Goal: Information Seeking & Learning: Learn about a topic

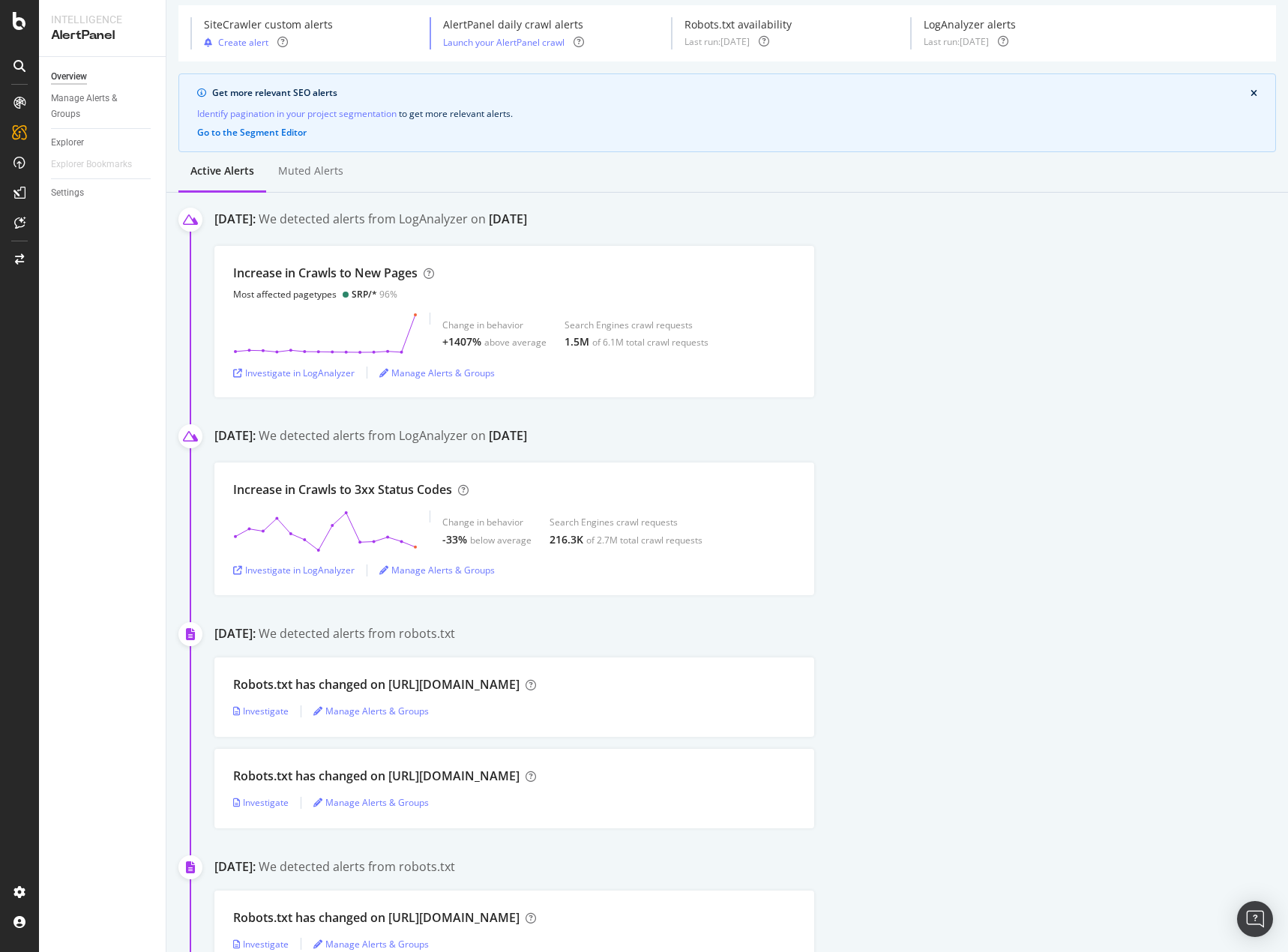
scroll to position [75, 0]
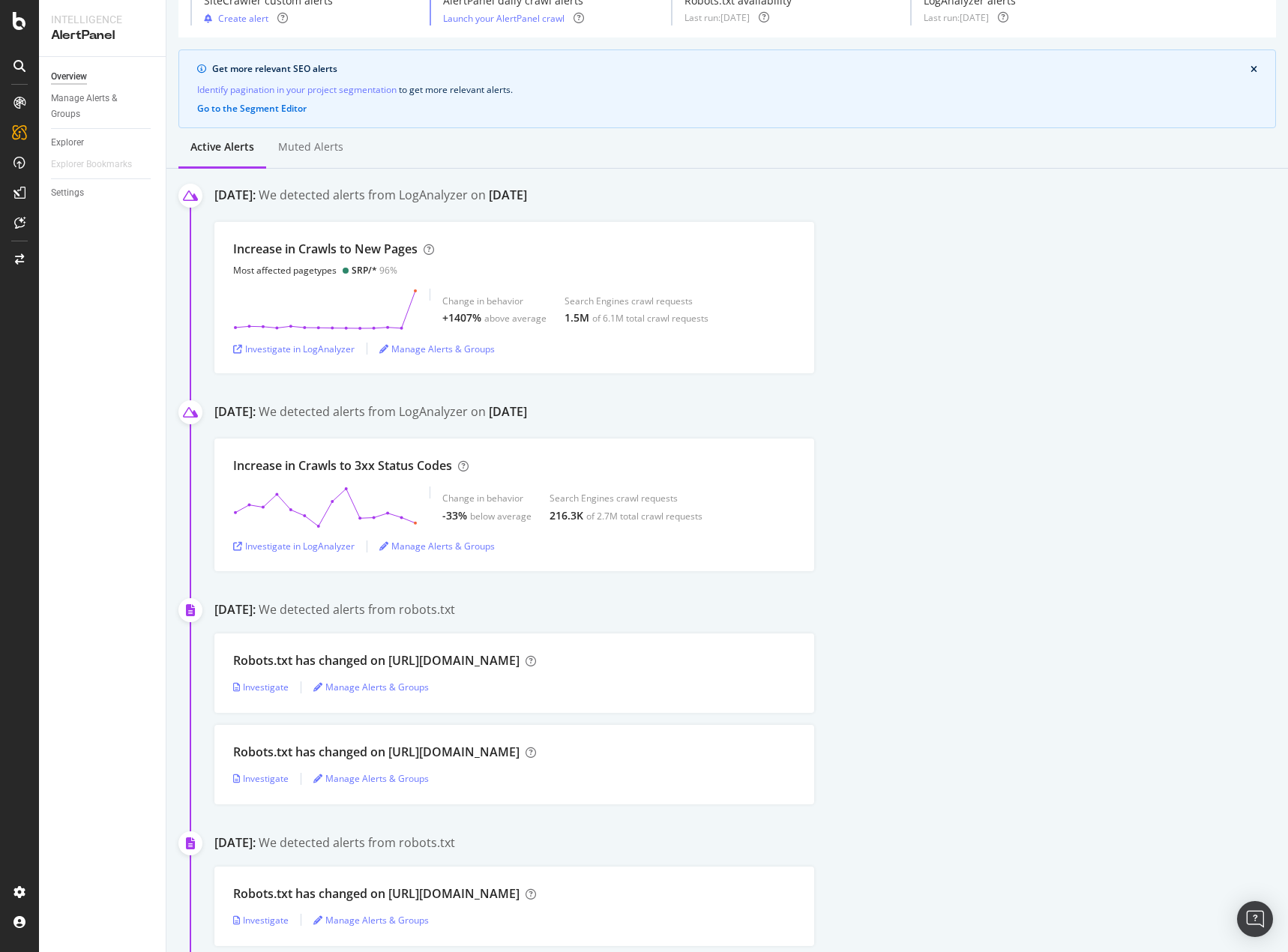
click at [951, 348] on div "Increase in Crawls to New Pages Most affected pagetypes SRP/* 96% Change in beh…" at bounding box center [751, 298] width 1074 height 152
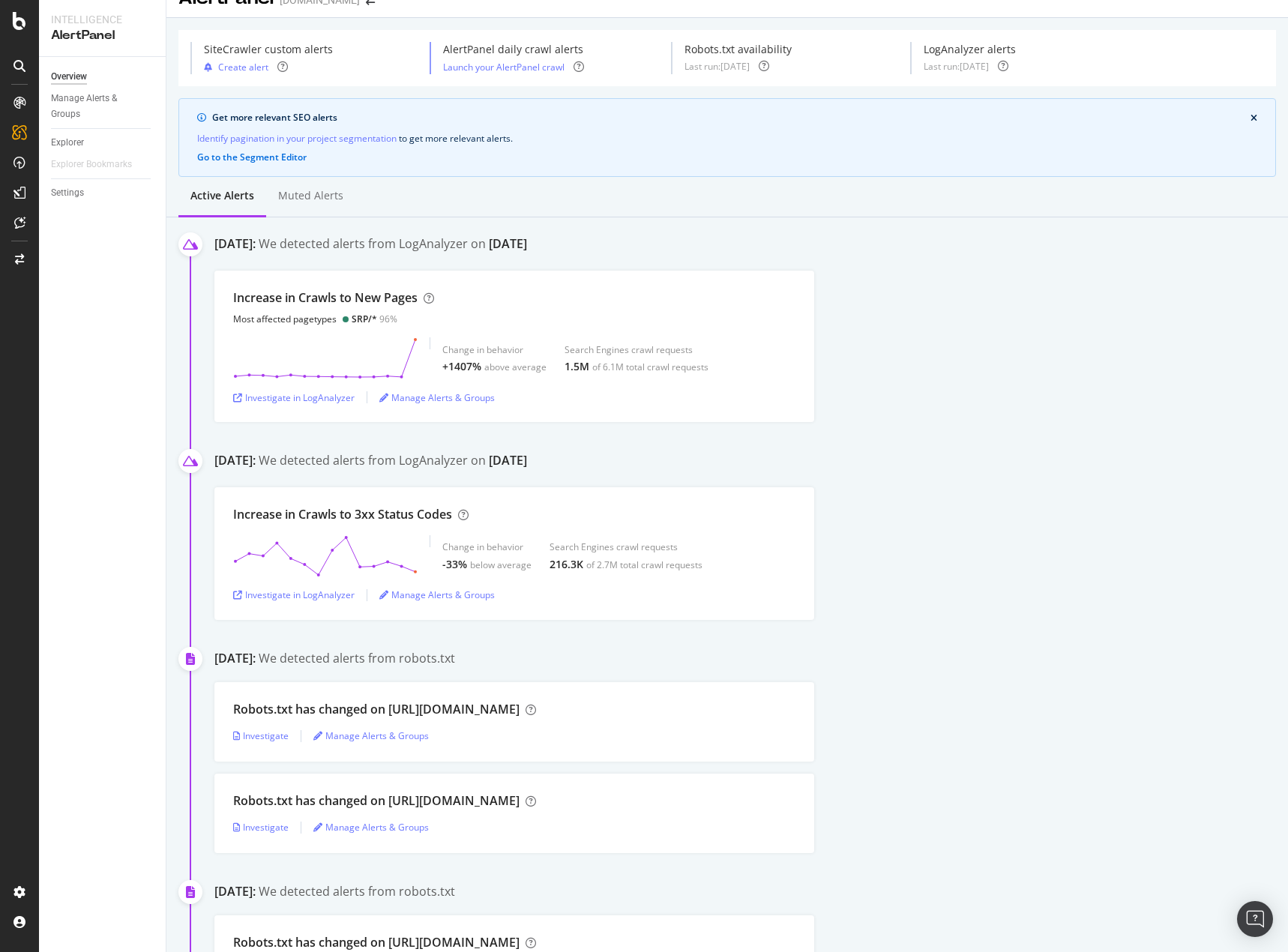
scroll to position [0, 0]
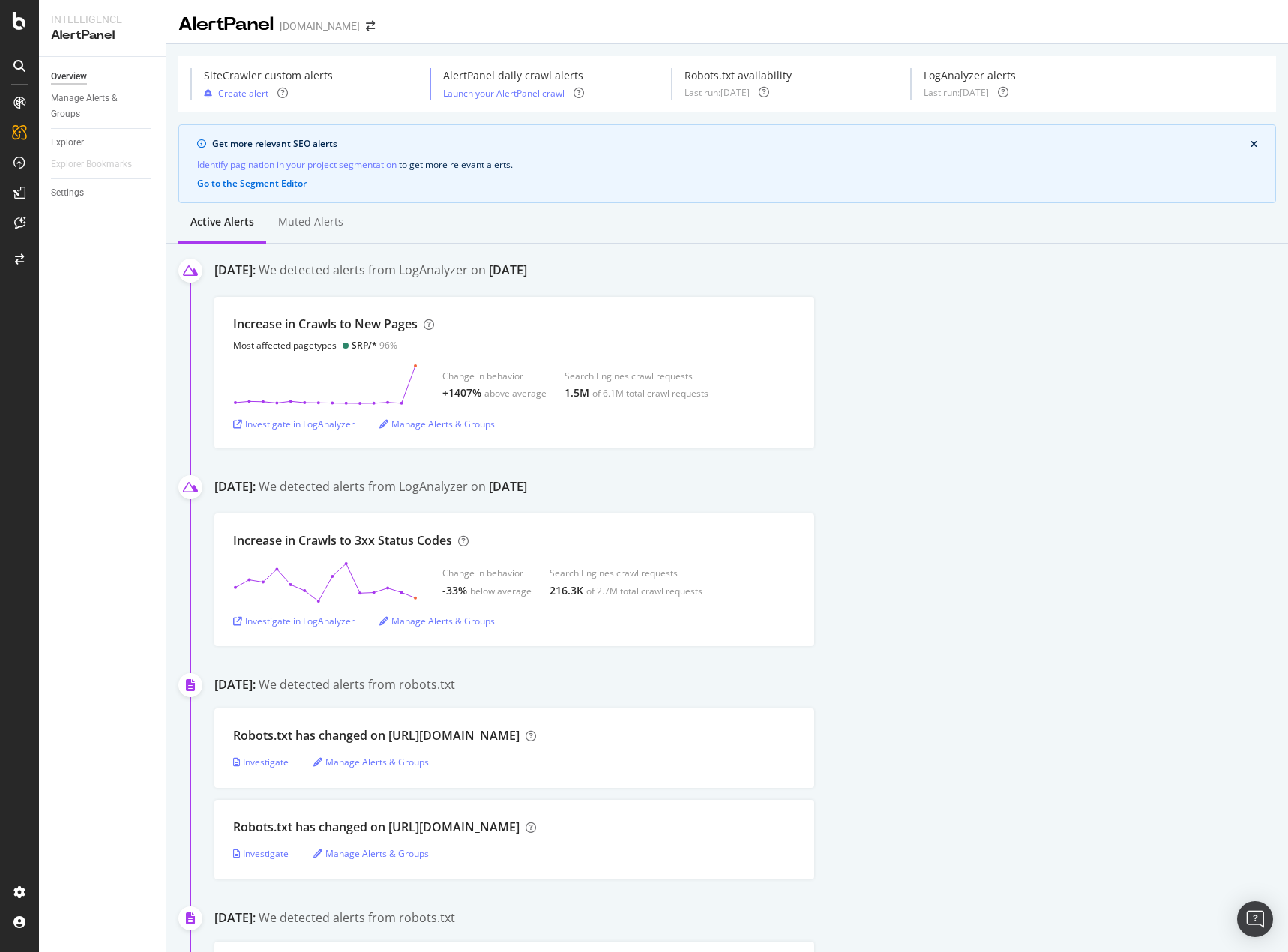
click at [1017, 341] on div "Increase in Crawls to New Pages Most affected pagetypes SRP/* 96% Change in beh…" at bounding box center [751, 373] width 1074 height 152
click at [1062, 367] on div "Increase in Crawls to New Pages Most affected pagetypes SRP/* 96% Change in beh…" at bounding box center [751, 373] width 1074 height 152
click at [1063, 367] on div "Increase in Crawls to New Pages Most affected pagetypes SRP/* 96% Change in beh…" at bounding box center [751, 373] width 1074 height 152
click at [89, 176] on div "SiteCrawler" at bounding box center [82, 168] width 53 height 15
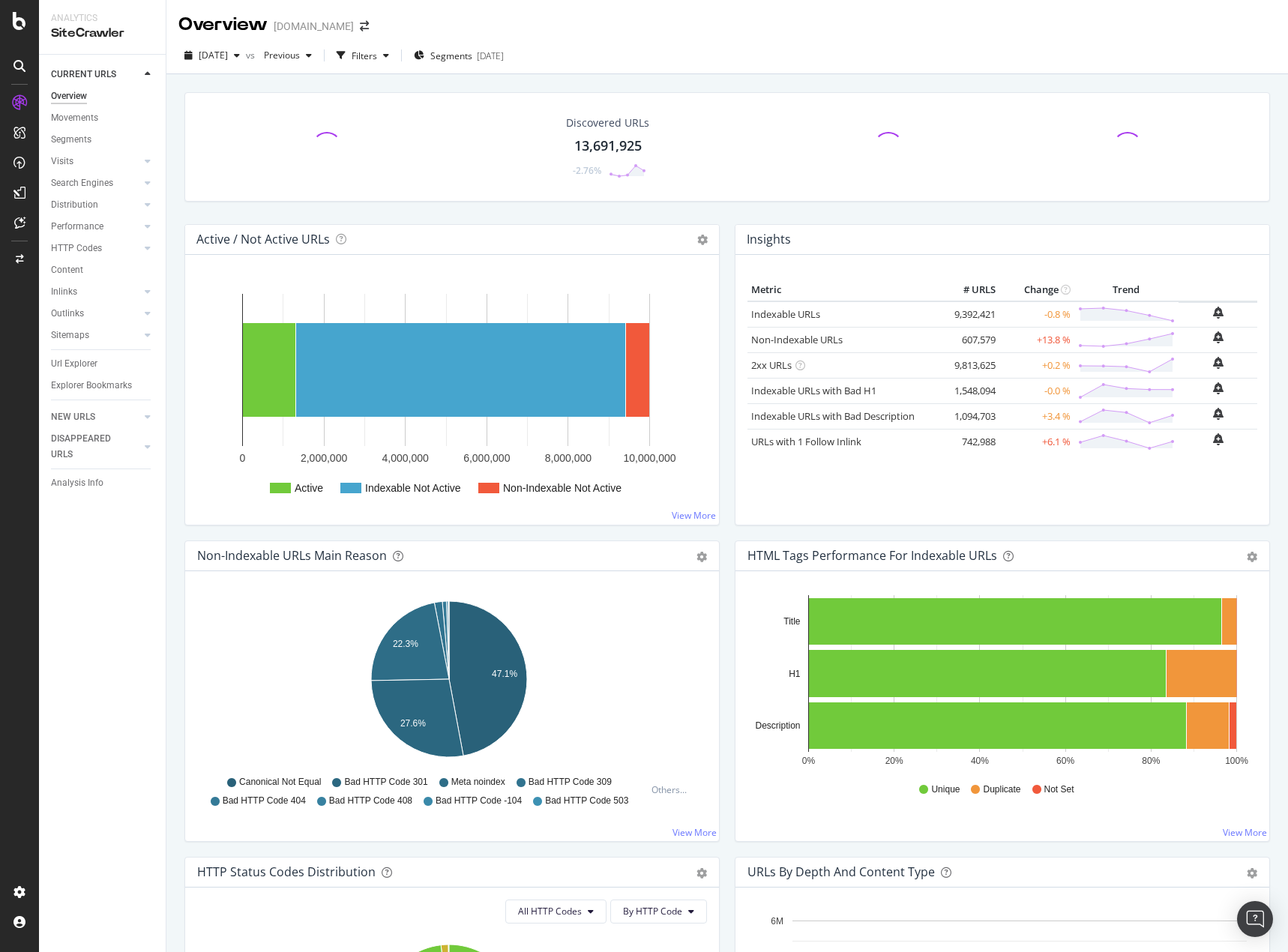
click at [130, 588] on div "CURRENT URLS Overview Movements Segments Visits Analysis Orphan URLs Search Eng…" at bounding box center [102, 503] width 126 height 897
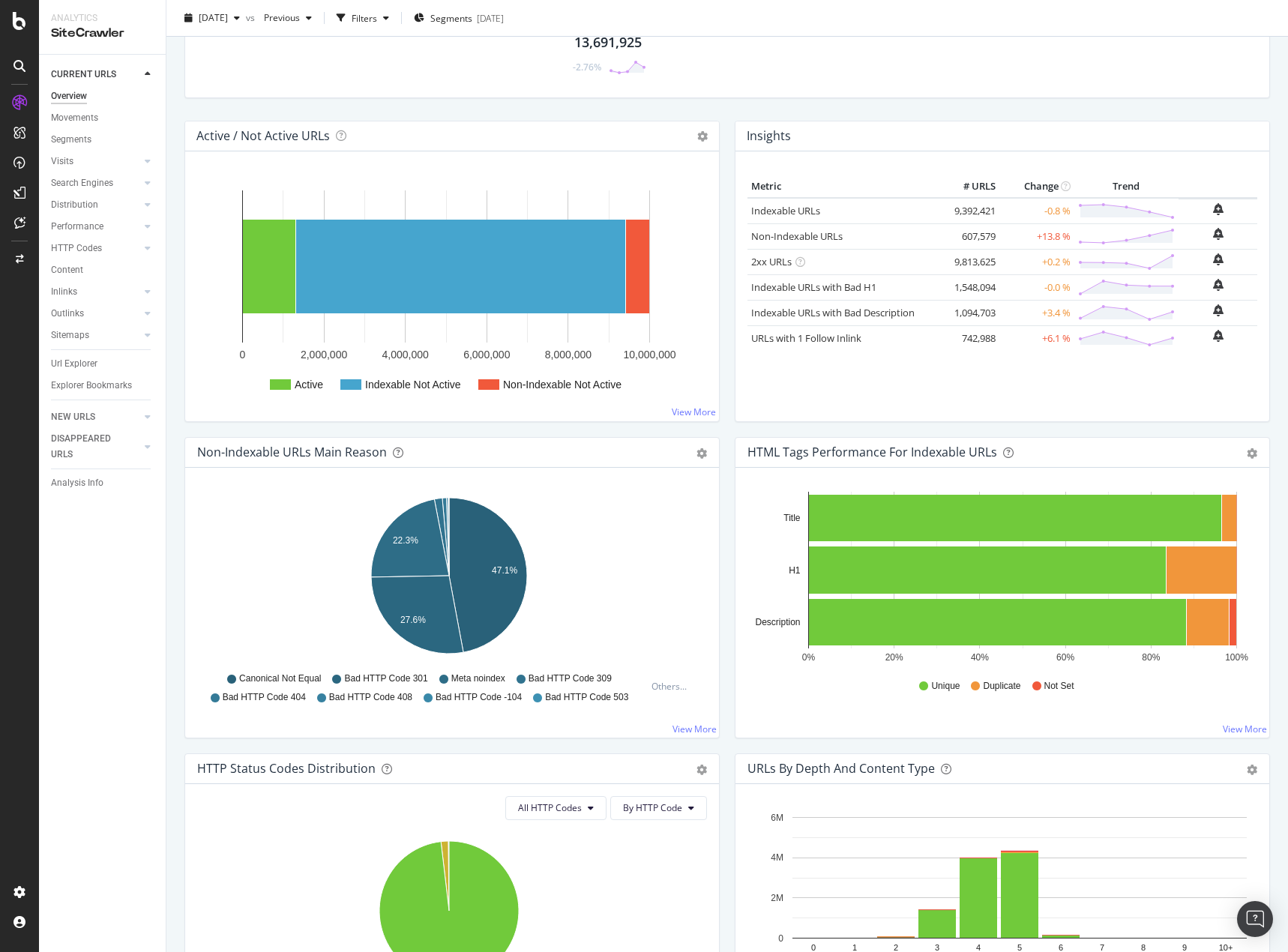
scroll to position [150, 0]
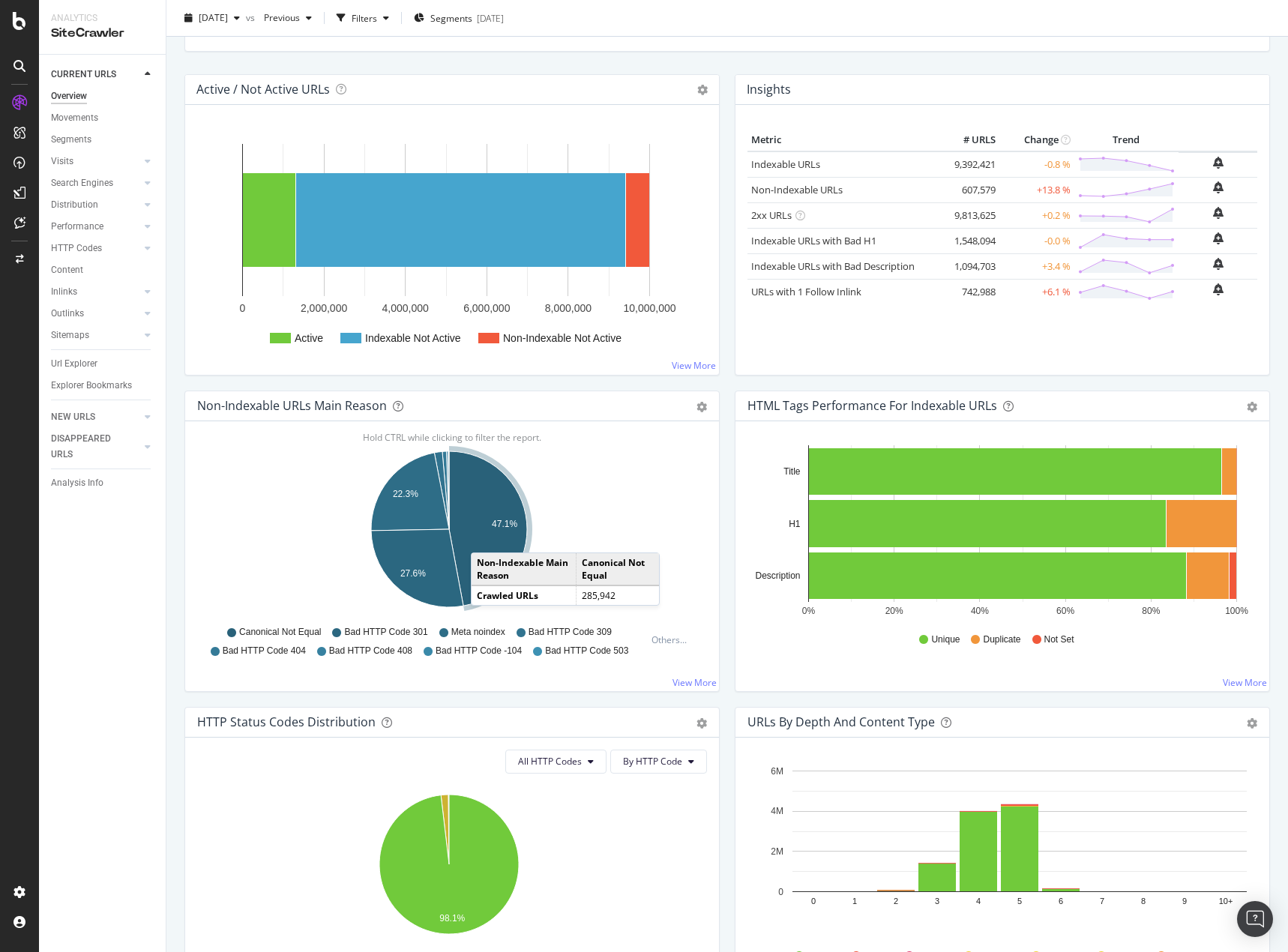
click at [486, 537] on icon "A chart." at bounding box center [489, 528] width 78 height 154
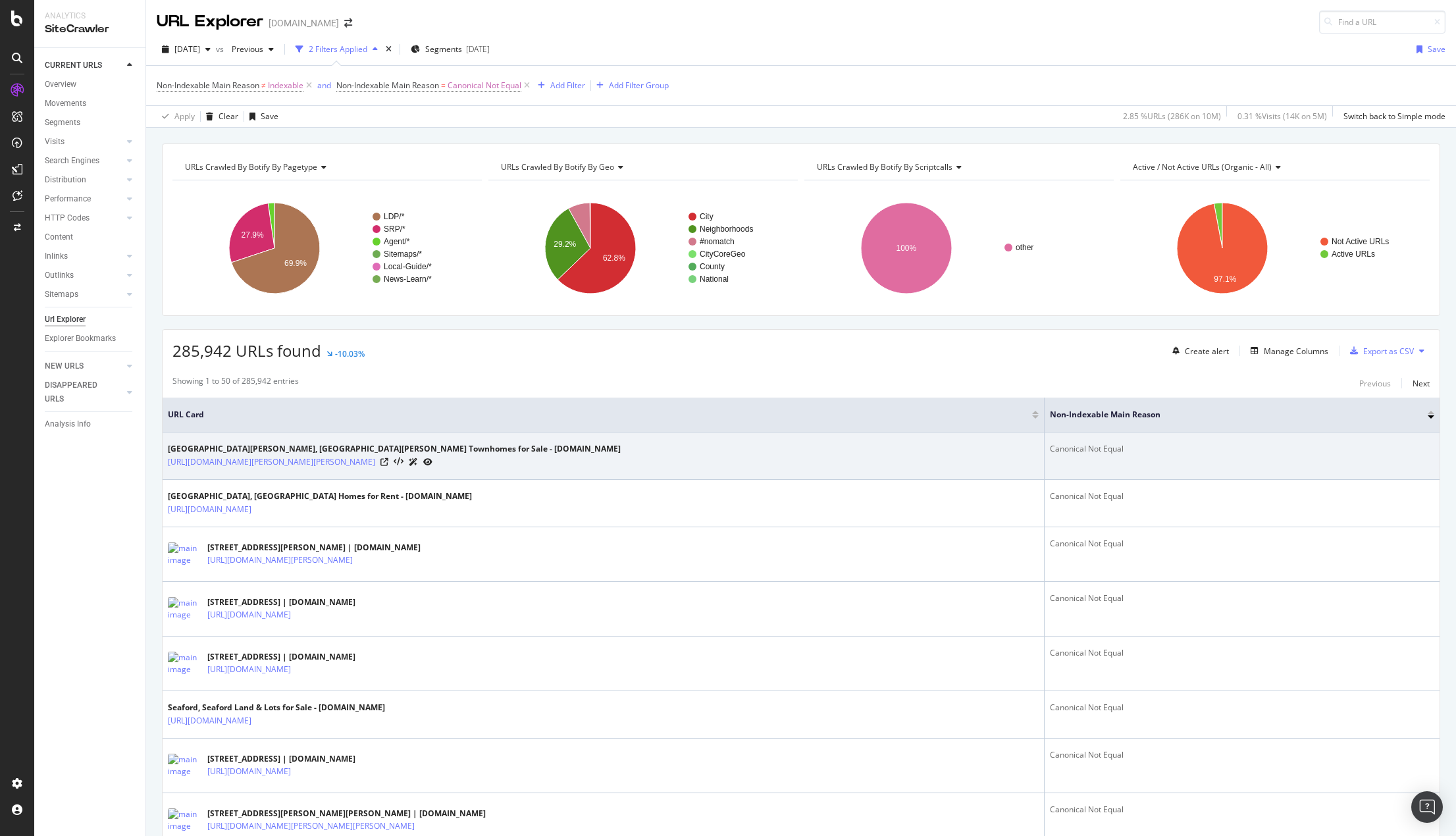
drag, startPoint x: 561, startPoint y: 461, endPoint x: 665, endPoint y: 434, distance: 107.4
click at [665, 434] on td "Mount Vernon, Mount Vernon Townhomes for Sale - Homes.com https://www.homes.com…" at bounding box center [604, 457] width 882 height 47
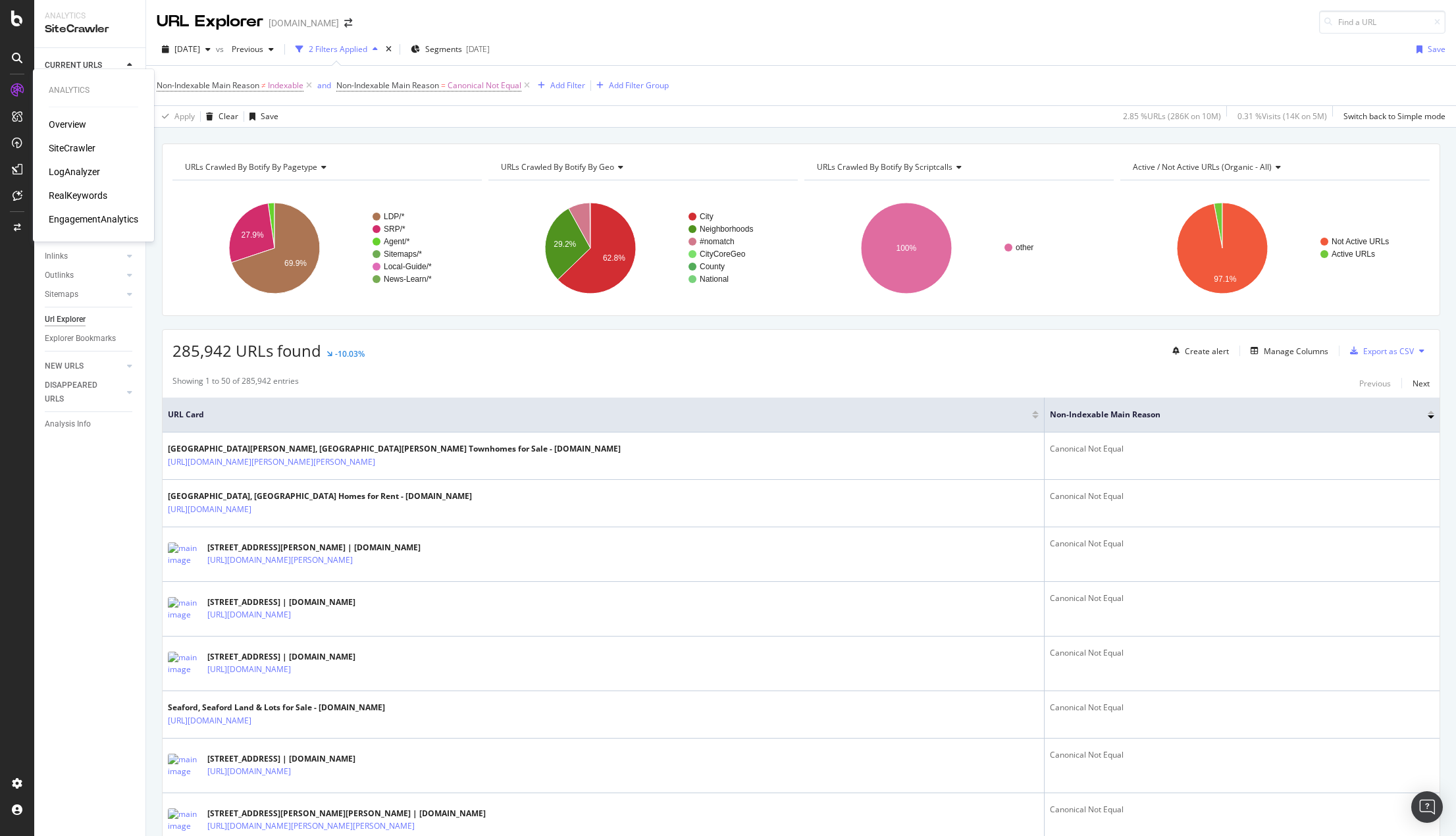
click at [64, 147] on div "SiteCrawler" at bounding box center [72, 148] width 47 height 13
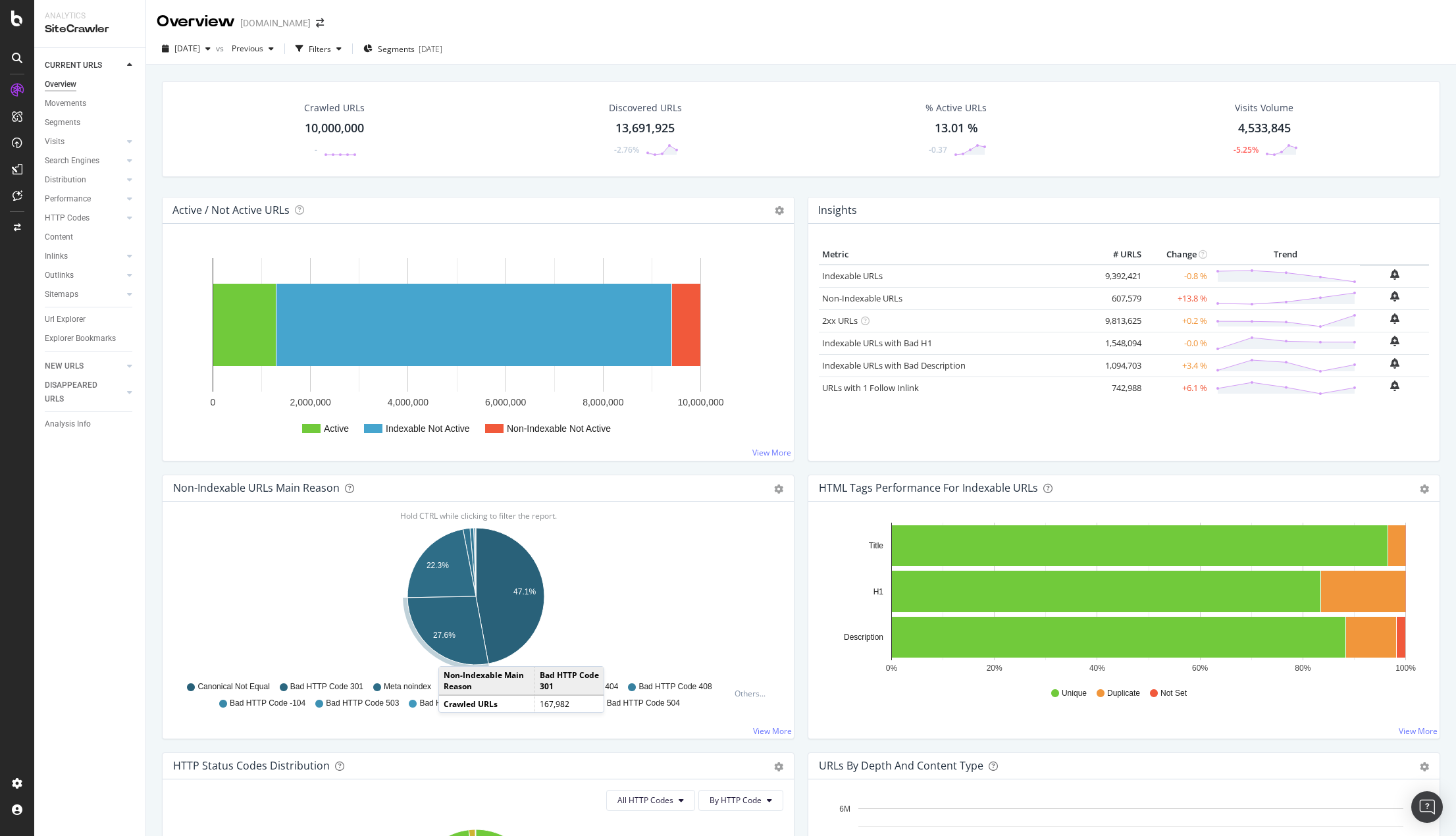
click at [452, 653] on icon "A chart." at bounding box center [448, 631] width 81 height 69
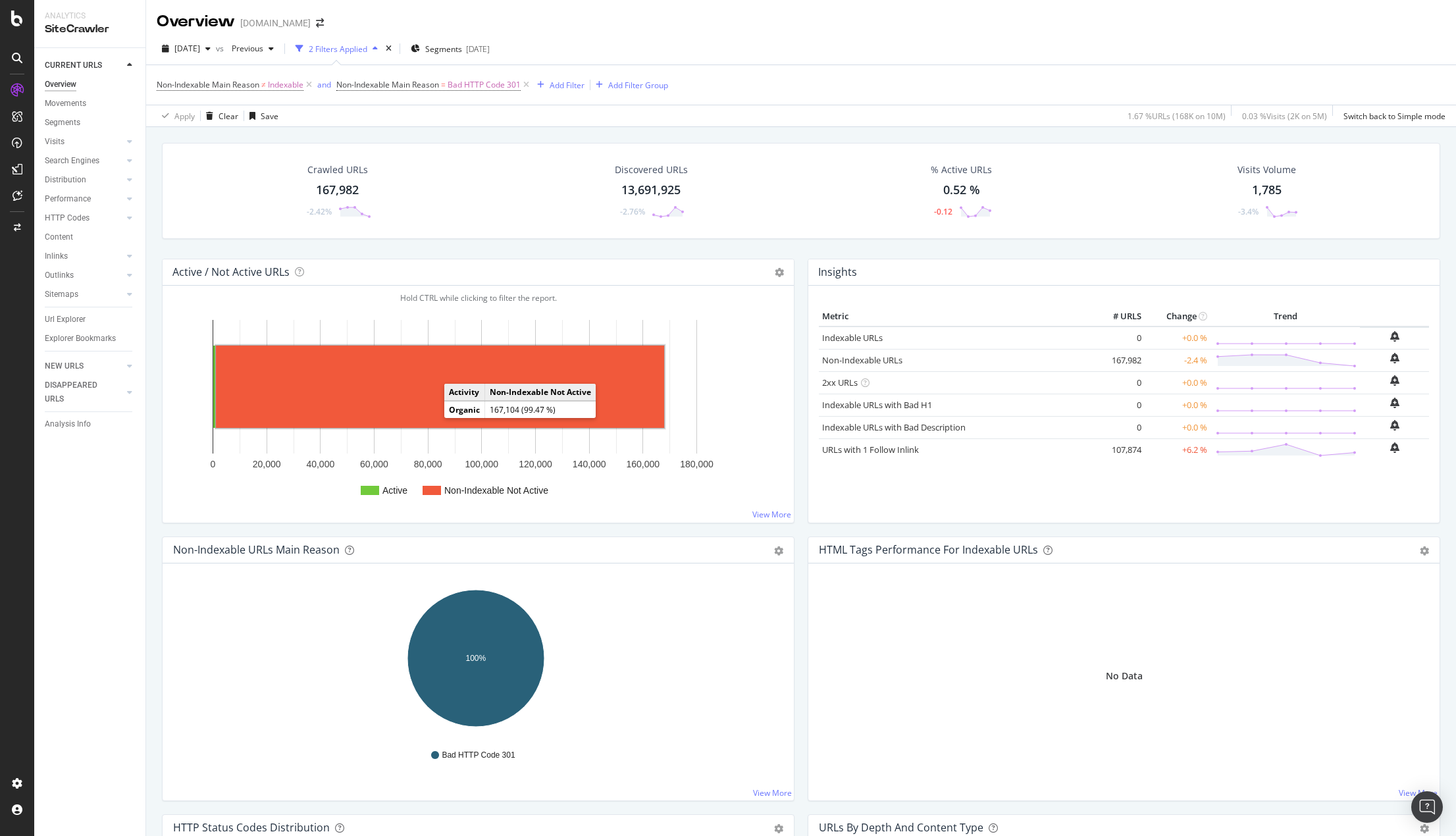
click at [433, 392] on rect "A chart." at bounding box center [440, 387] width 448 height 83
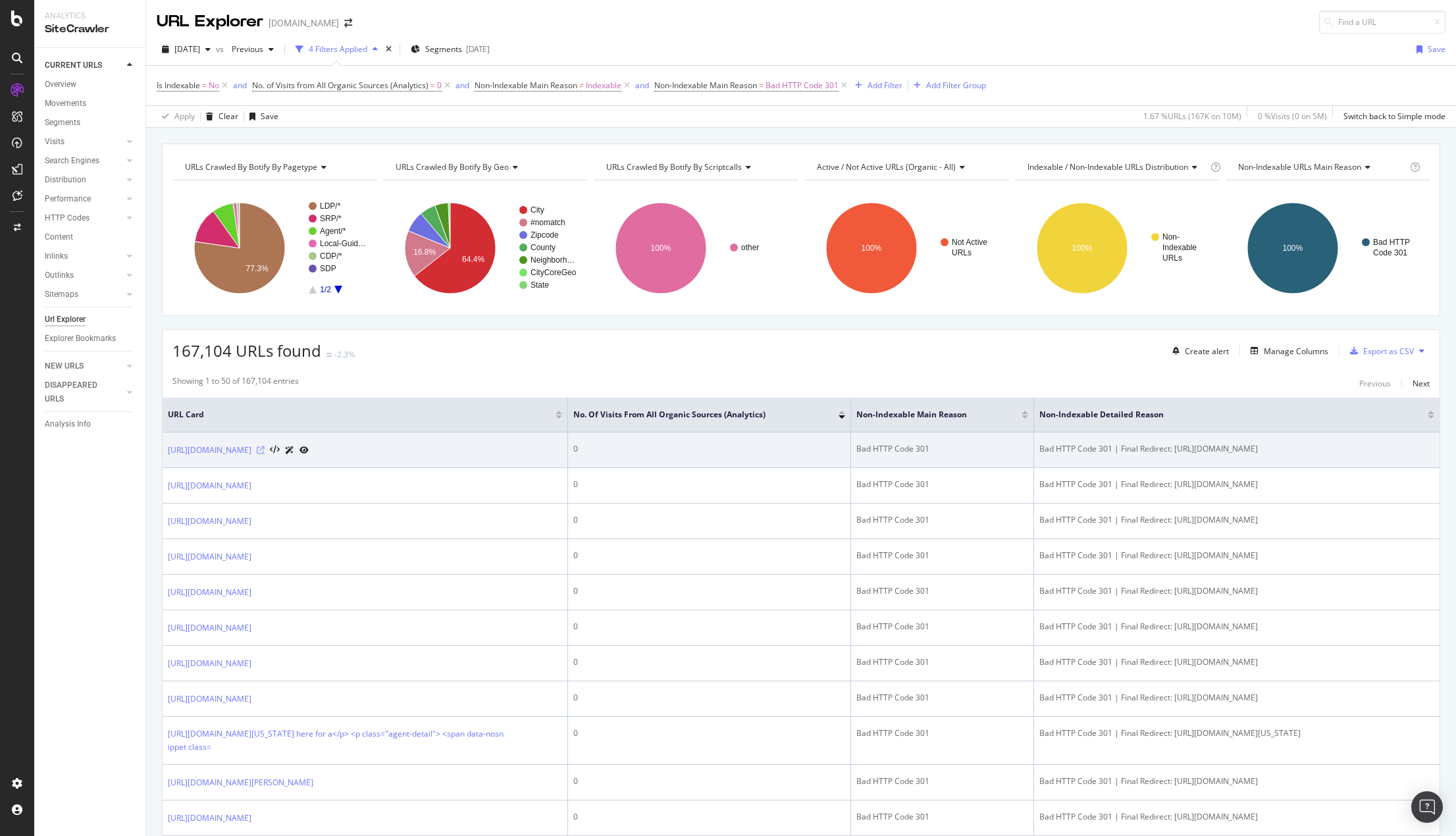
click at [265, 449] on icon at bounding box center [261, 451] width 8 height 8
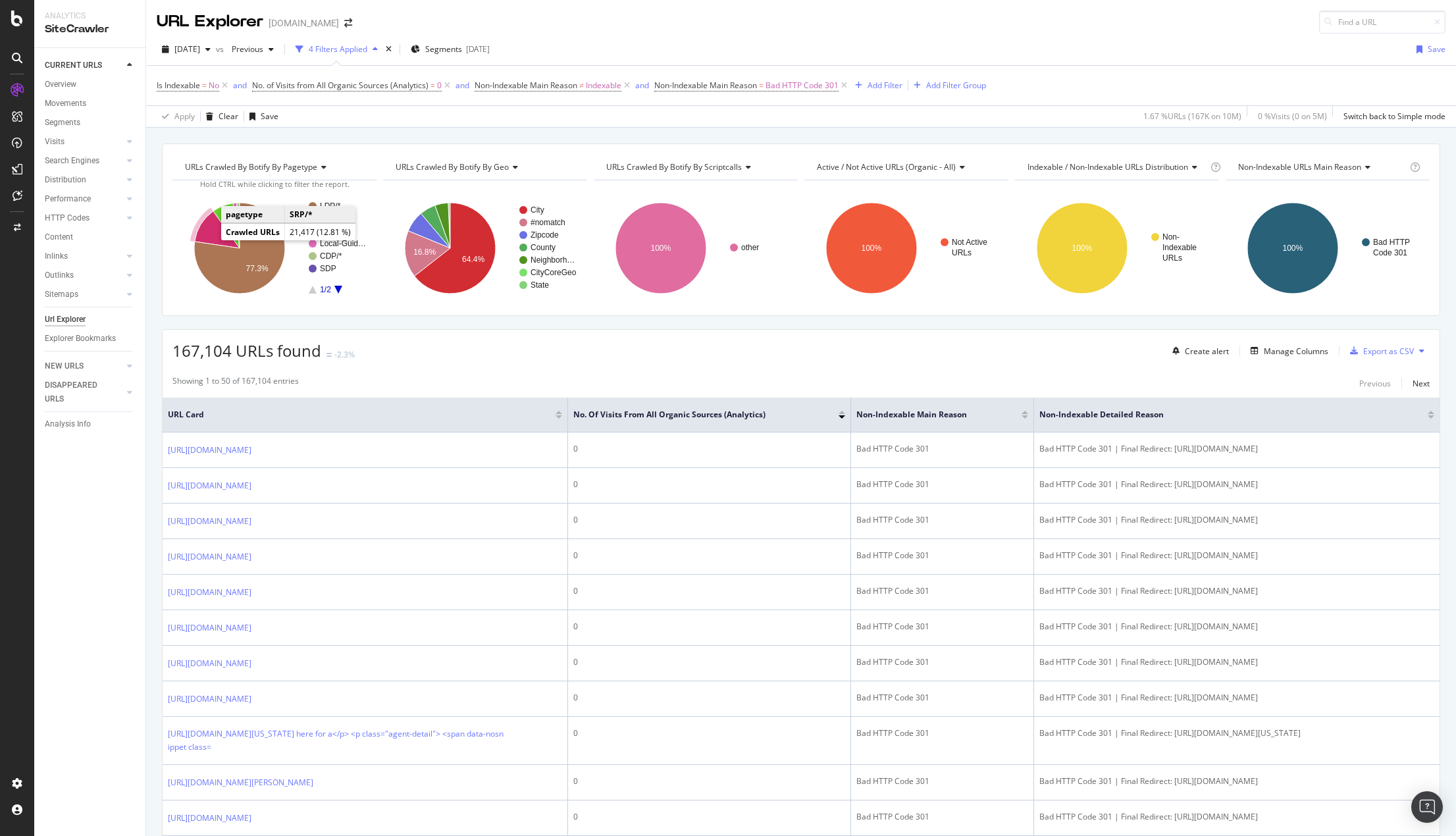
click at [216, 232] on icon "A chart." at bounding box center [217, 229] width 45 height 37
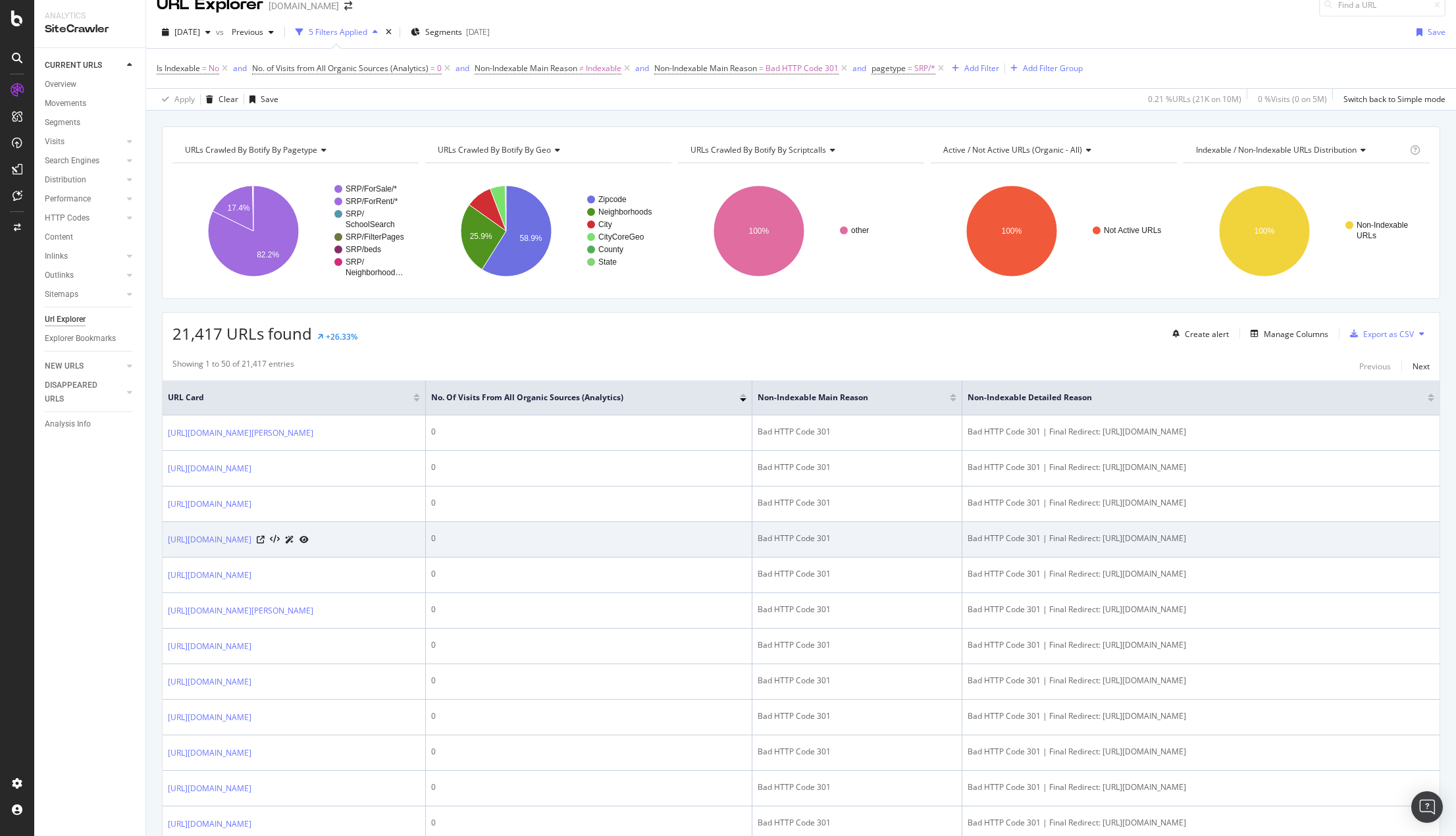
scroll to position [66, 0]
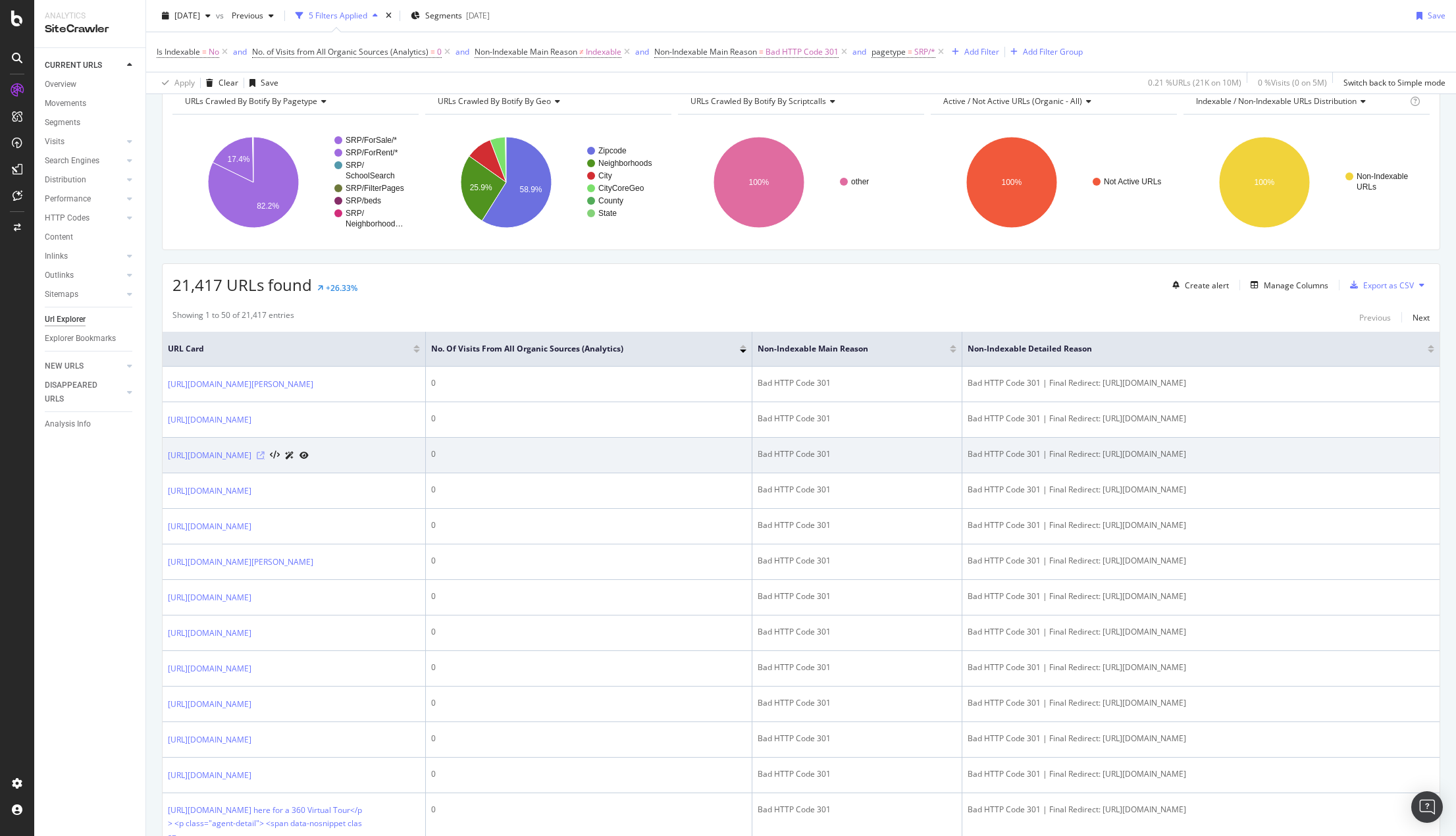
click at [265, 460] on icon at bounding box center [261, 456] width 8 height 8
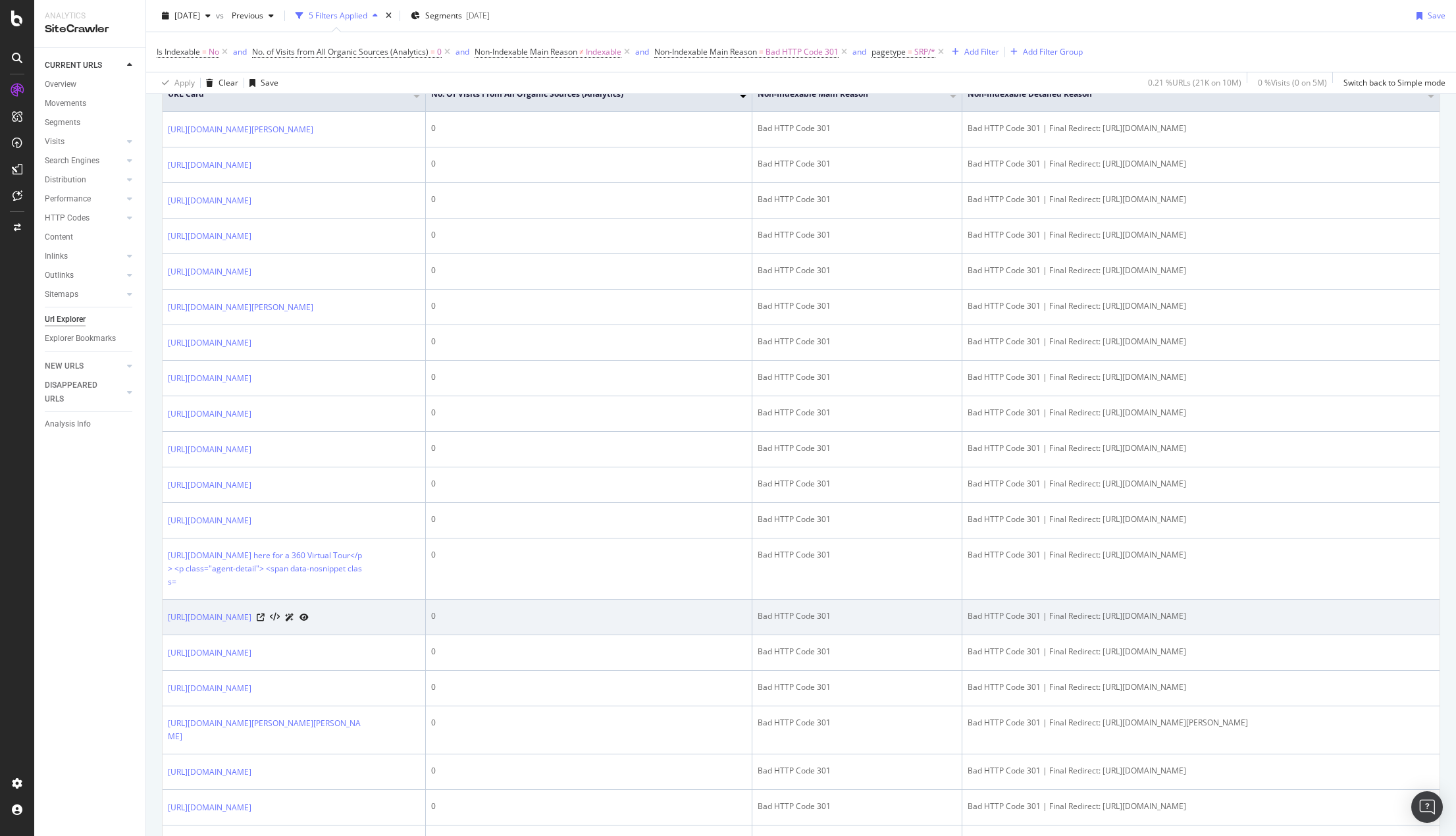
scroll to position [329, 0]
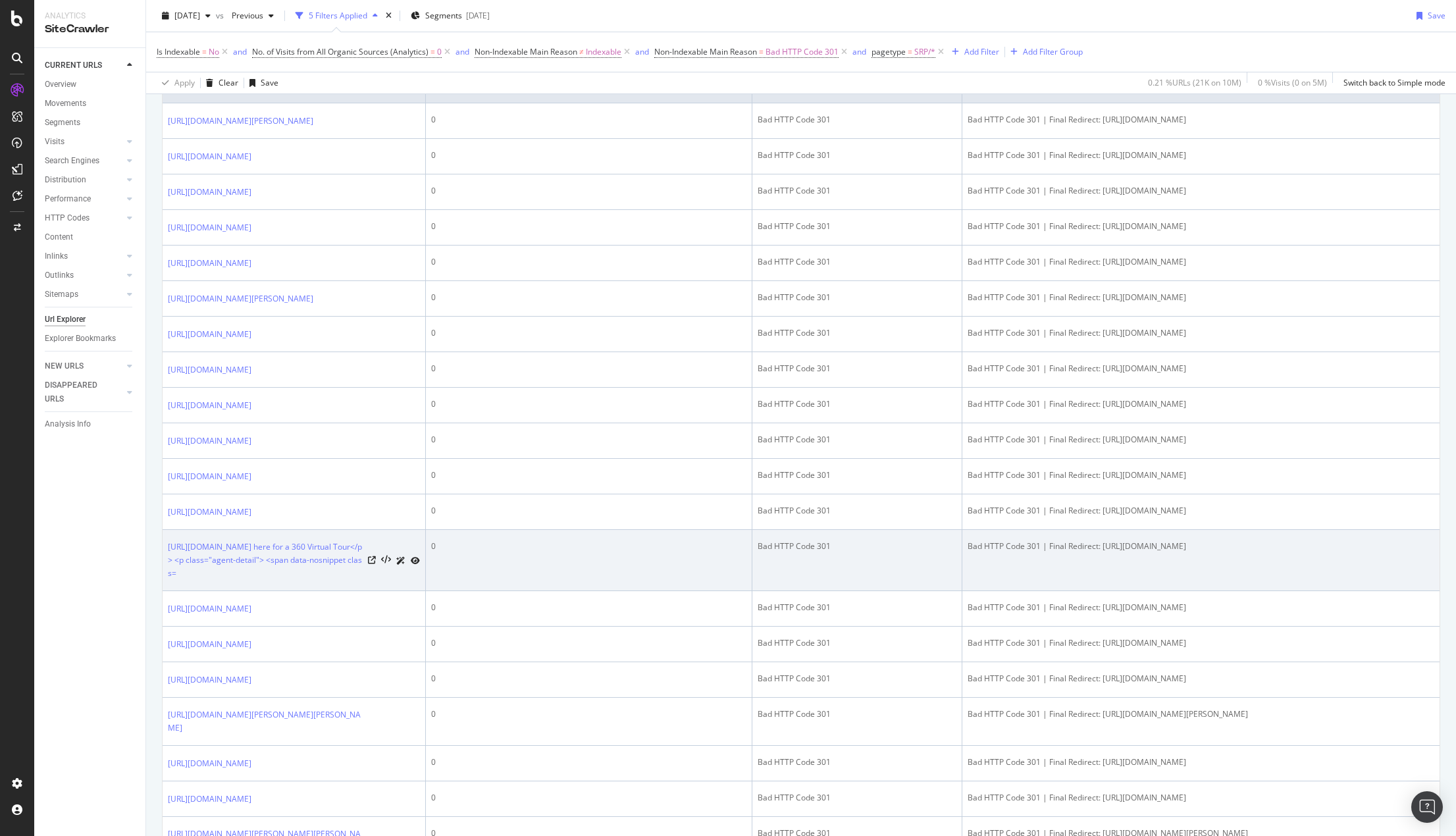
click at [414, 565] on icon at bounding box center [415, 561] width 9 height 8
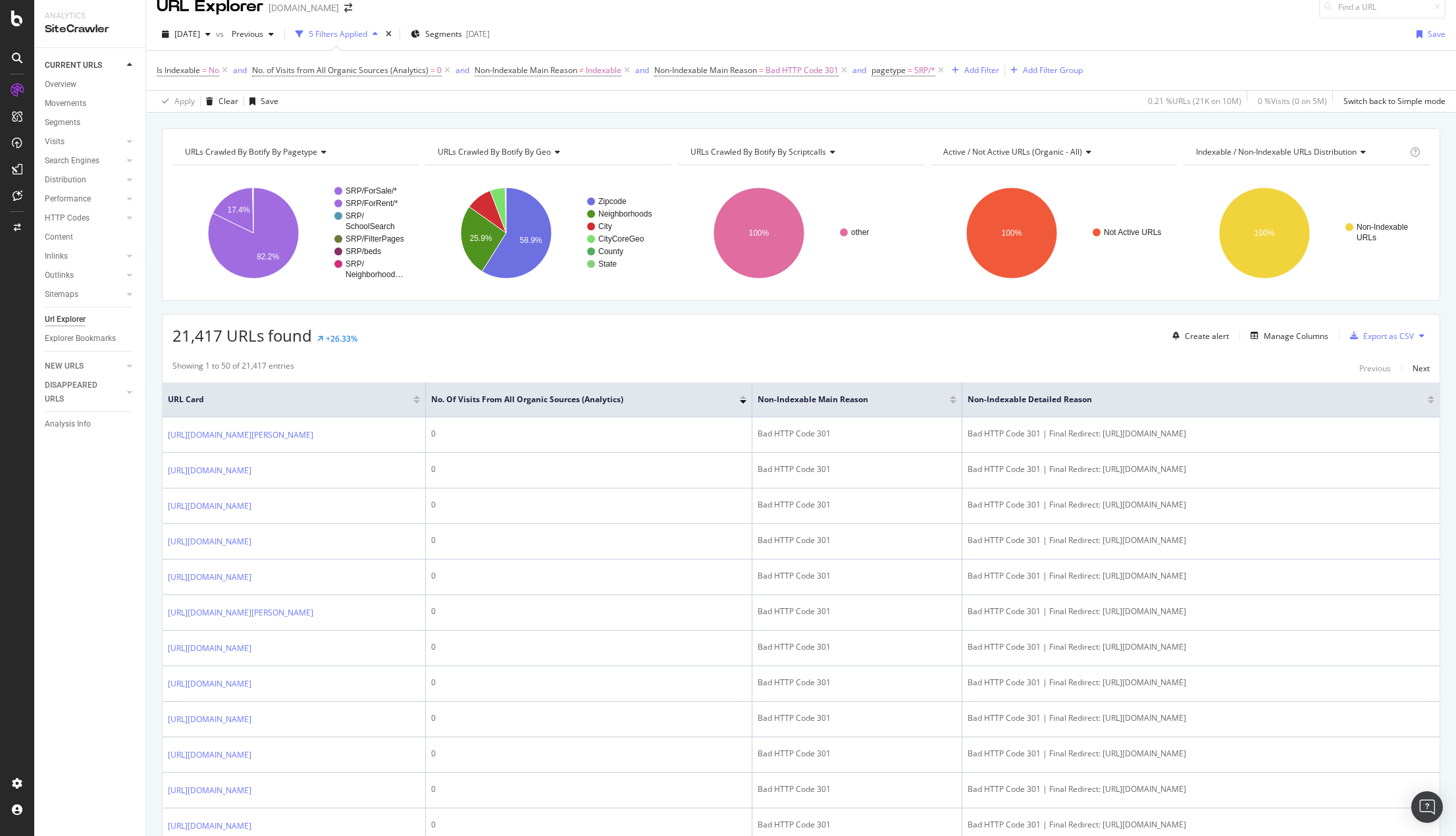
scroll to position [0, 0]
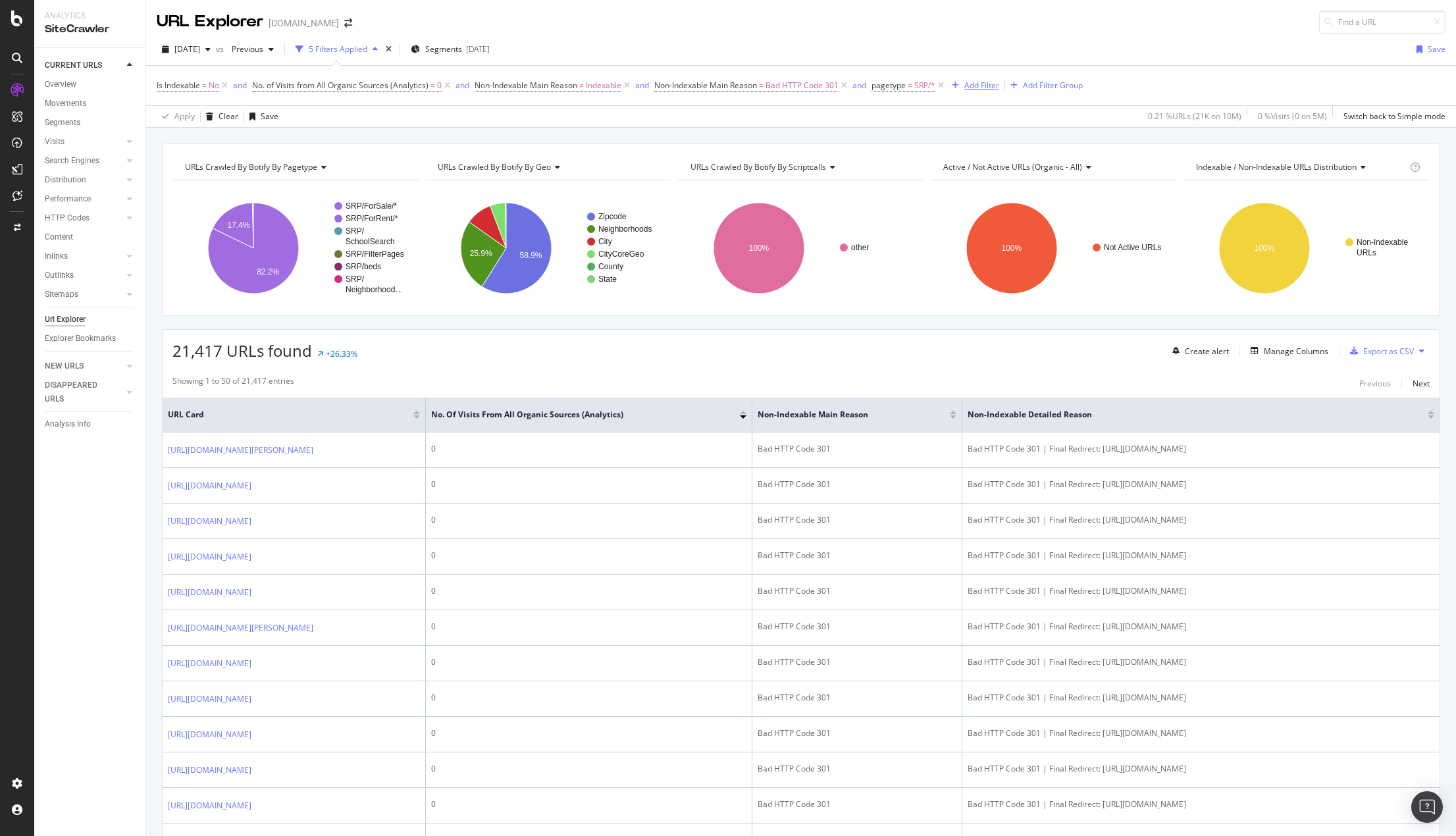
click at [964, 86] on div "button" at bounding box center [955, 86] width 18 height 8
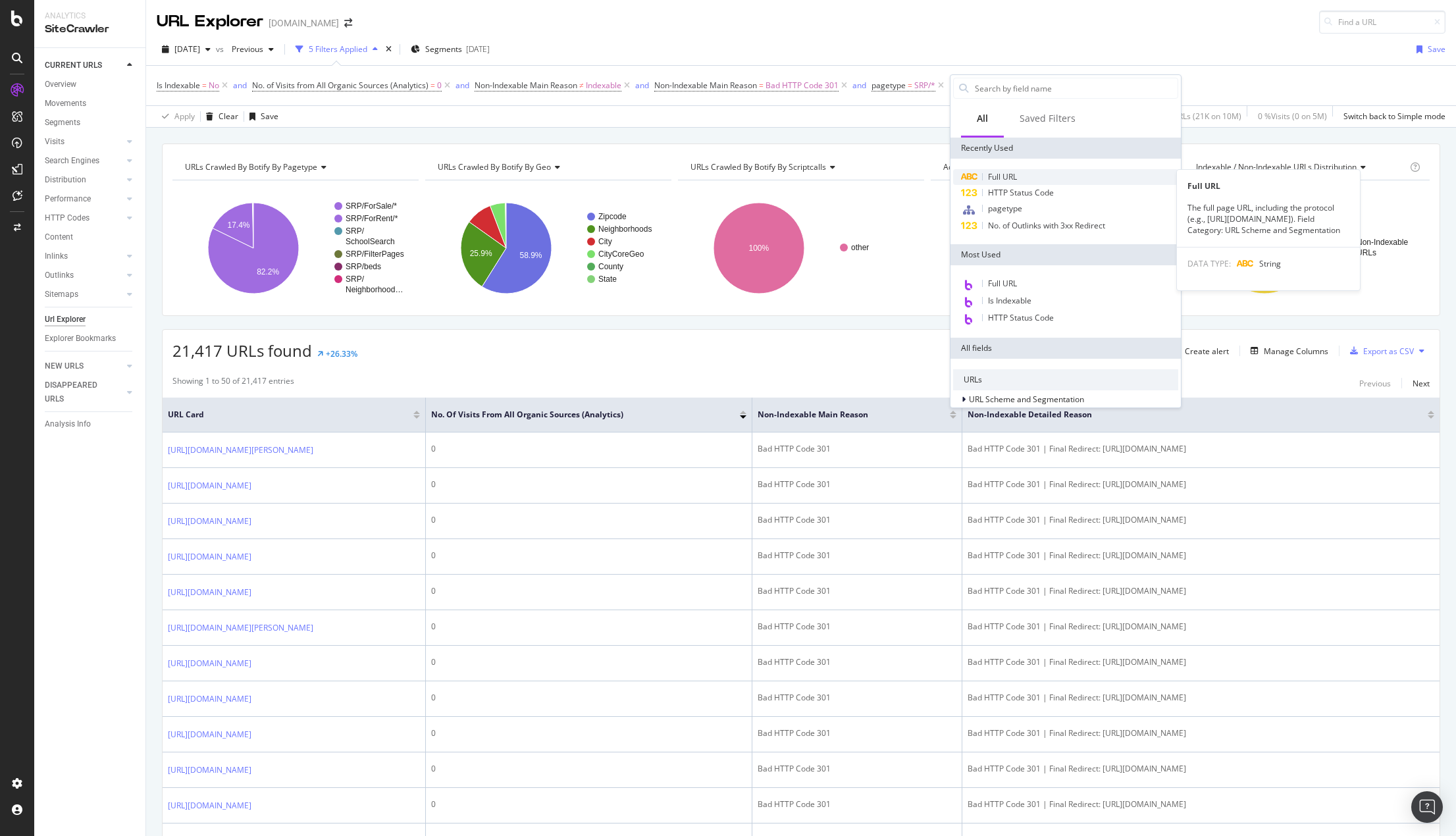
click at [1008, 177] on span "Full URL" at bounding box center [1003, 177] width 29 height 11
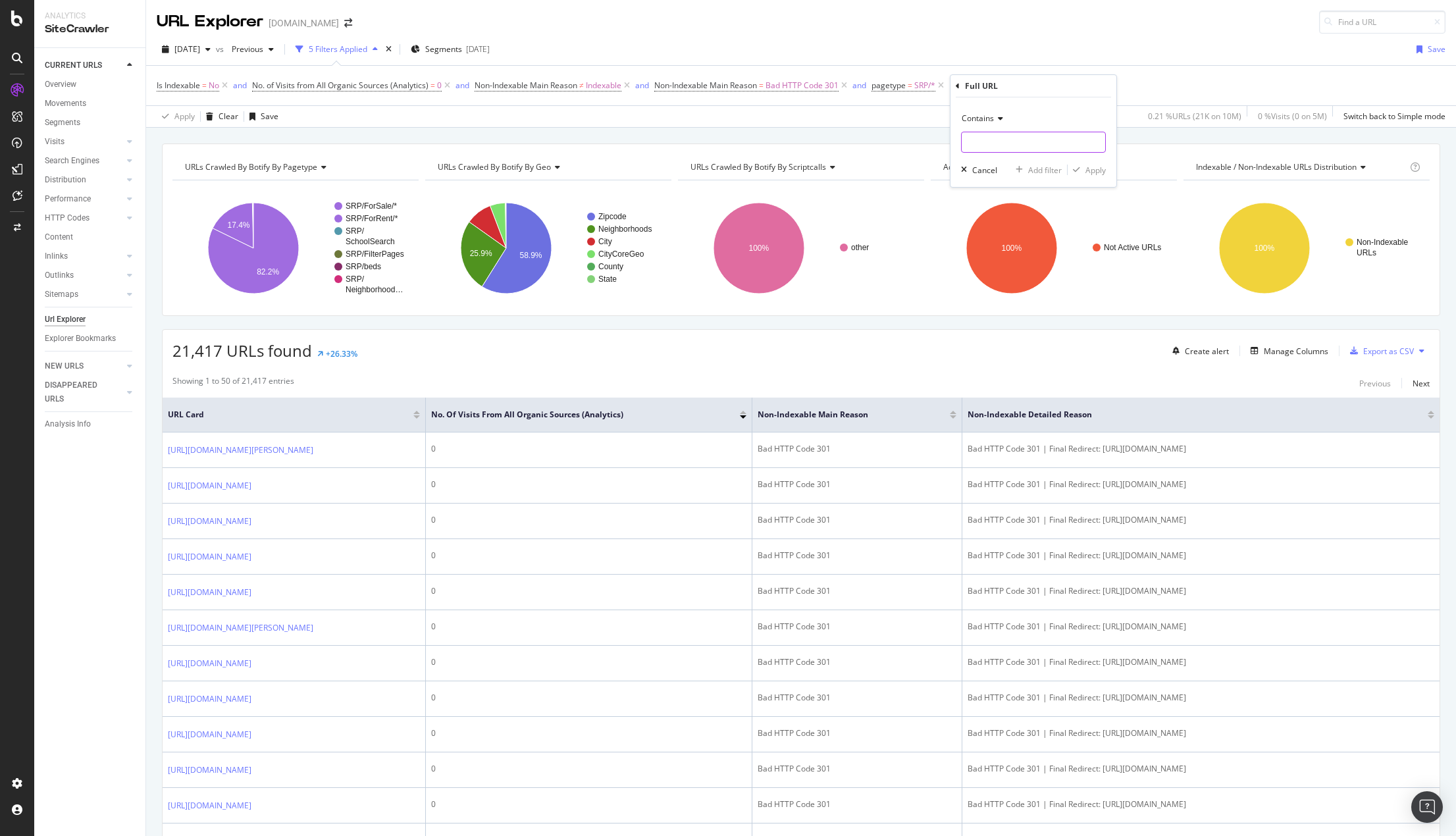
click at [1009, 144] on input "text" at bounding box center [1034, 142] width 144 height 21
click at [986, 83] on div "Add Filter" at bounding box center [982, 85] width 35 height 11
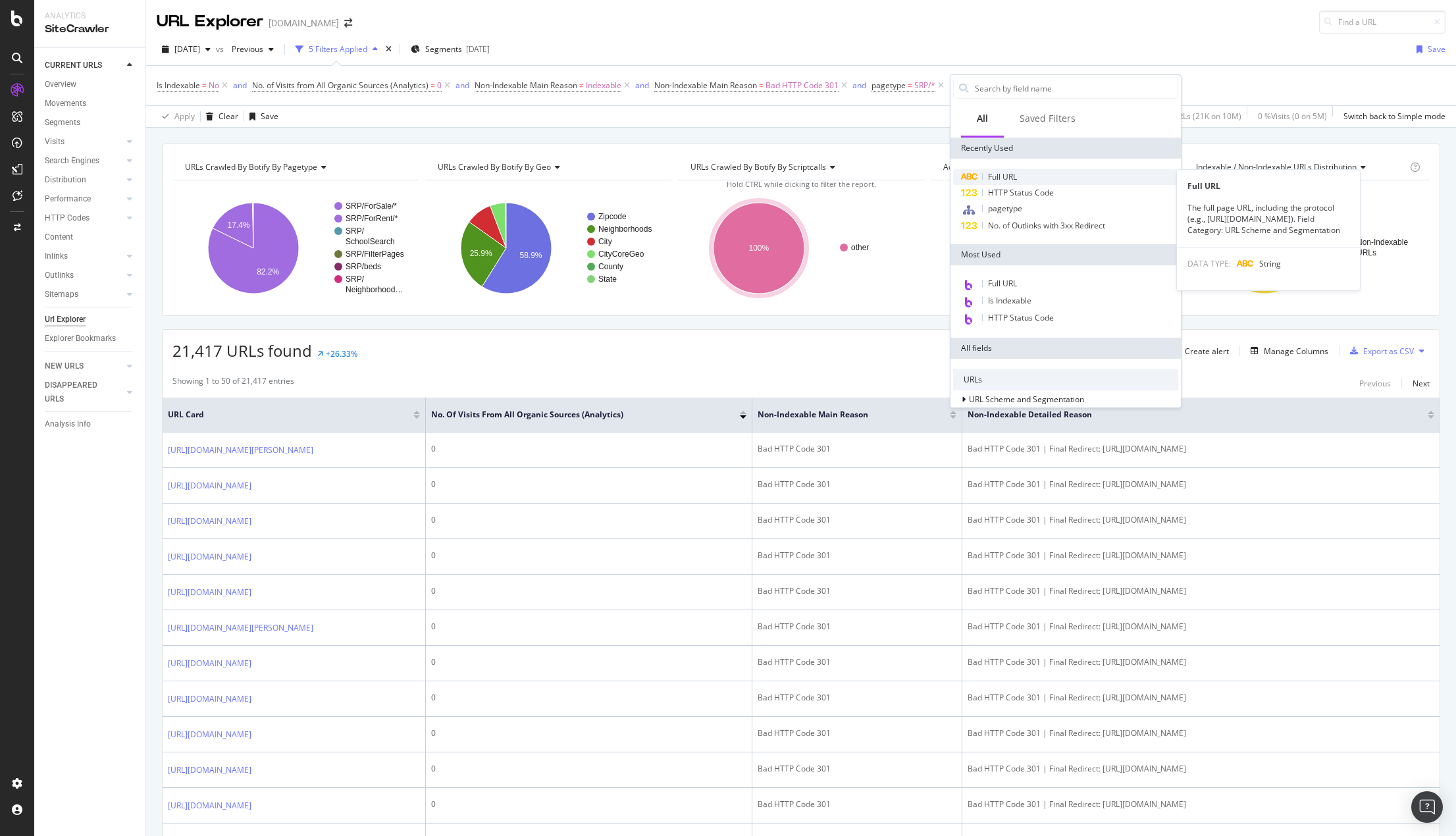
click at [1005, 173] on span "Full URL" at bounding box center [1003, 177] width 29 height 11
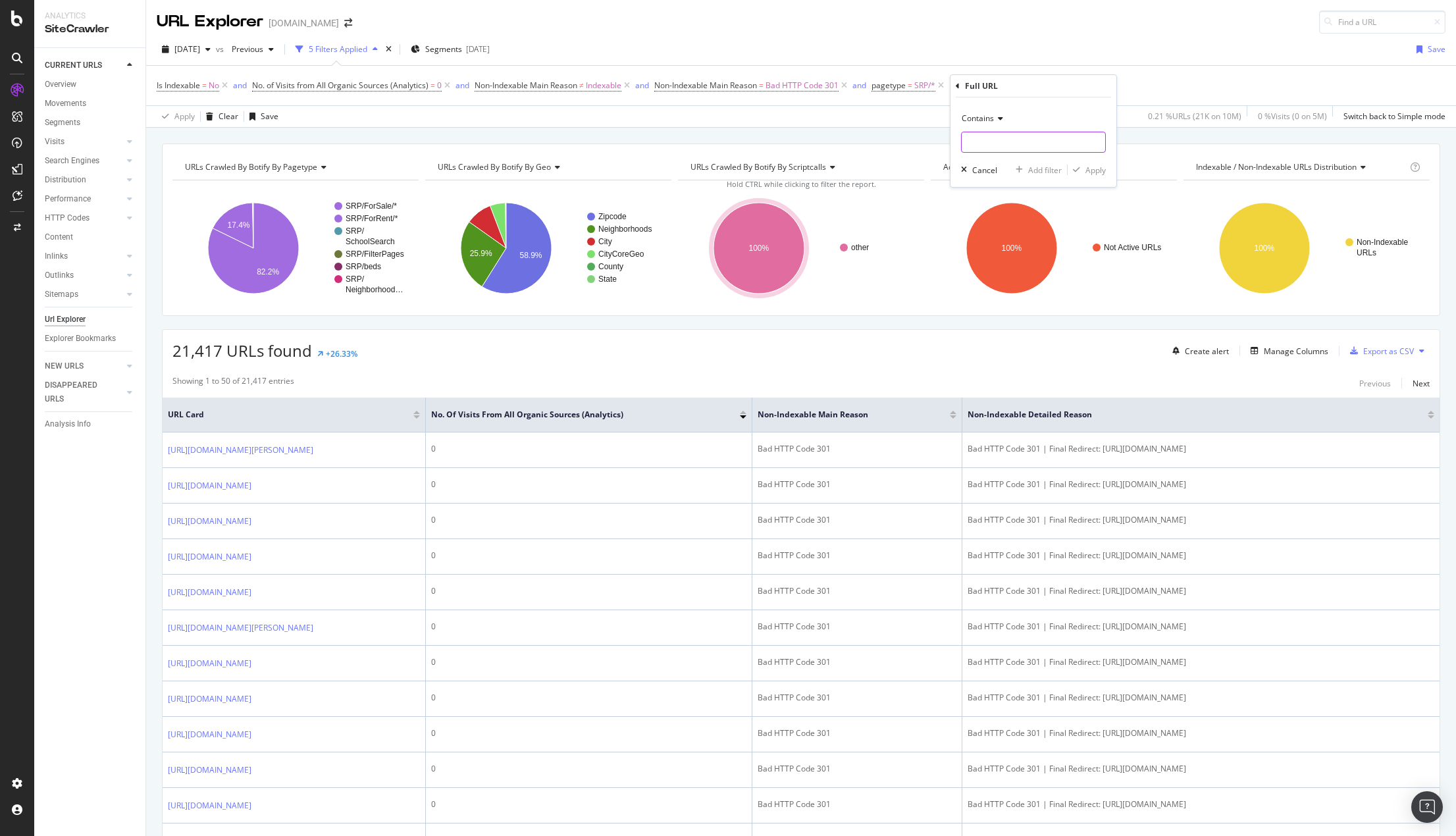
click at [1010, 135] on input "text" at bounding box center [1034, 142] width 144 height 21
type input "click here"
click at [1097, 169] on div "Apply" at bounding box center [1096, 170] width 21 height 11
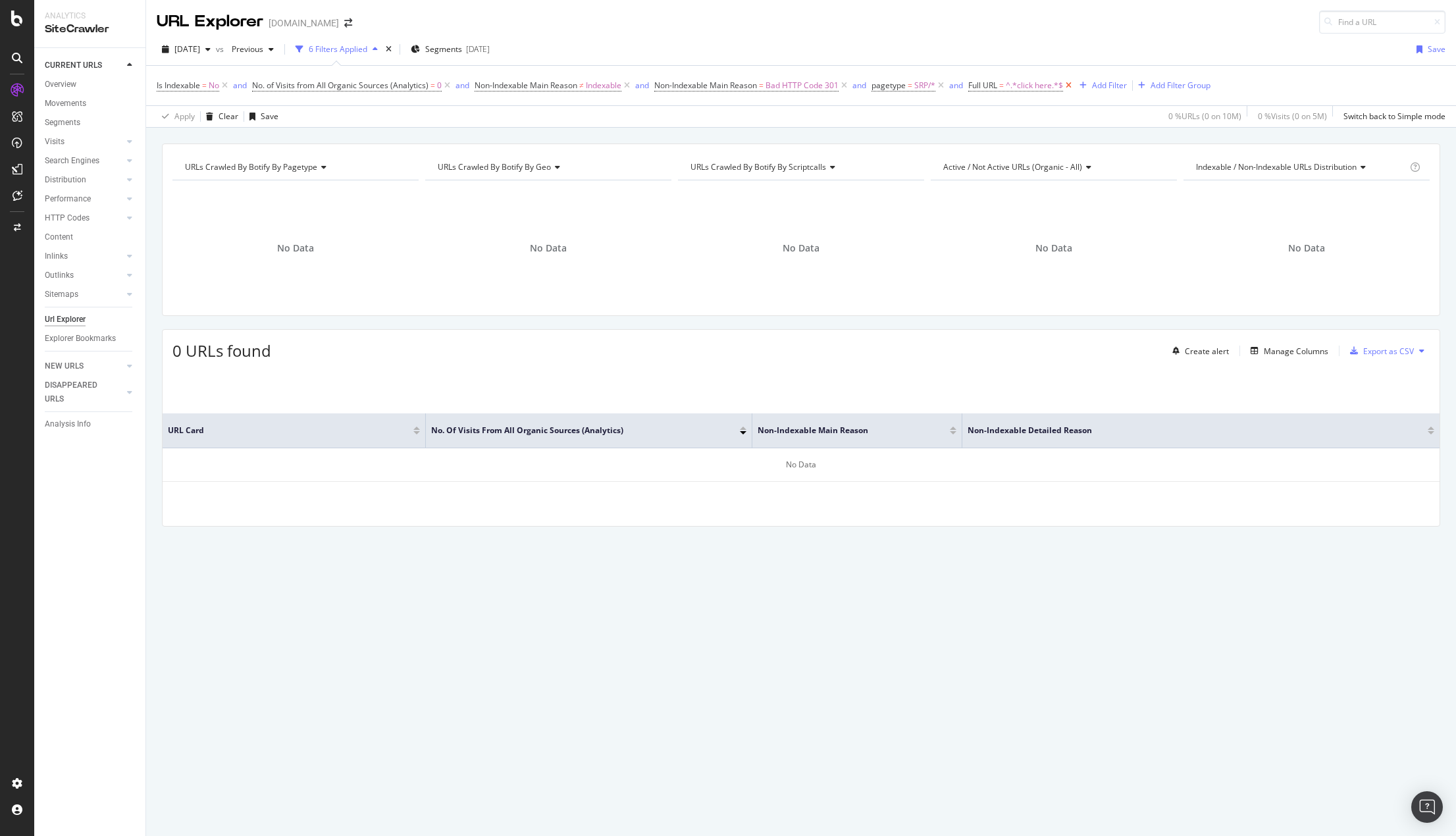
click at [1071, 83] on icon at bounding box center [1068, 85] width 11 height 13
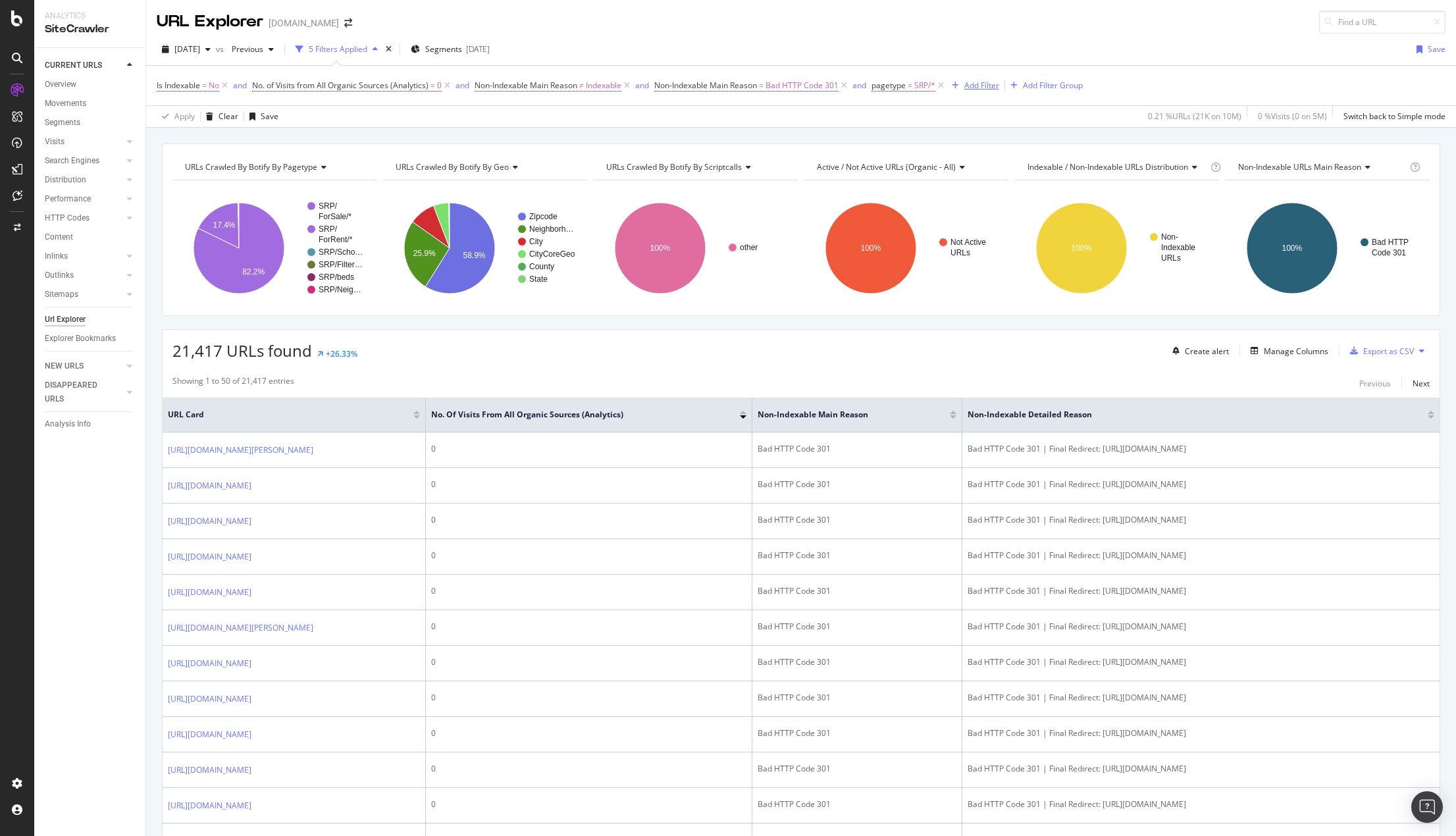
click at [991, 87] on div "Add Filter" at bounding box center [982, 85] width 35 height 11
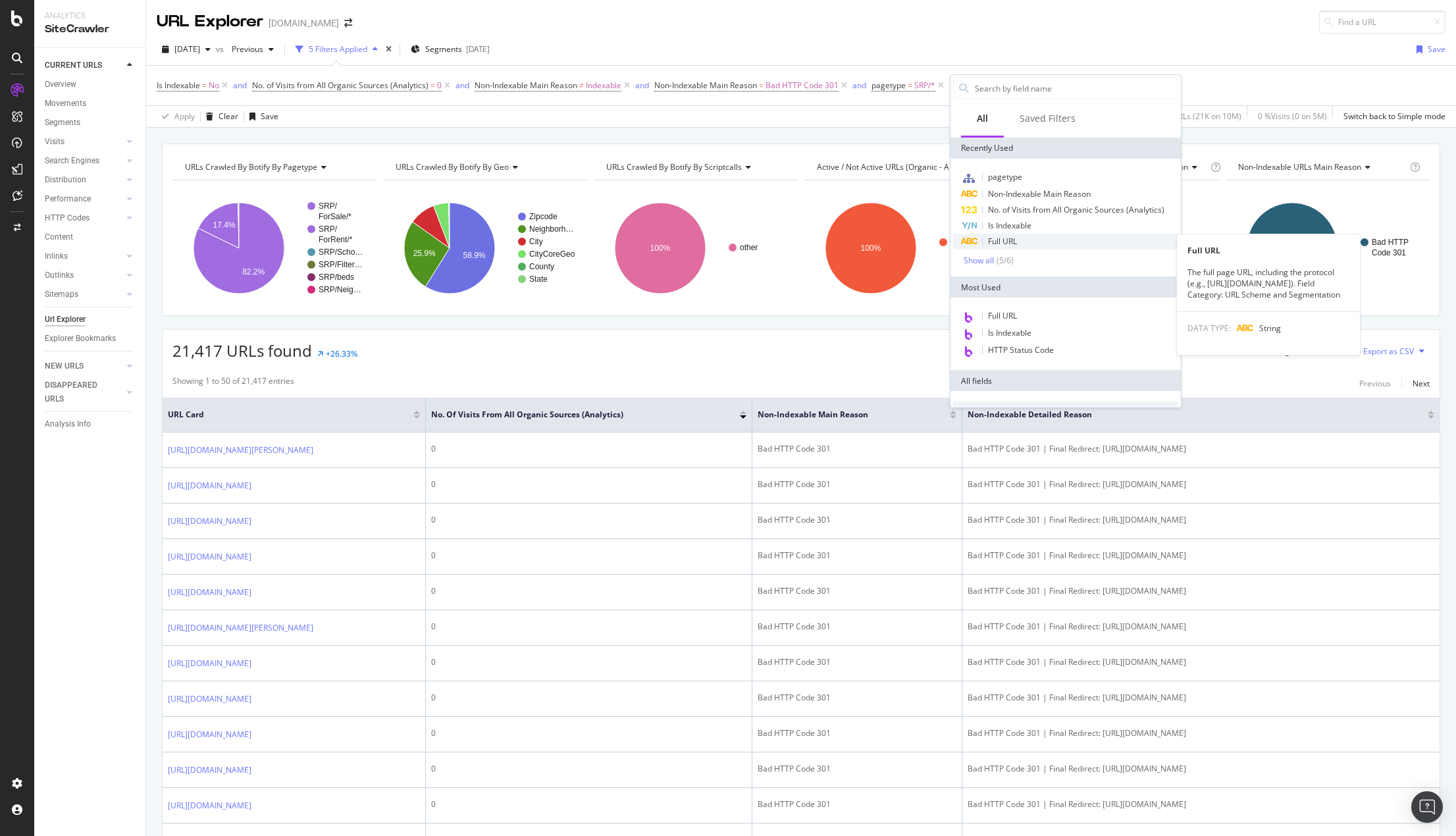
click at [1005, 242] on span "Full URL" at bounding box center [1003, 241] width 29 height 11
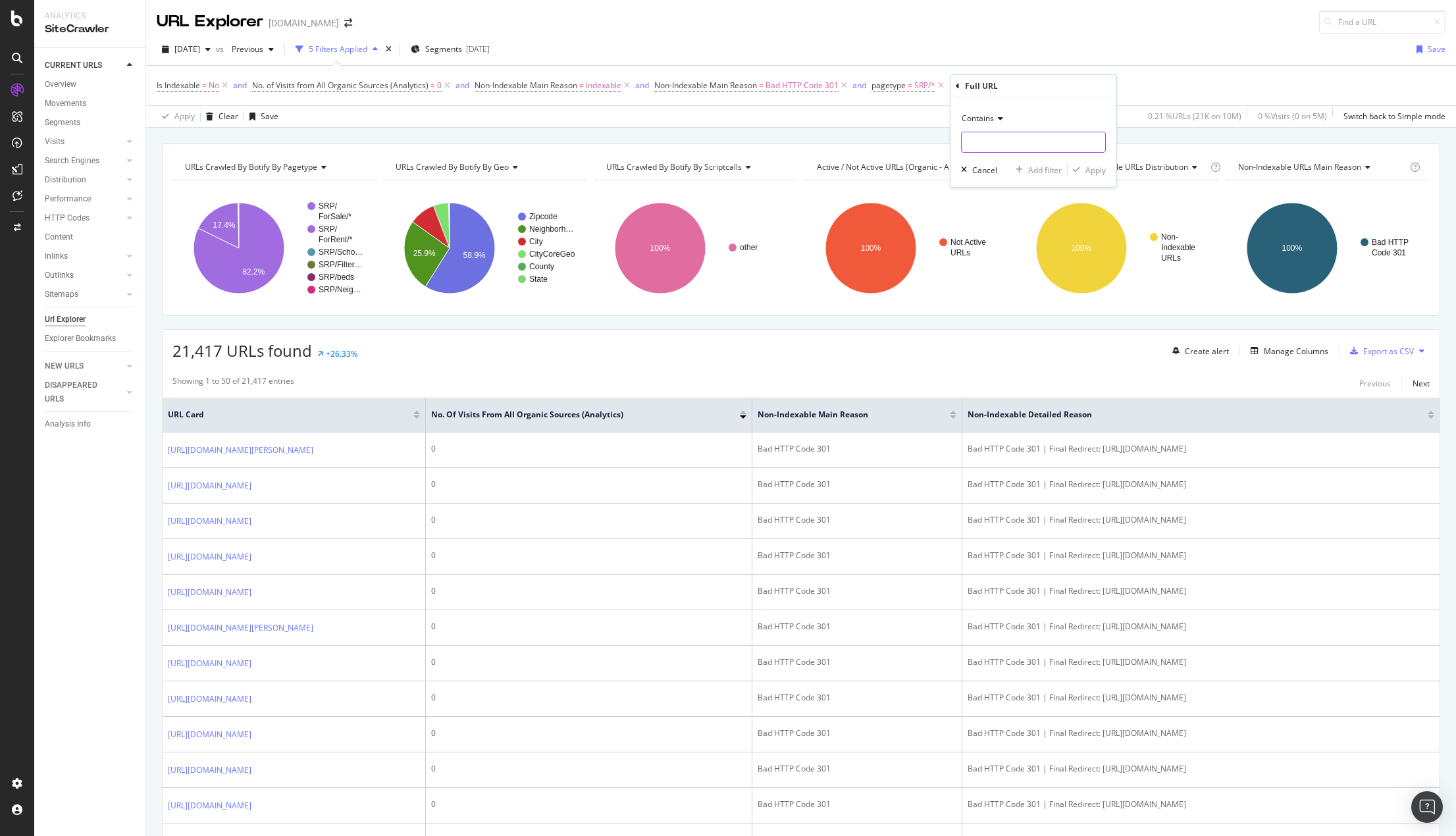
click at [1015, 138] on input "text" at bounding box center [1034, 142] width 144 height 21
type input "<p"
click at [1090, 166] on div "Apply" at bounding box center [1096, 170] width 21 height 11
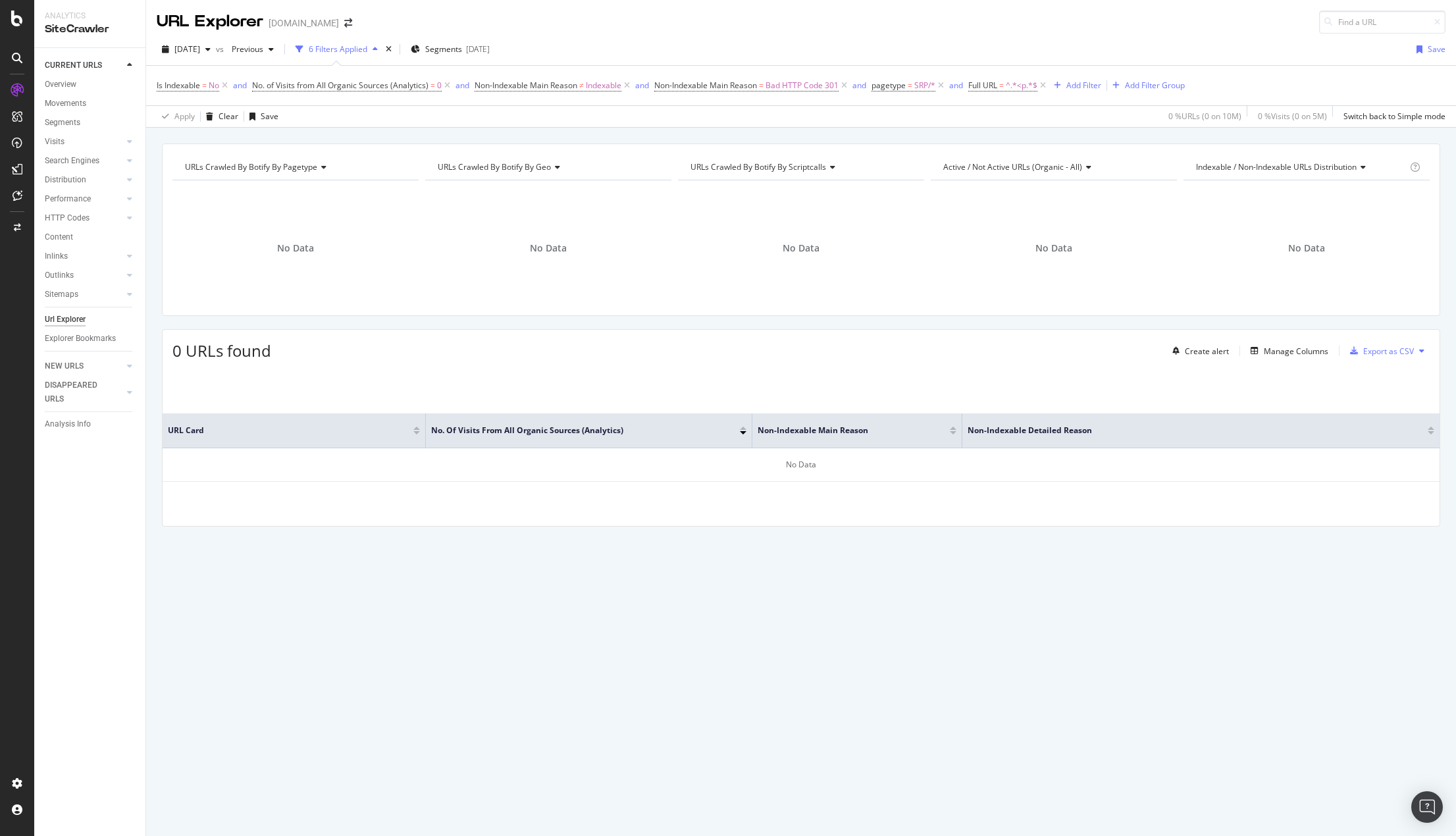
click at [740, 632] on div "URLs Crawled By Botify By pagetype Chart (by Value) Table Expand Export as CSV …" at bounding box center [801, 482] width 1310 height 708
click at [1043, 85] on icon at bounding box center [1043, 85] width 11 height 13
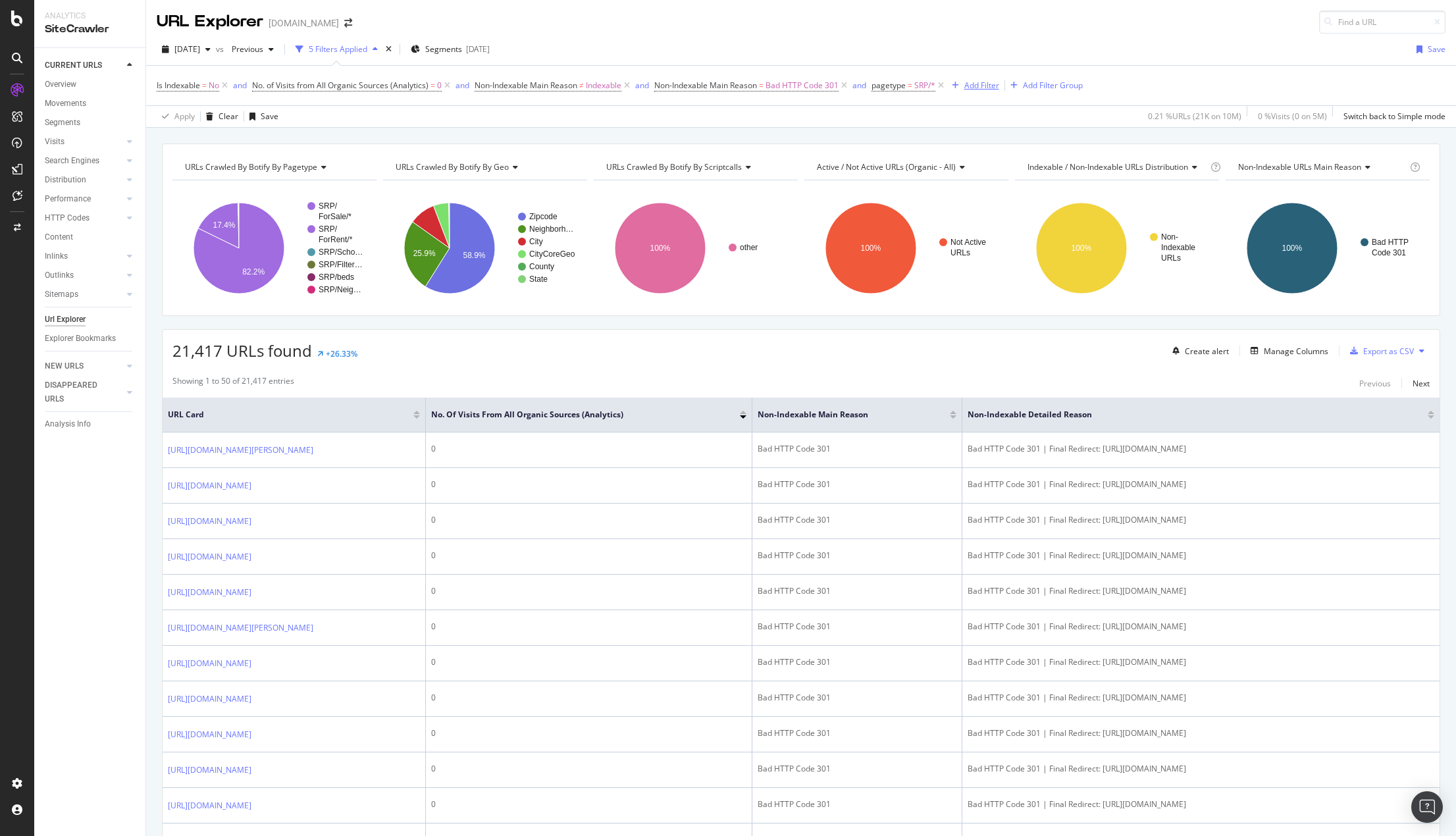
click at [989, 85] on div "Add Filter" at bounding box center [982, 85] width 35 height 11
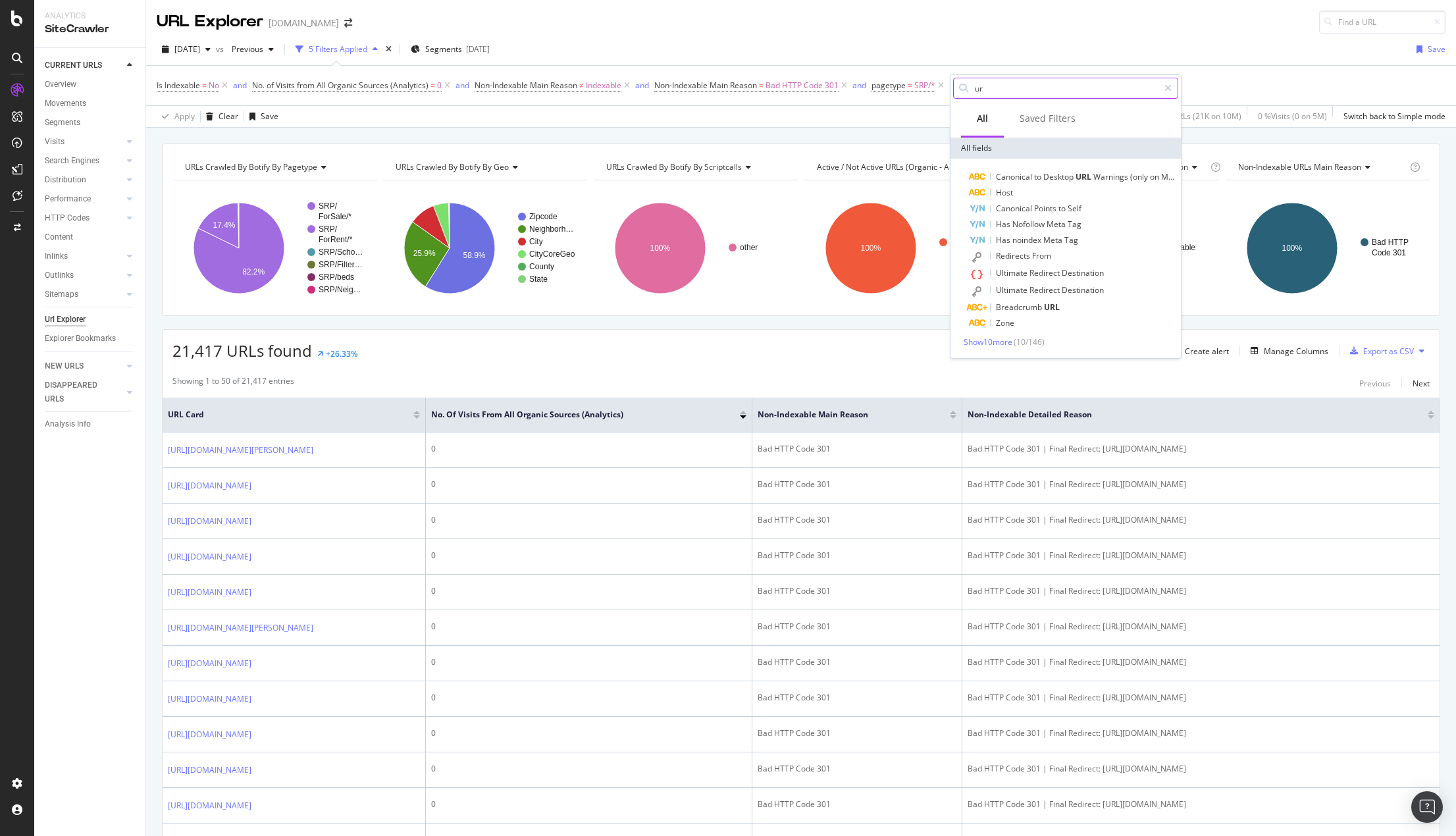
type input "u"
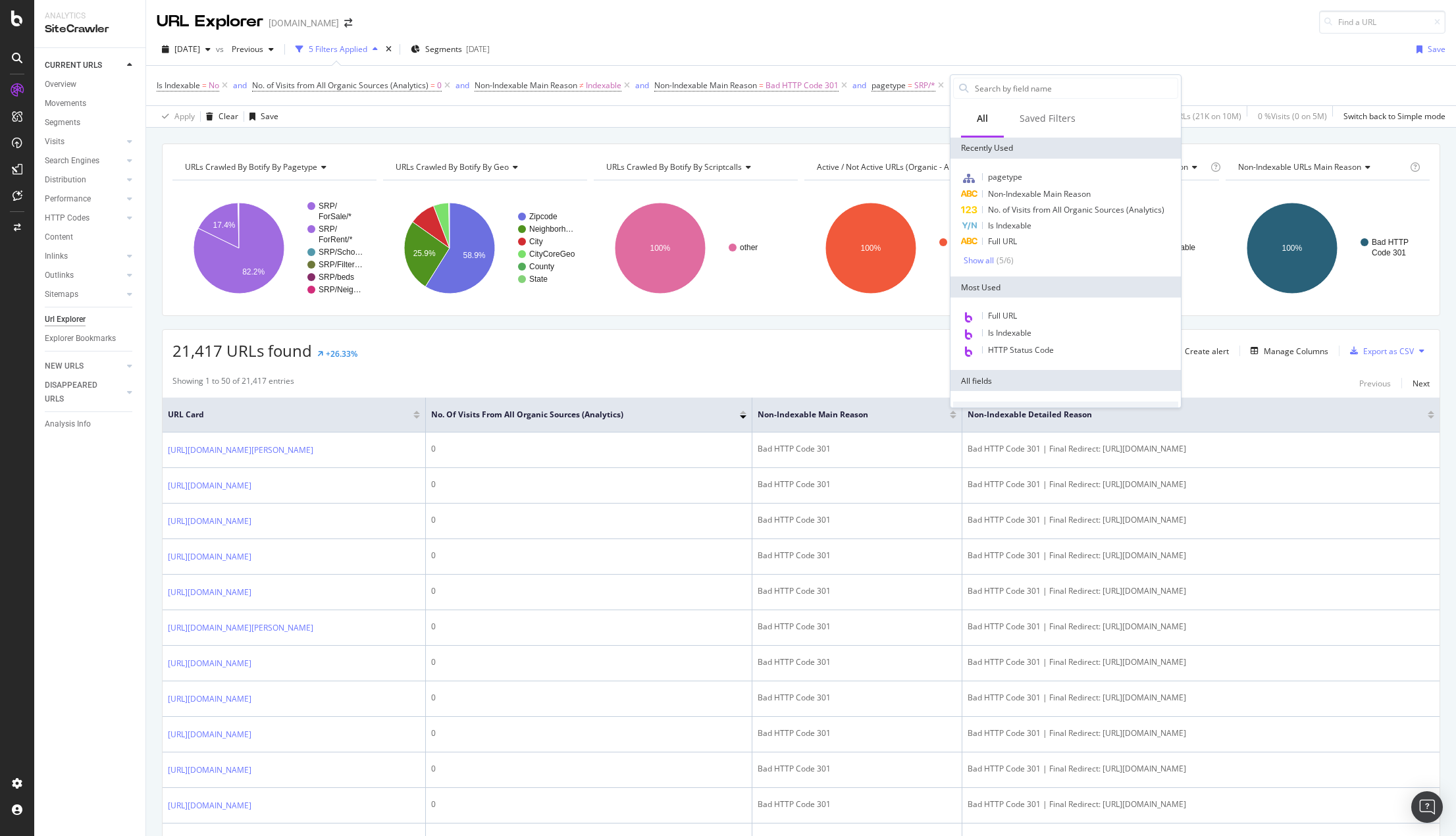
click at [81, 565] on div "CURRENT URLS Overview Movements Segments Visits Analysis Orphan URLs Search Eng…" at bounding box center [89, 442] width 111 height 788
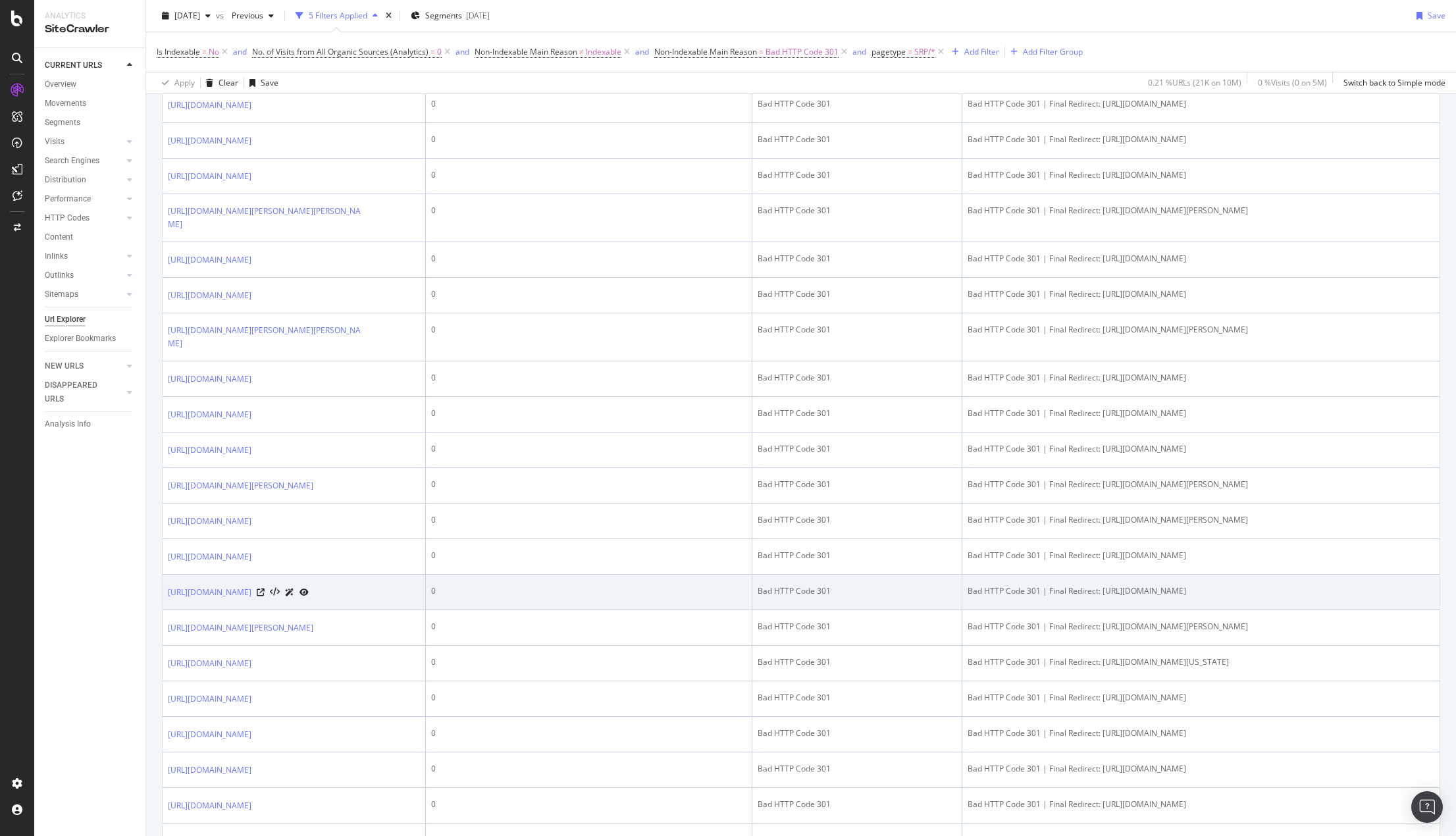
scroll to position [922, 0]
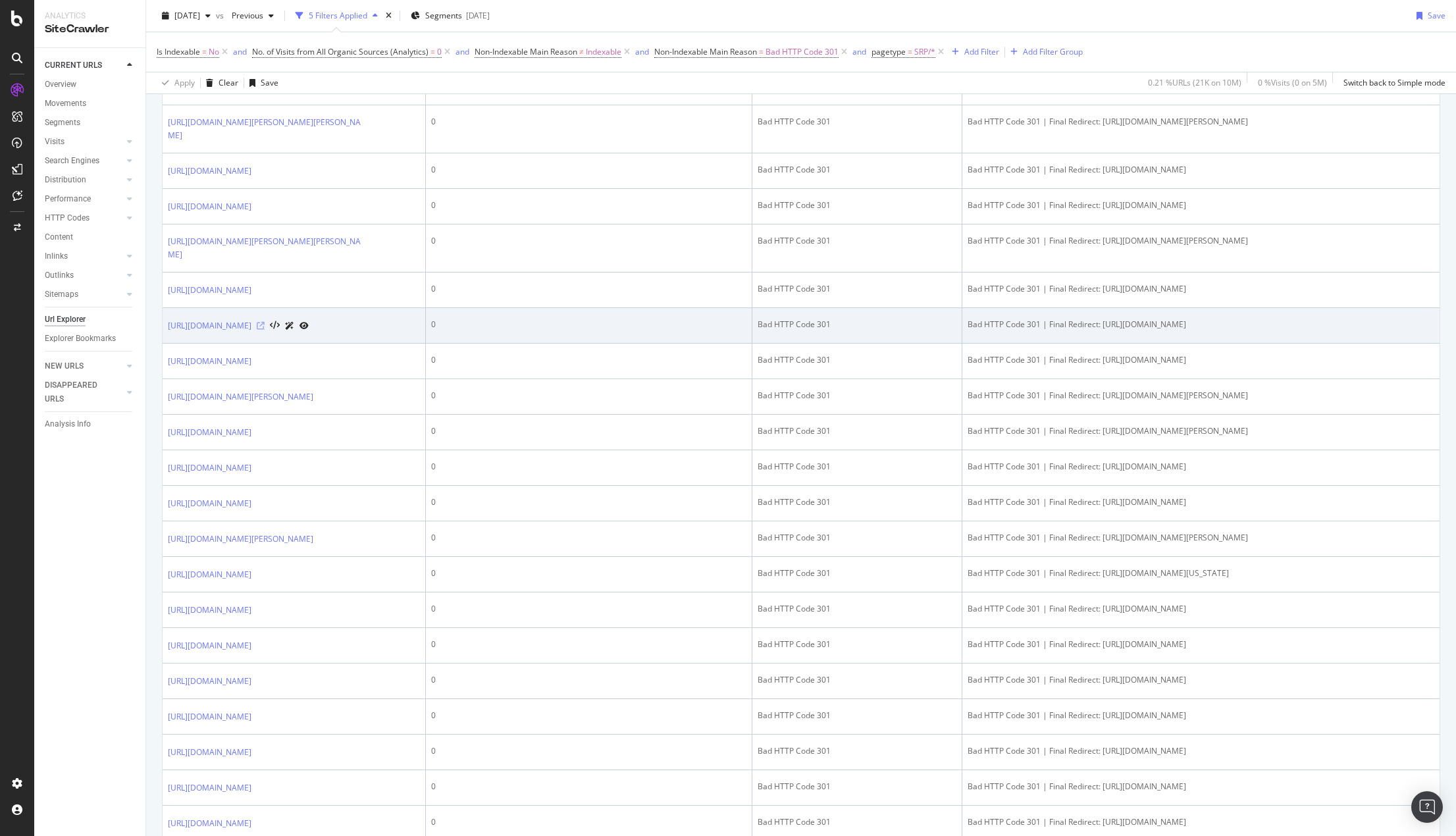
click at [265, 330] on icon at bounding box center [261, 326] width 8 height 8
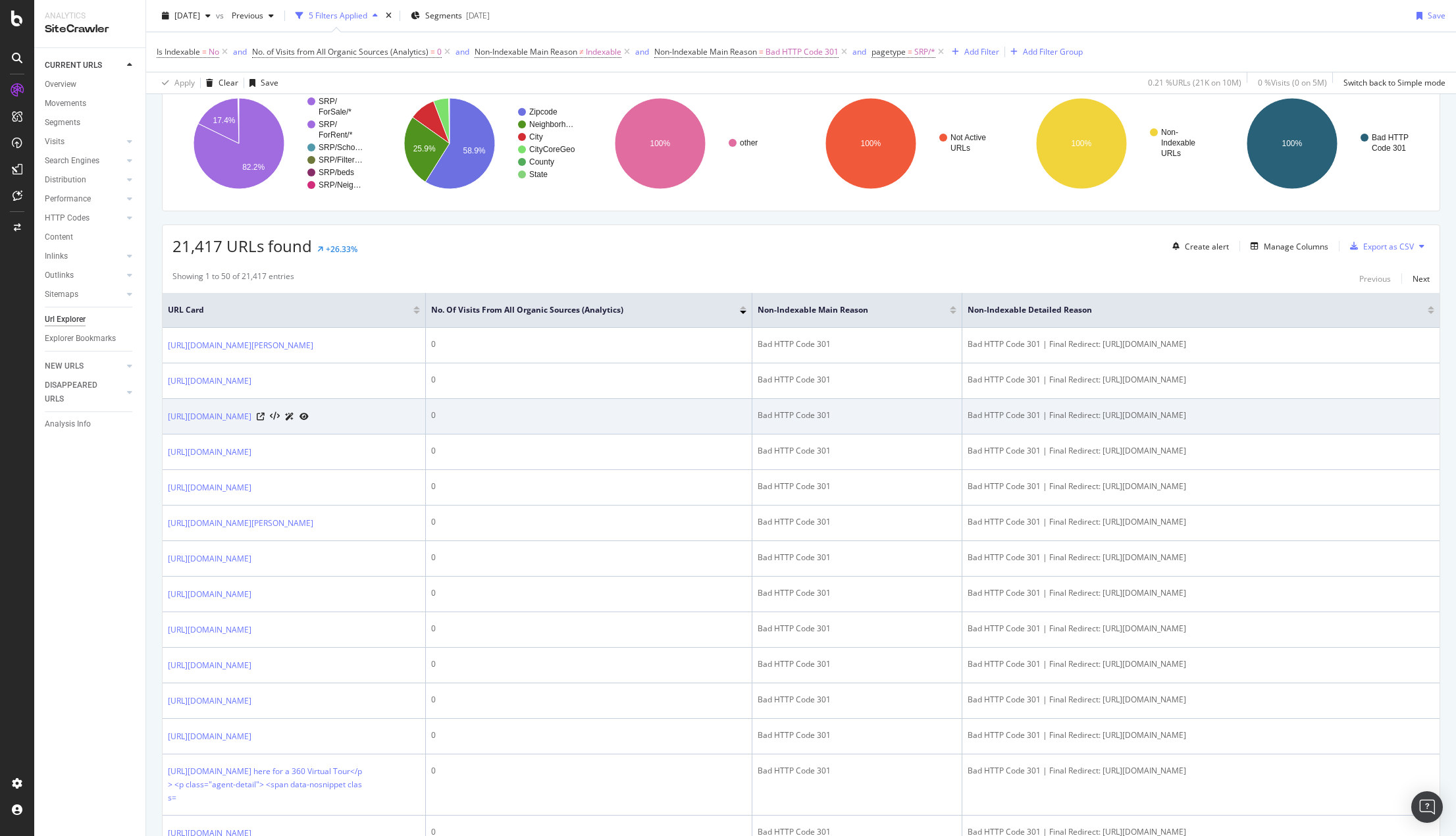
scroll to position [0, 0]
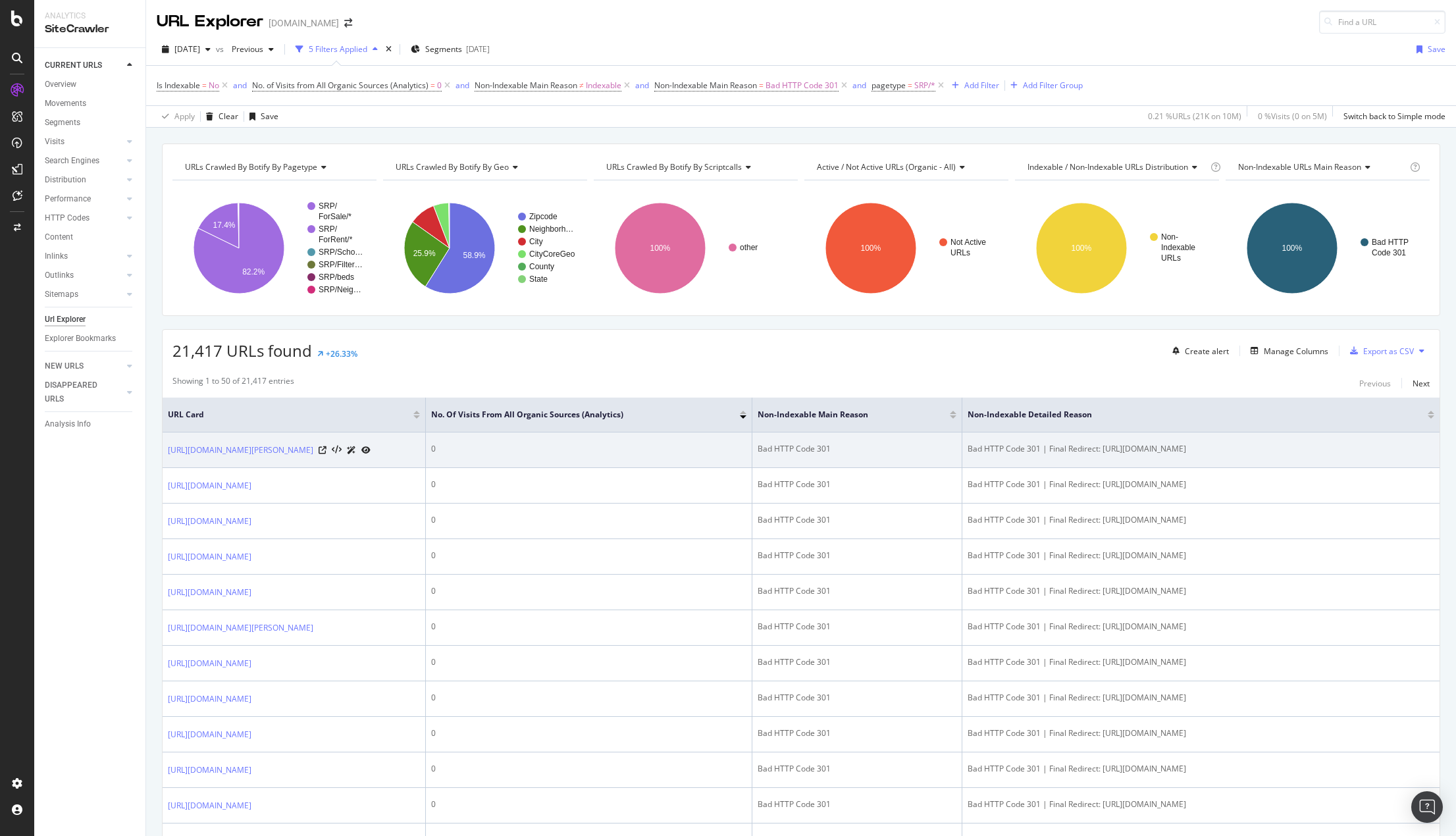
click at [371, 451] on icon at bounding box center [366, 451] width 9 height 8
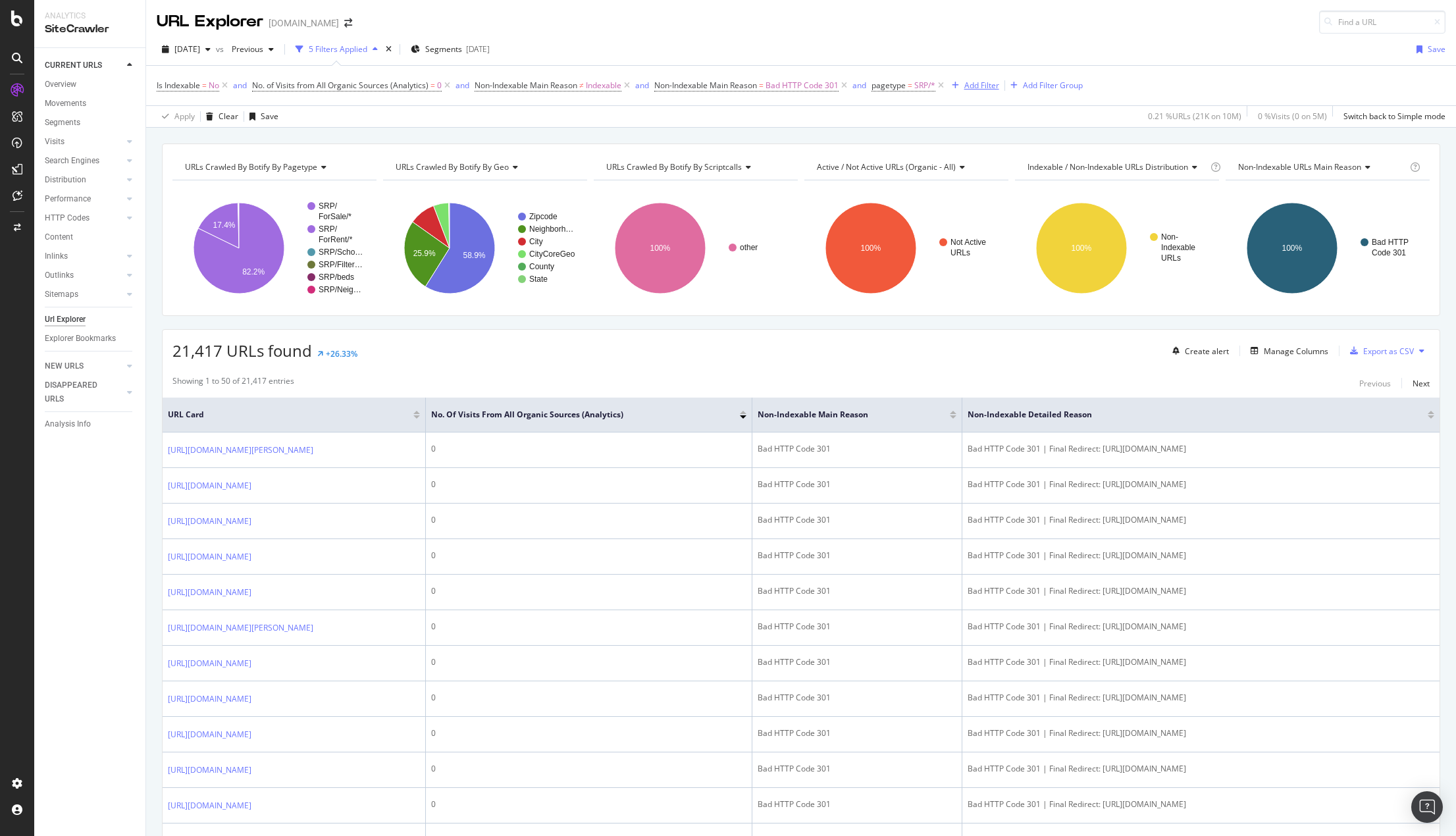
click at [977, 84] on div "Add Filter" at bounding box center [982, 85] width 35 height 11
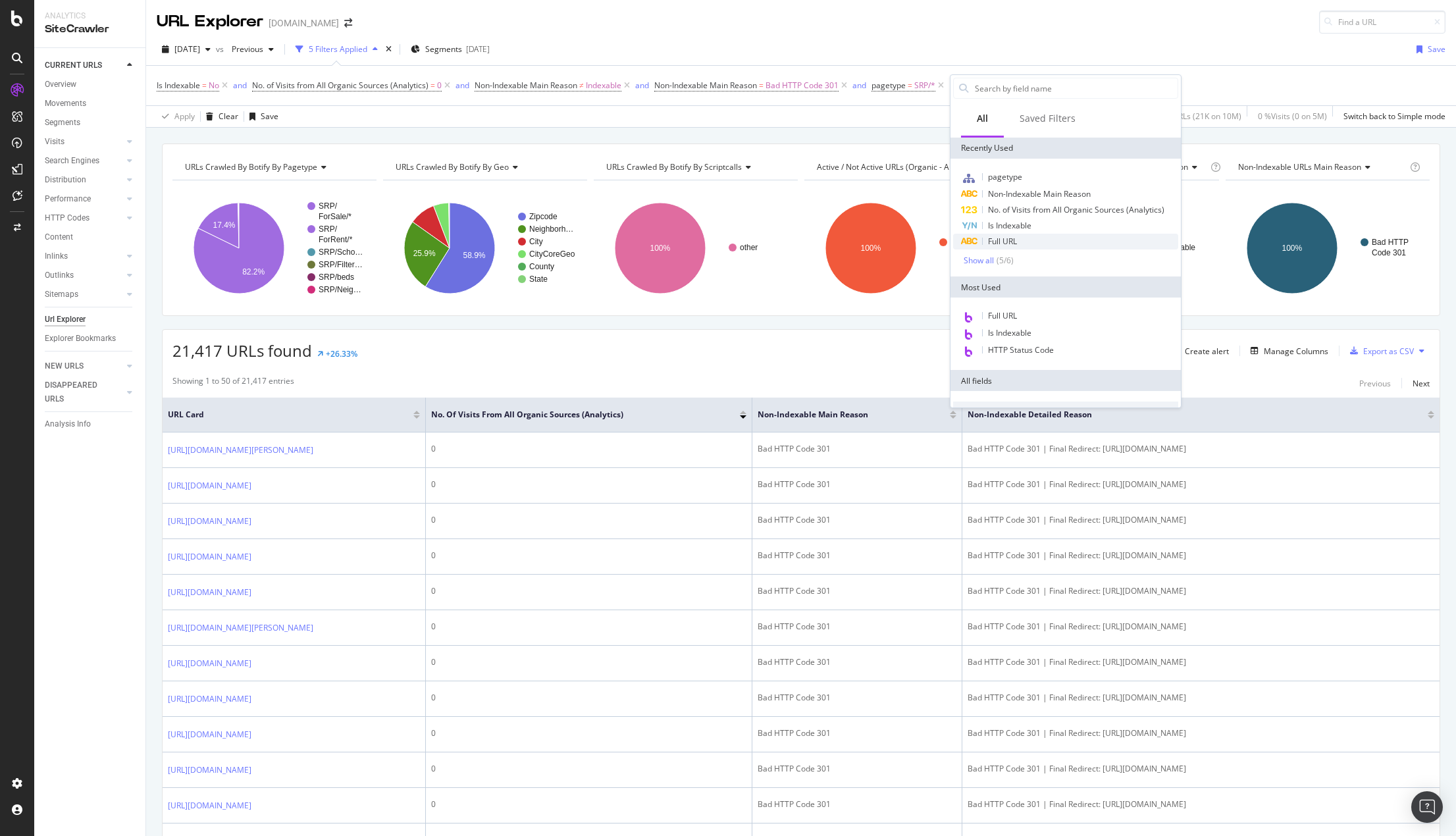
click at [999, 239] on span "Full URL" at bounding box center [1003, 241] width 29 height 11
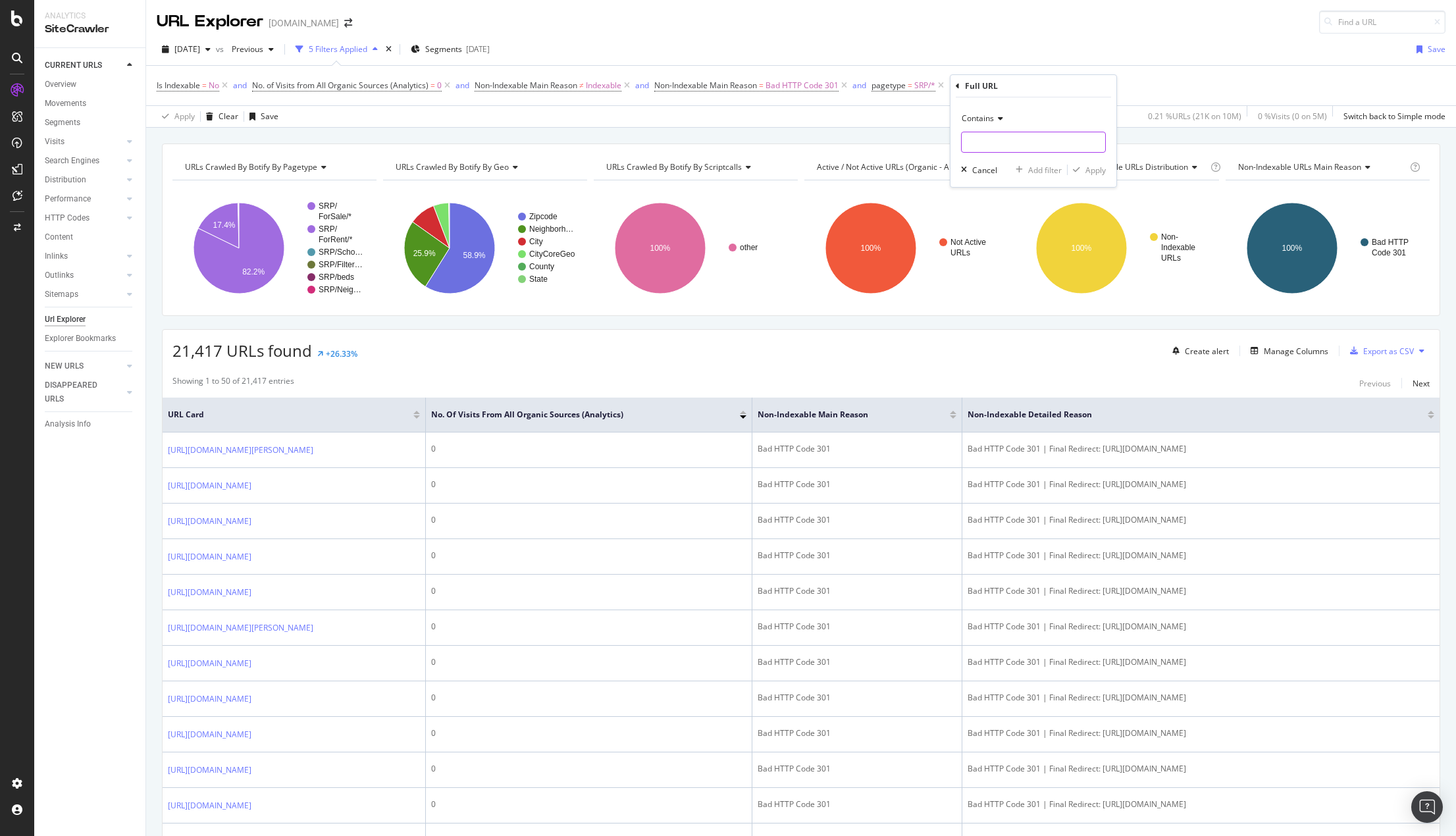
click at [1000, 140] on input "text" at bounding box center [1034, 142] width 144 height 21
type input "agent-detail"
click at [1090, 172] on div "Apply" at bounding box center [1096, 170] width 21 height 11
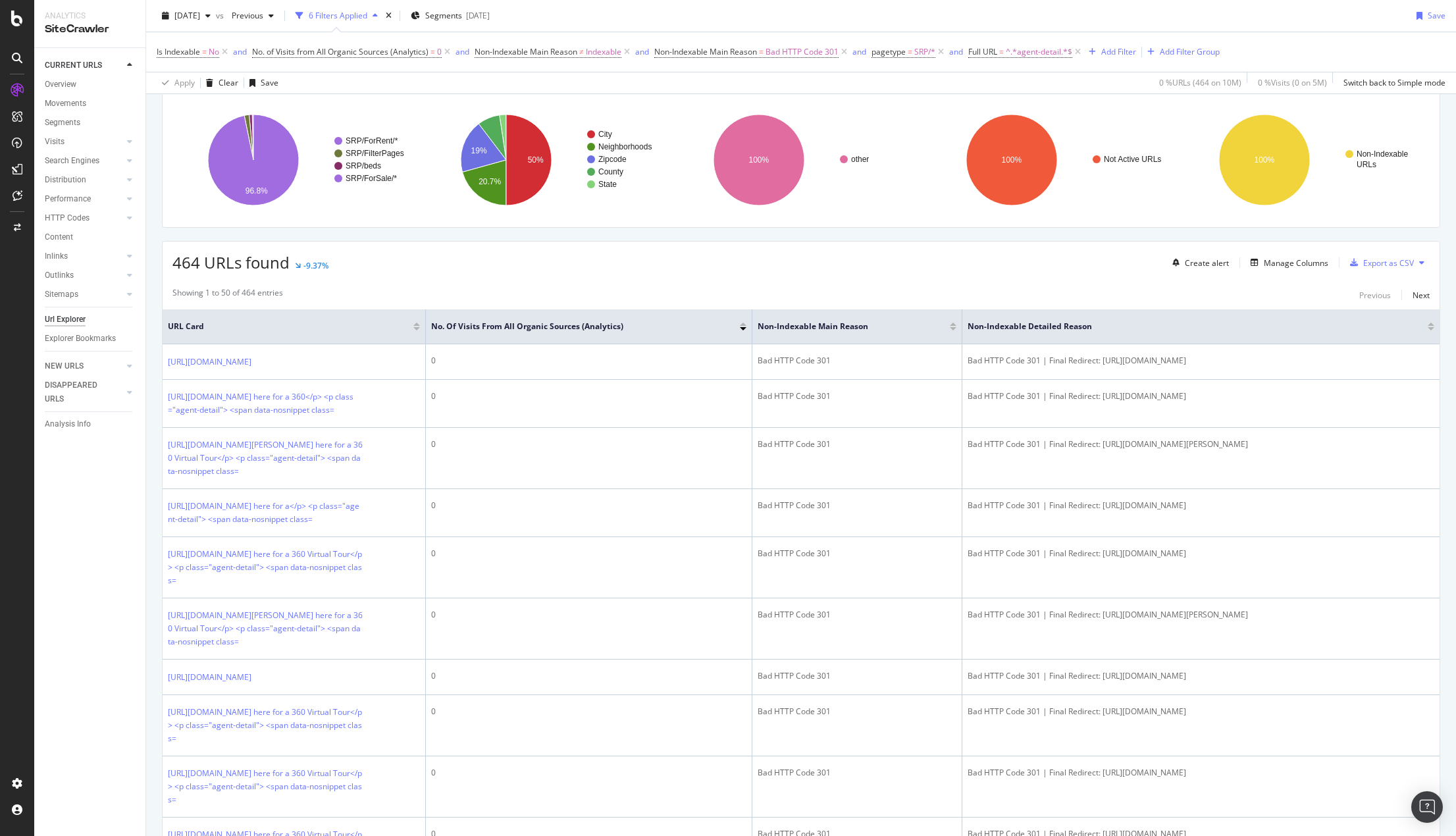
scroll to position [66, 0]
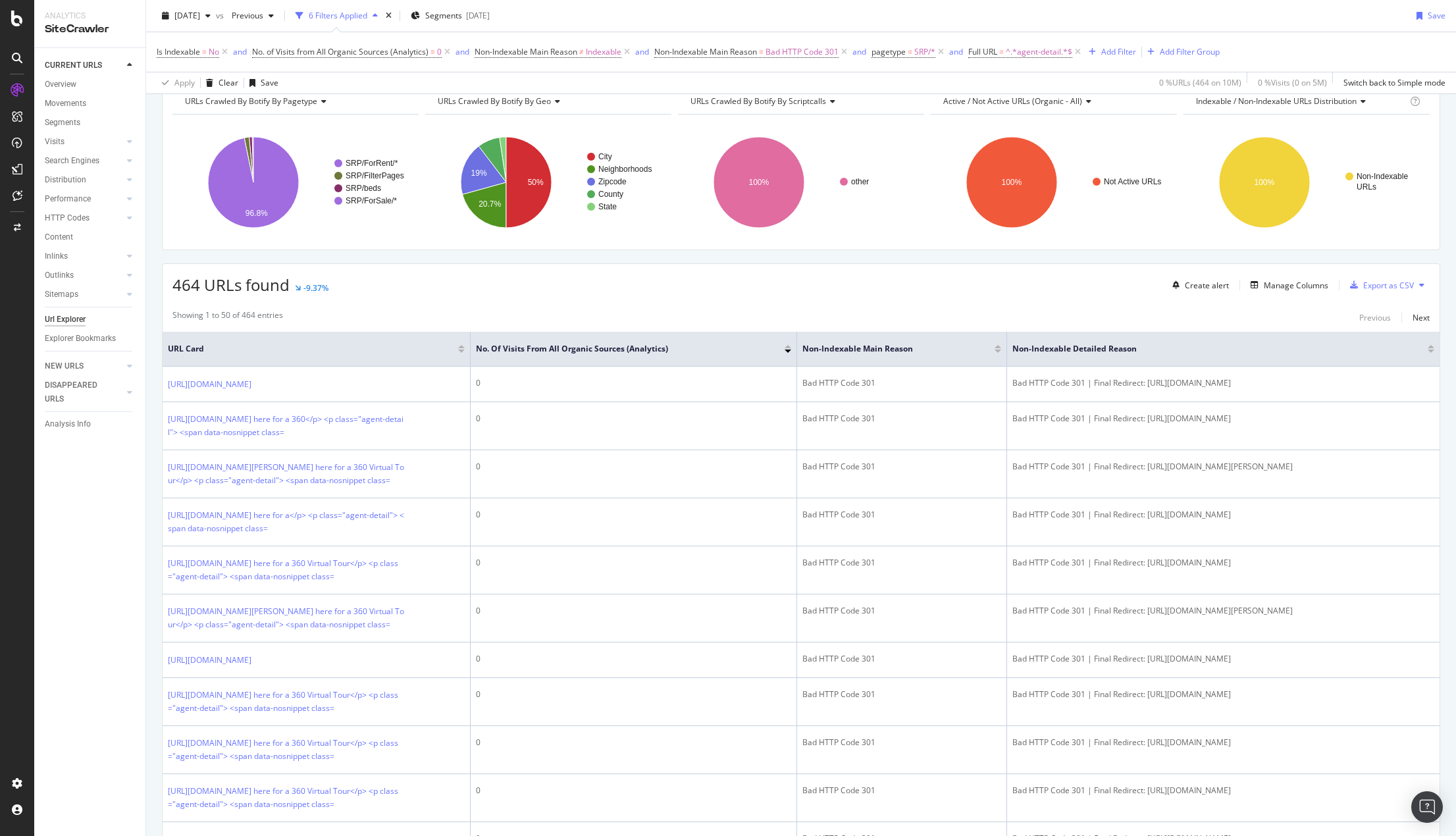
drag, startPoint x: 423, startPoint y: 344, endPoint x: 769, endPoint y: 357, distance: 346.2
click at [769, 357] on tr "URL Card No. of Visits from All Organic Sources (Analytics) Non-Indexable Main …" at bounding box center [801, 350] width 1277 height 35
click at [1130, 291] on div "Manage Columns" at bounding box center [1296, 285] width 64 height 11
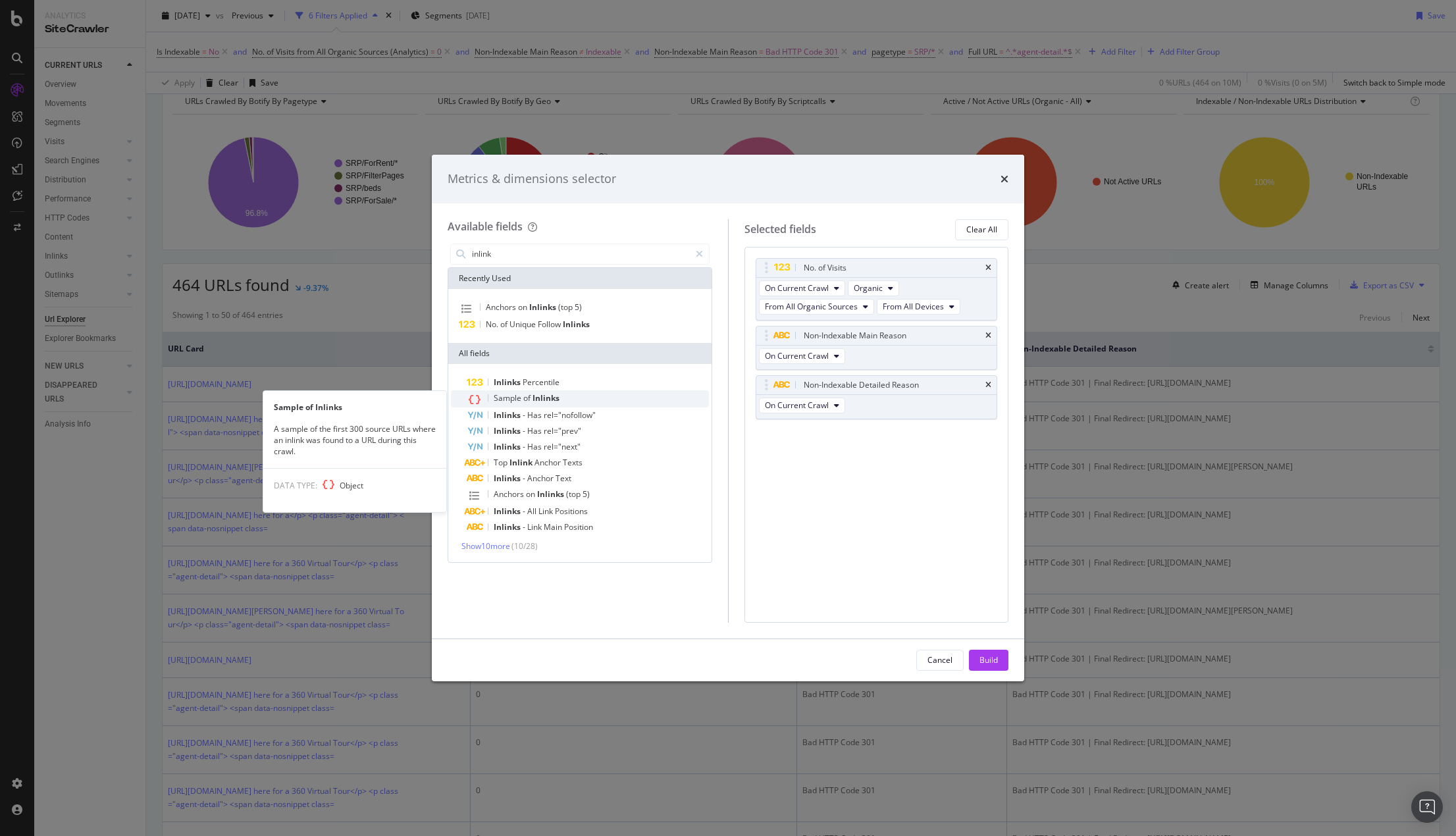
type input "inlink"
click at [540, 400] on span "Inlinks" at bounding box center [545, 398] width 27 height 11
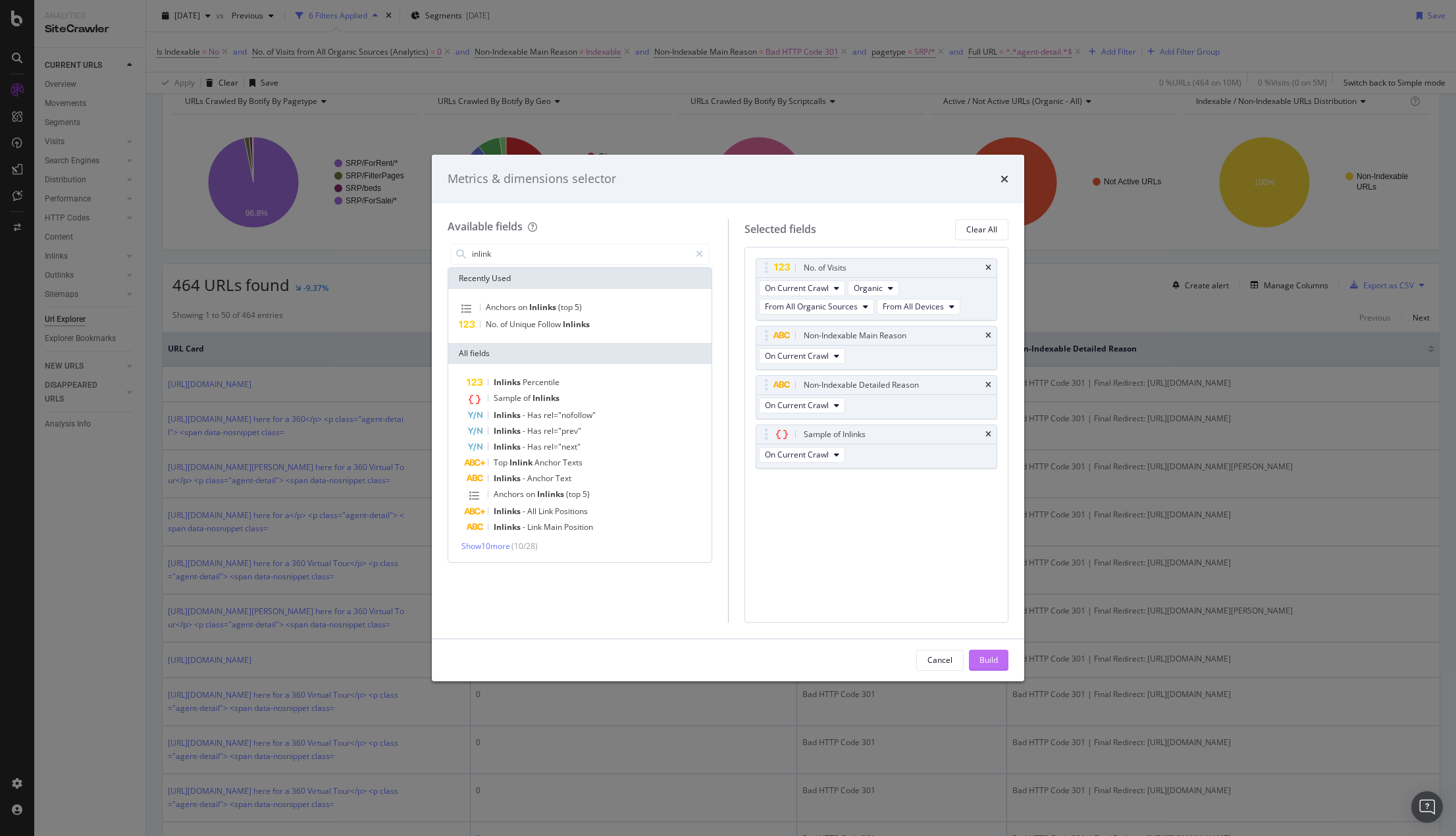
click at [996, 662] on div "Build" at bounding box center [989, 660] width 18 height 11
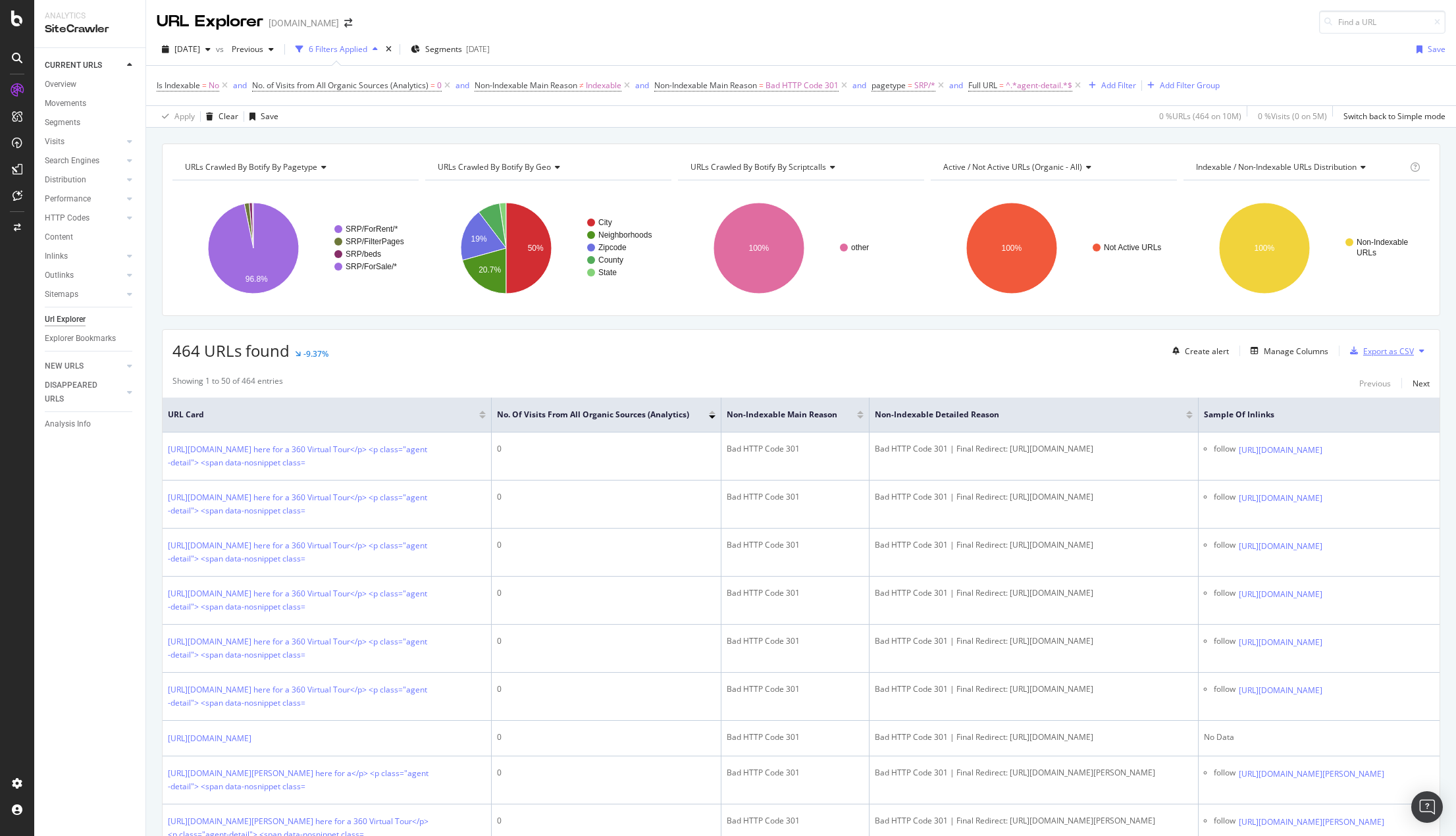
click at [1130, 353] on div "Export as CSV" at bounding box center [1389, 351] width 50 height 11
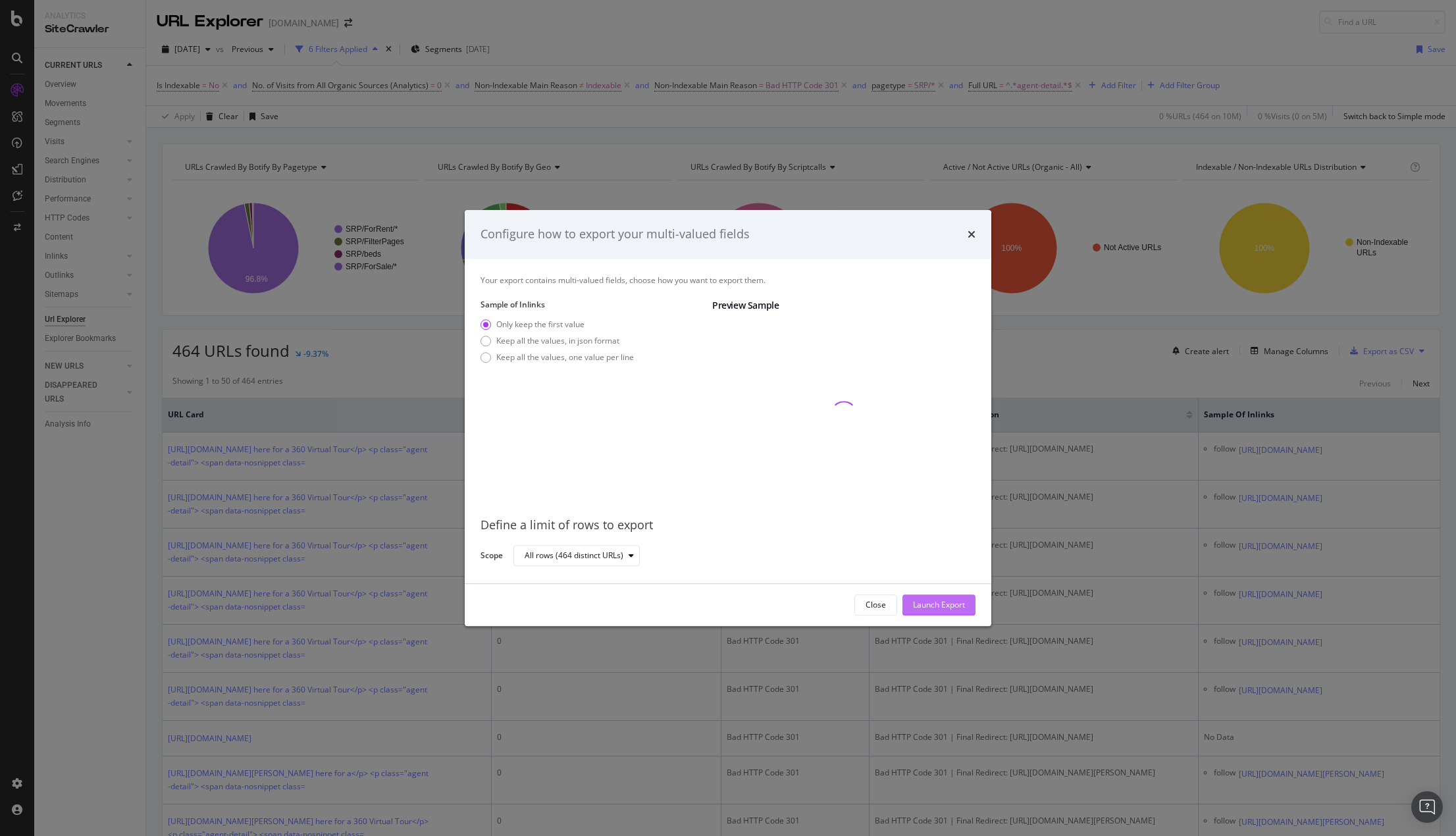
click at [938, 603] on div "Launch Export" at bounding box center [939, 604] width 52 height 11
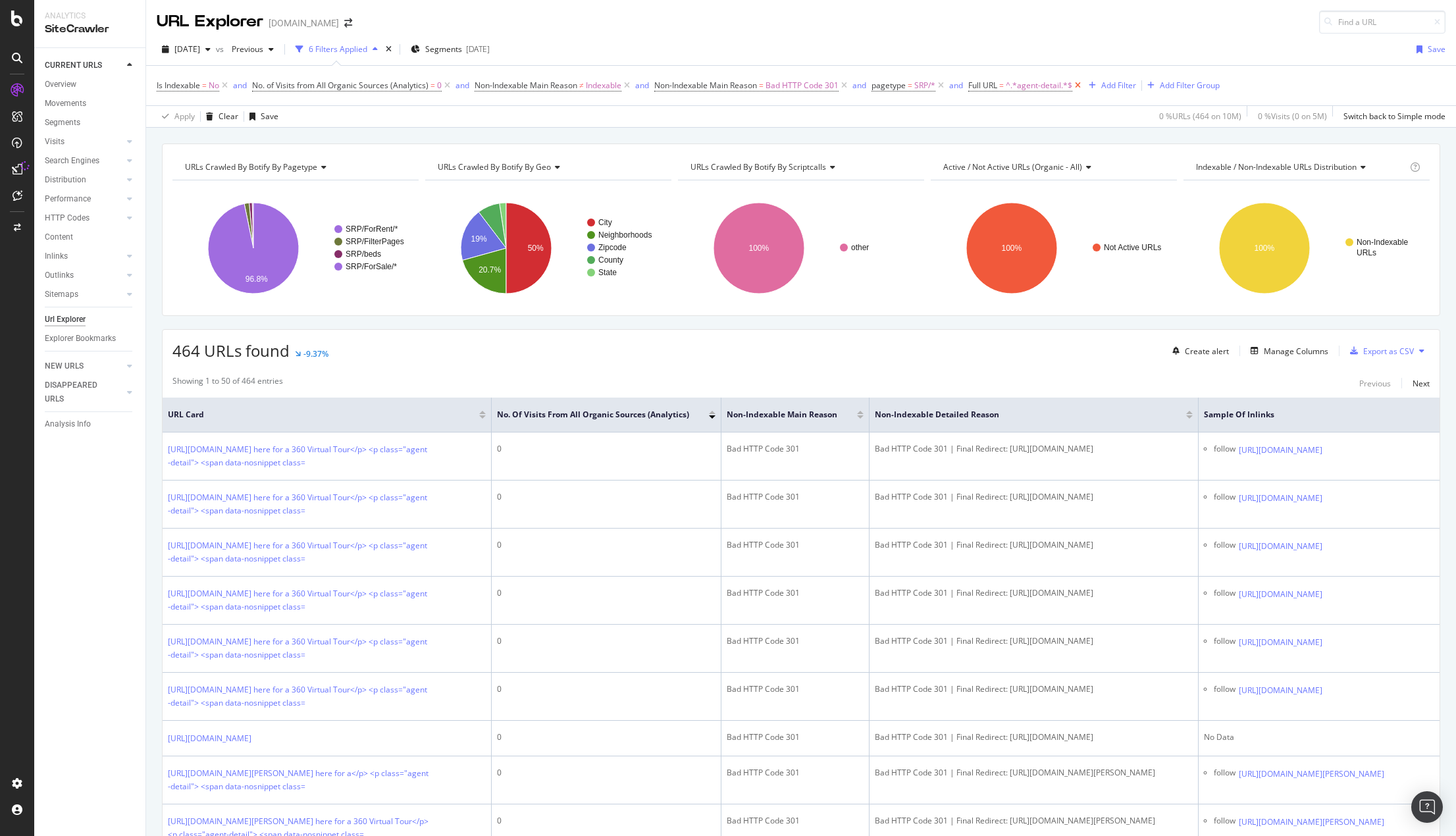
click at [1079, 87] on icon at bounding box center [1077, 85] width 11 height 13
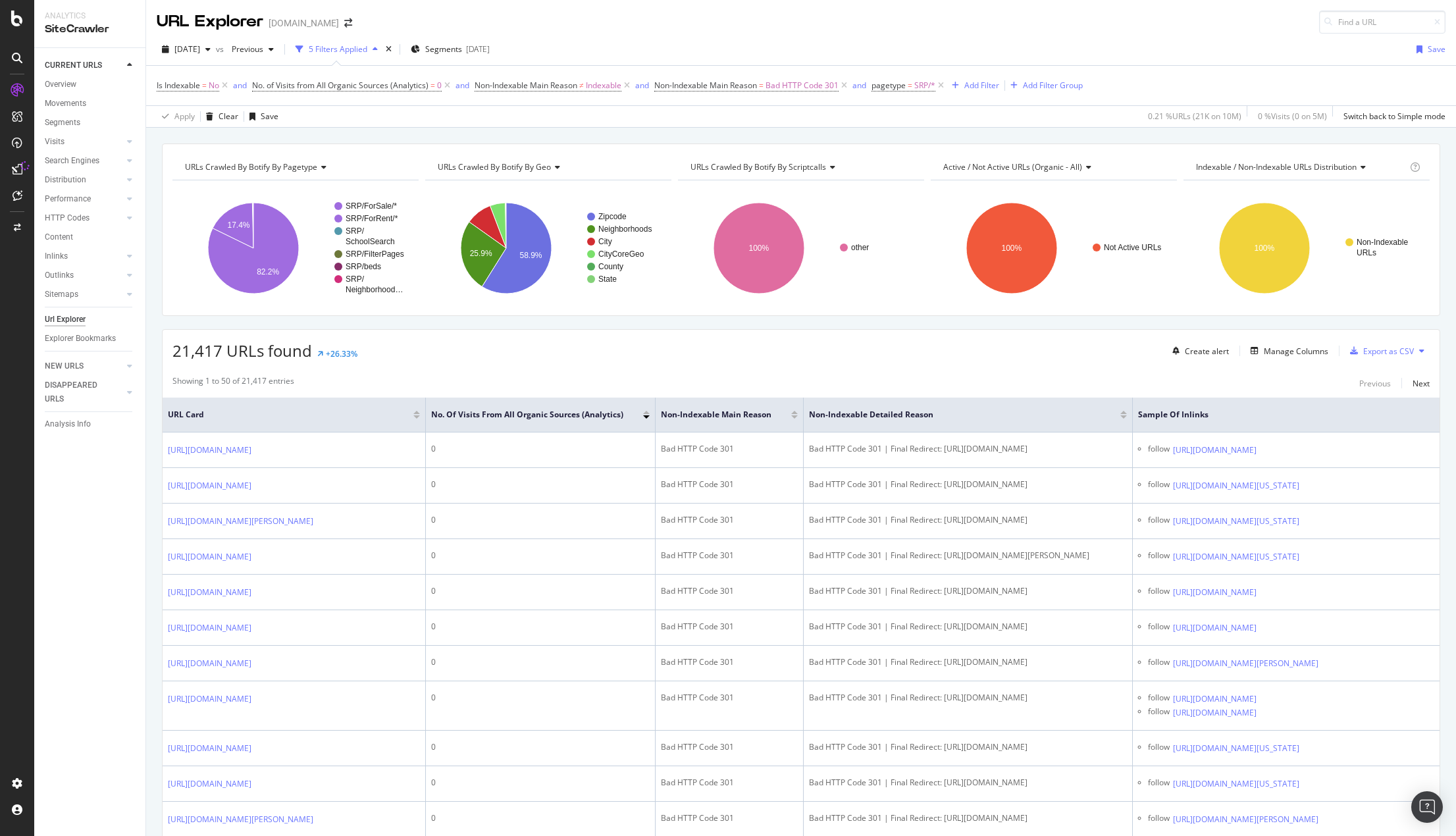
click at [109, 563] on div "CURRENT URLS Overview Movements Segments Visits Analysis Orphan URLs Search Eng…" at bounding box center [89, 442] width 111 height 788
click at [83, 228] on div "DataExports" at bounding box center [74, 226] width 51 height 13
click at [980, 85] on div "Add Filter" at bounding box center [982, 85] width 35 height 11
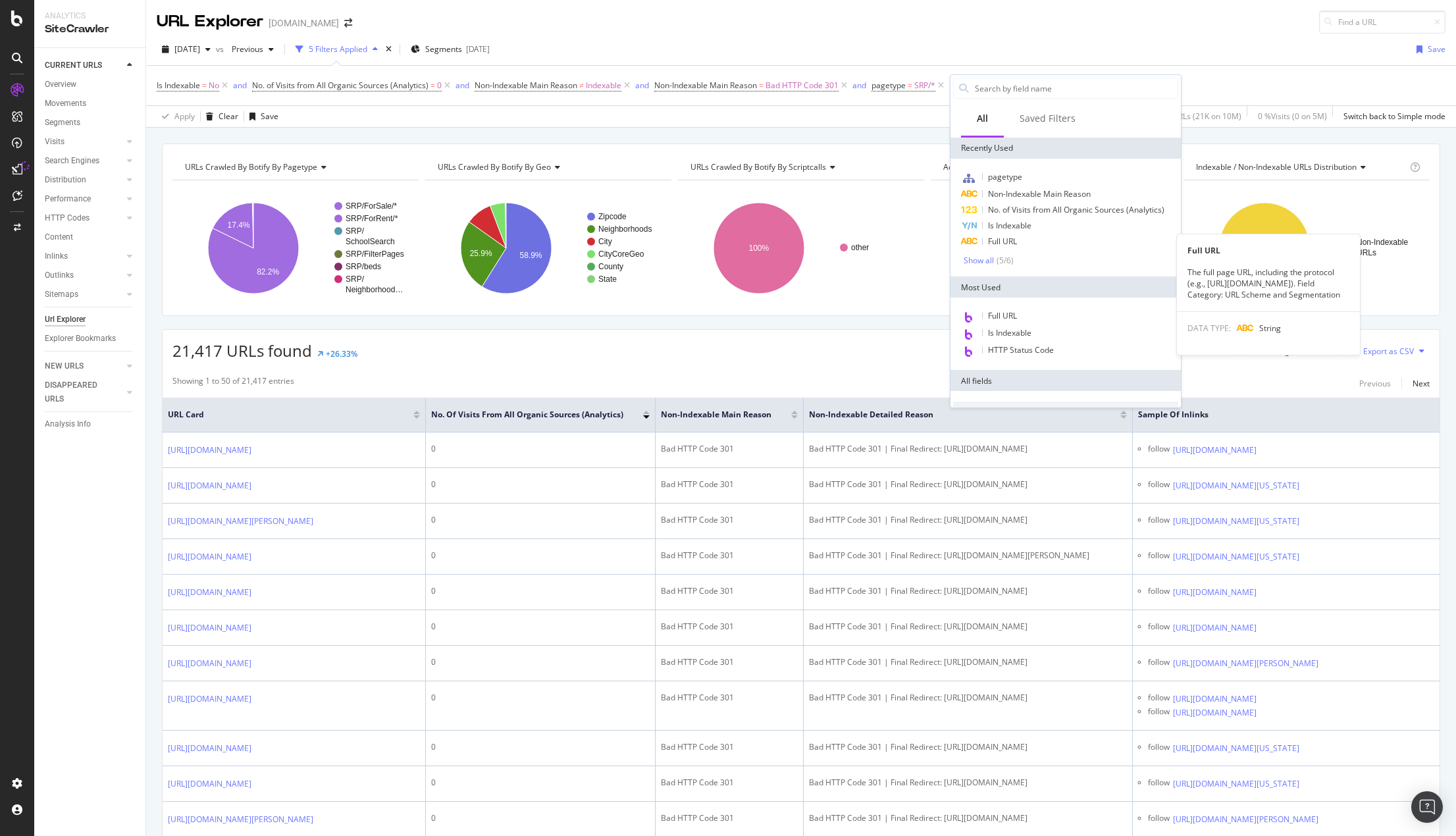
click at [1035, 243] on div "Full URL" at bounding box center [1066, 242] width 225 height 16
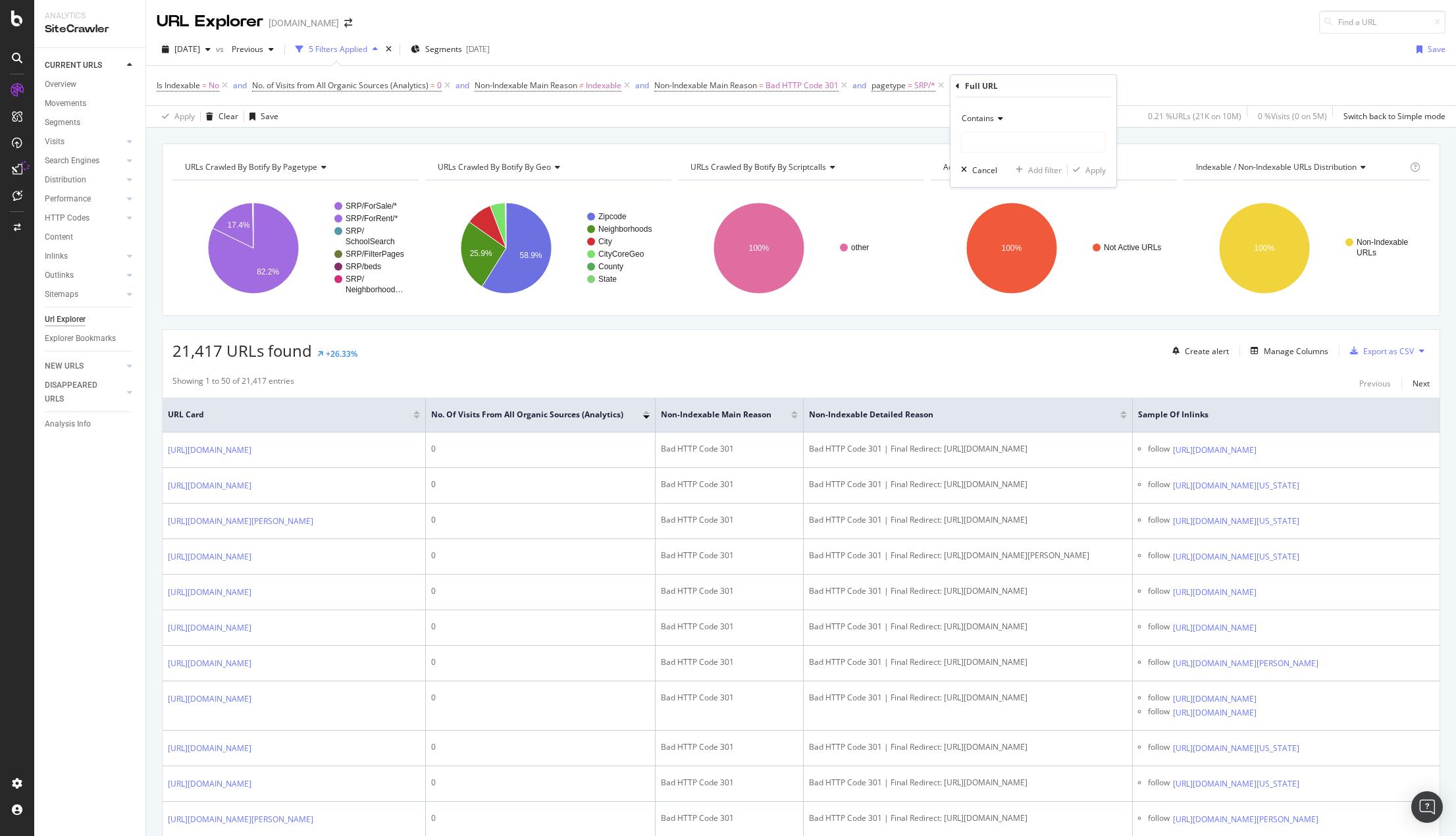
click at [1009, 111] on div "Contains" at bounding box center [1033, 119] width 145 height 21
click at [1027, 107] on div "Contains Cancel Add filter Apply" at bounding box center [1033, 142] width 166 height 89
click at [1002, 148] on input "text" at bounding box center [1034, 142] width 144 height 21
type input "/1"
click at [1036, 175] on div "Add filter" at bounding box center [1045, 170] width 34 height 11
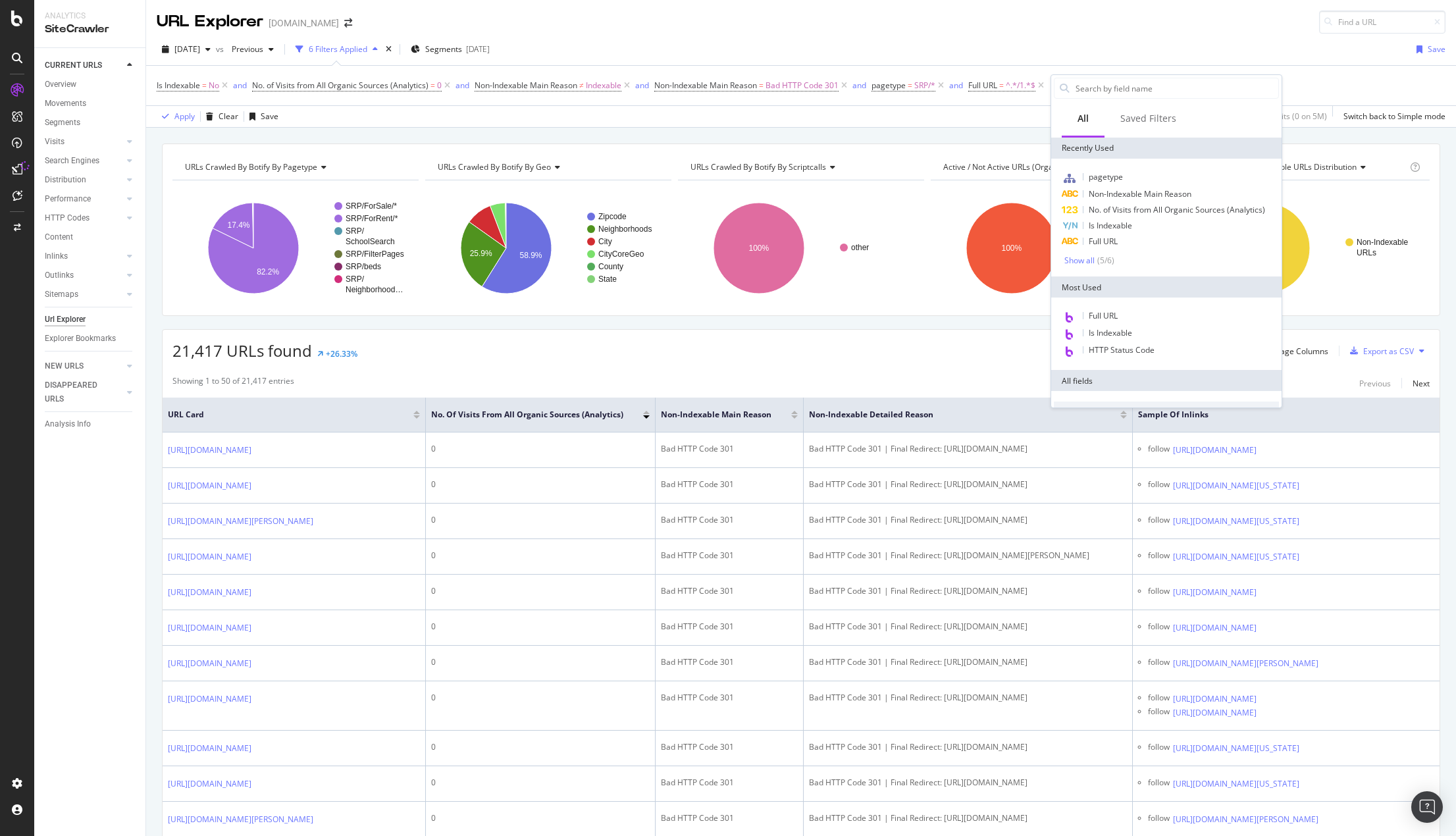
drag, startPoint x: 1061, startPoint y: 36, endPoint x: 1047, endPoint y: 47, distance: 17.8
click at [1058, 37] on div "2025 Aug. 24th vs Previous 6 Filters Applied Segments 2025-09-08 Save Is Indexa…" at bounding box center [801, 80] width 1310 height 94
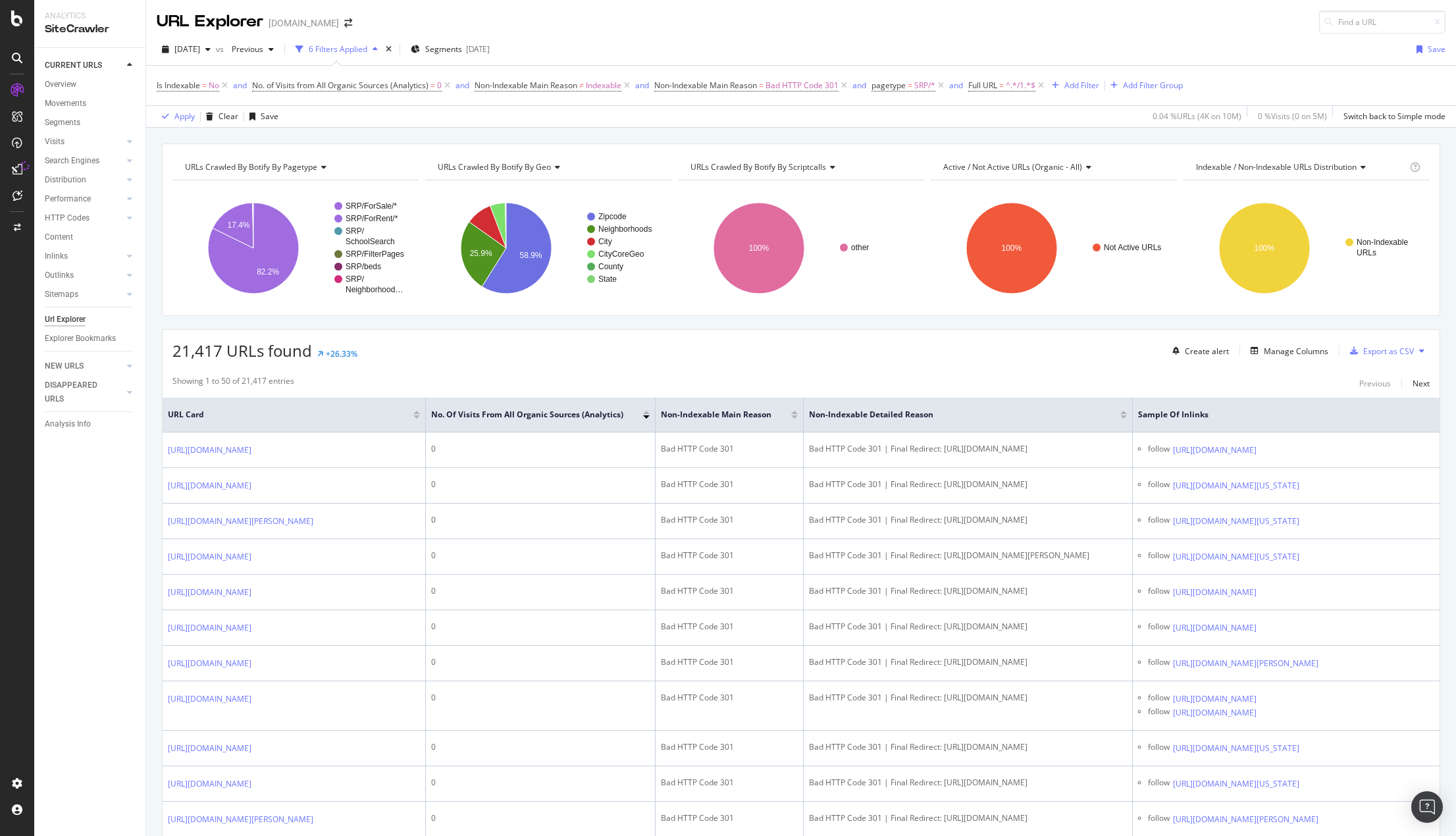
drag, startPoint x: 1045, startPoint y: 83, endPoint x: 1032, endPoint y: 155, distance: 73.2
click at [1045, 86] on icon at bounding box center [1041, 85] width 11 height 13
click at [1056, 24] on div "URL Explorer Homes.com" at bounding box center [801, 17] width 1310 height 34
click at [983, 85] on div "Add Filter" at bounding box center [982, 85] width 35 height 11
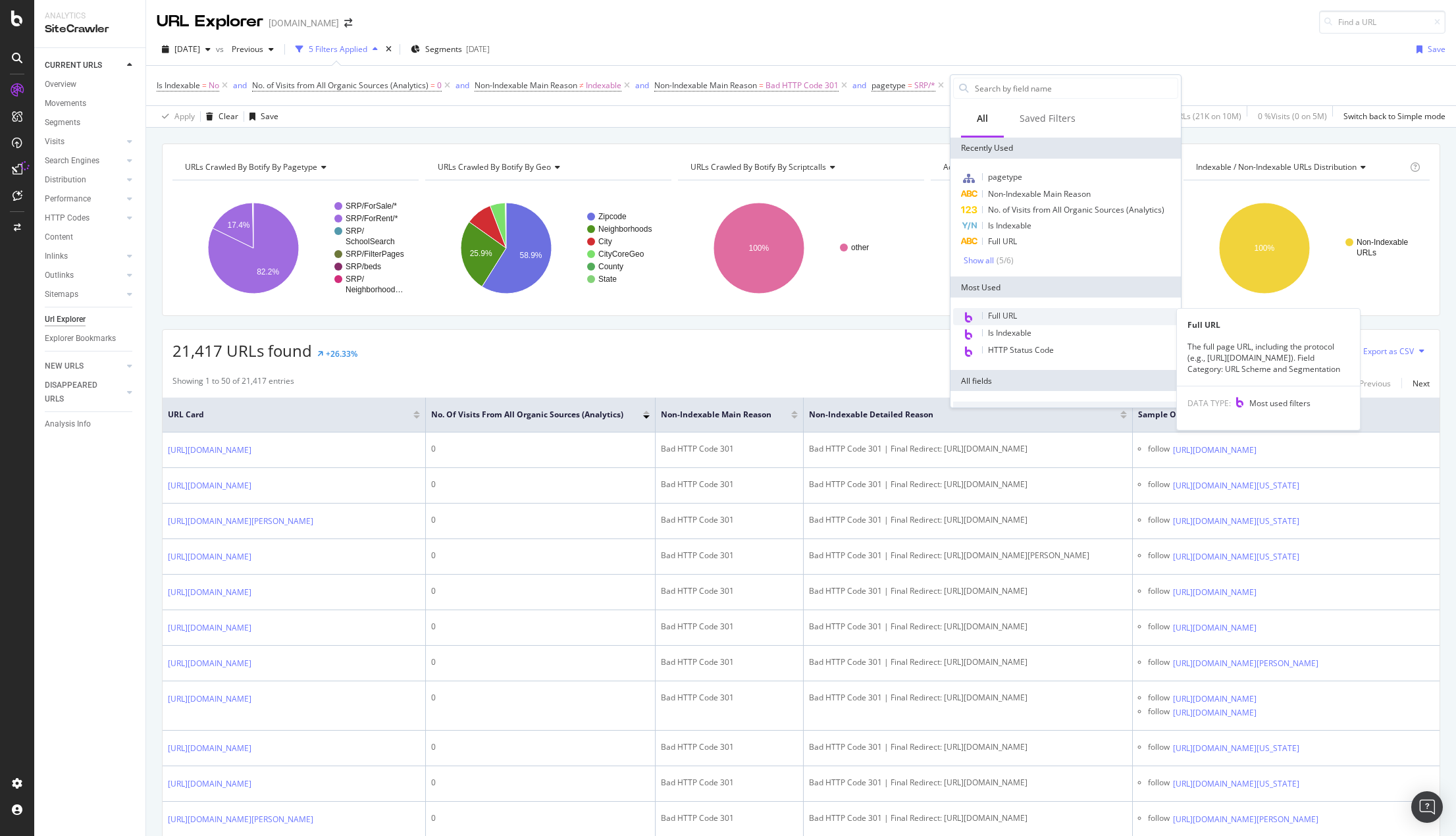
click at [1000, 315] on span "Full URL" at bounding box center [1003, 315] width 29 height 11
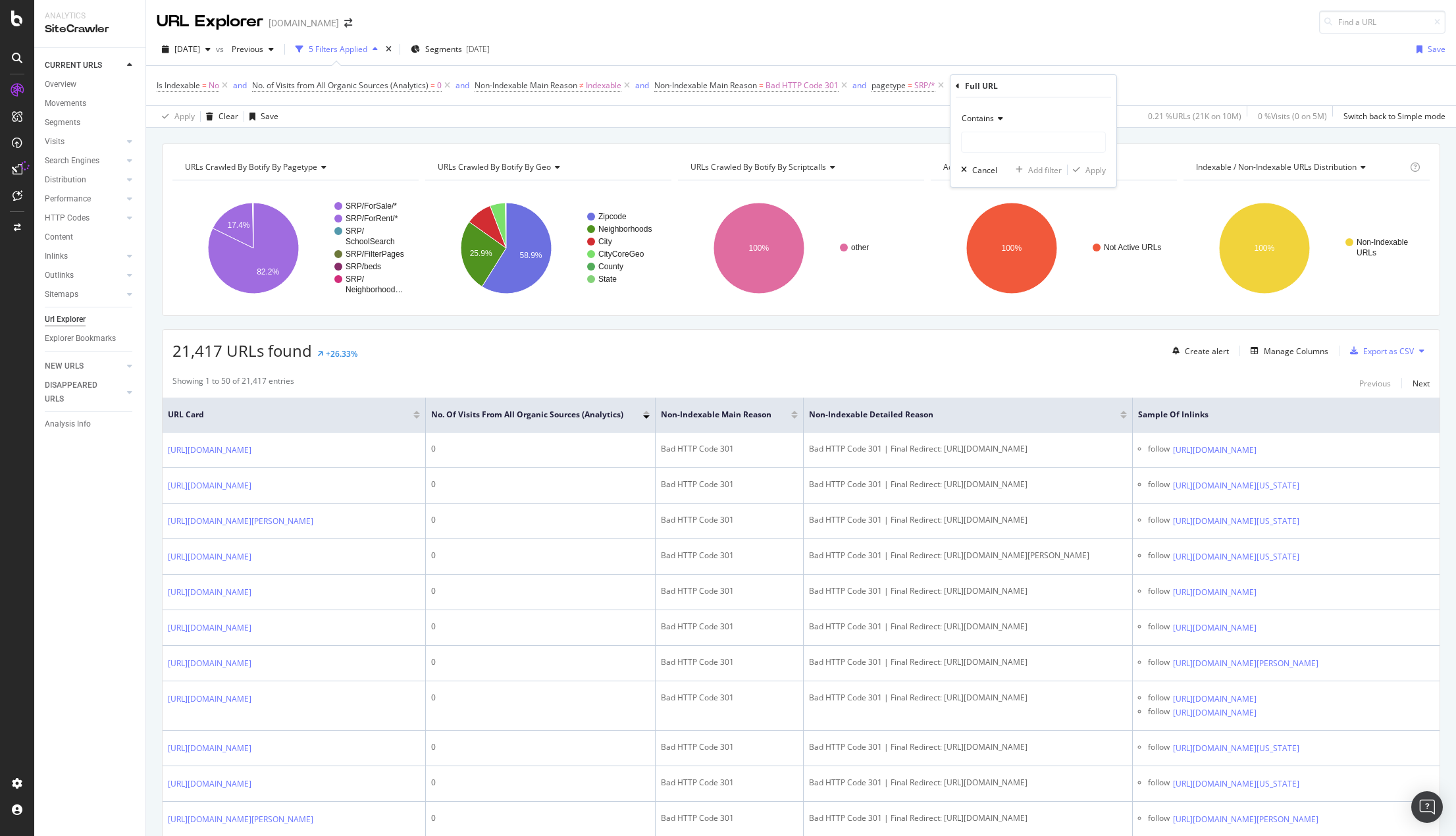
click at [998, 118] on icon at bounding box center [999, 119] width 9 height 8
click at [991, 294] on span "Doesn't match regex" at bounding box center [1006, 300] width 76 height 11
click at [995, 117] on span "Doesn't match regex" at bounding box center [1000, 118] width 76 height 11
click at [1008, 279] on span "Matches regex" at bounding box center [994, 282] width 54 height 11
click at [1003, 131] on div "Matches regex" at bounding box center [1033, 130] width 145 height 45
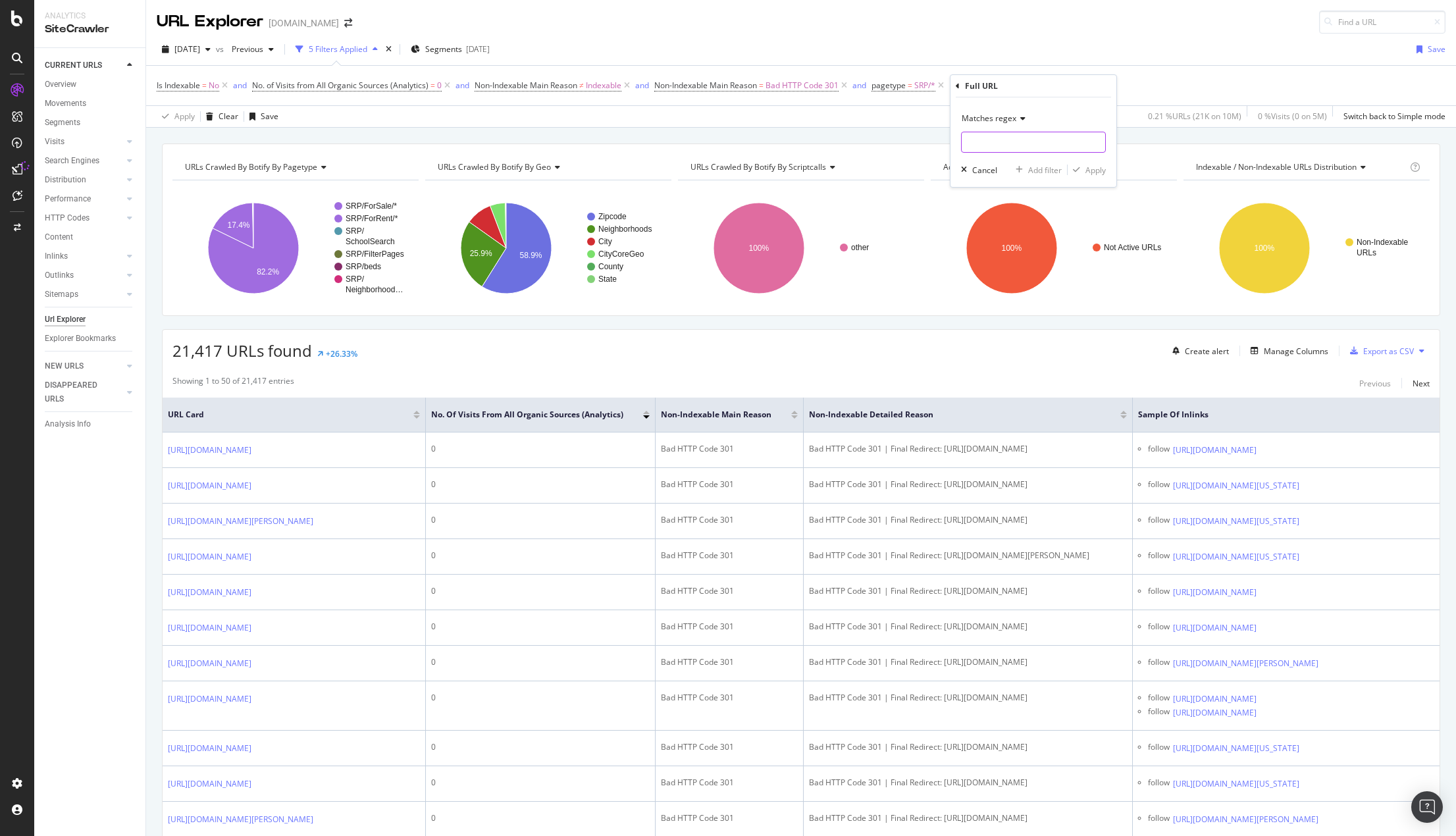
click at [1001, 138] on input "text" at bounding box center [1034, 142] width 144 height 21
paste input "^https:\/\/www\.homes\.com\/[^\/]+\/\d{5}\/"
type input "^https:\/\/www\.homes\.com\/[^\/]+\/\d{5}\/"
click at [1090, 171] on div "Apply" at bounding box center [1096, 170] width 21 height 11
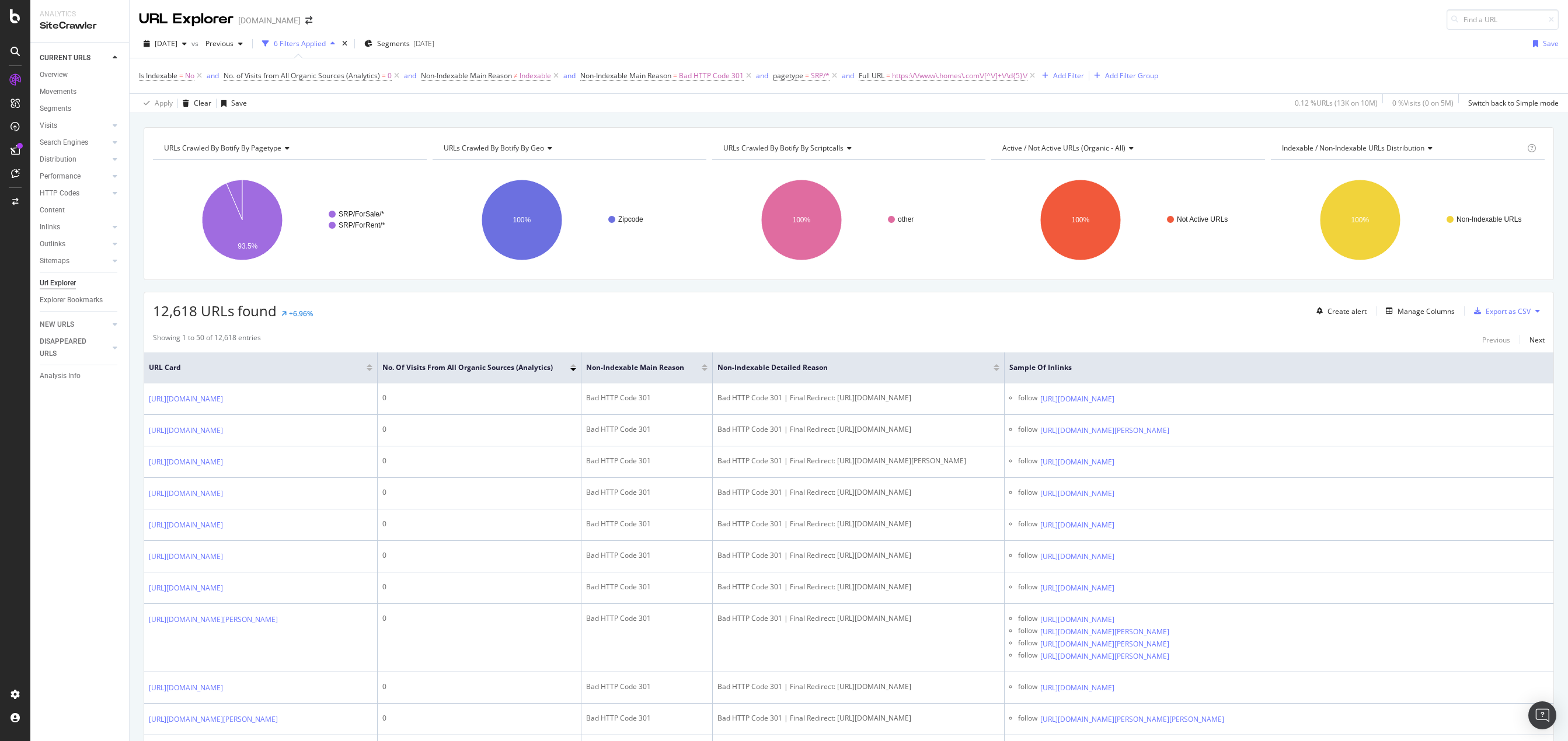
drag, startPoint x: 1038, startPoint y: 75, endPoint x: 831, endPoint y: 84, distance: 207.2
click at [1002, 75] on icon at bounding box center [1032, 75] width 10 height 12
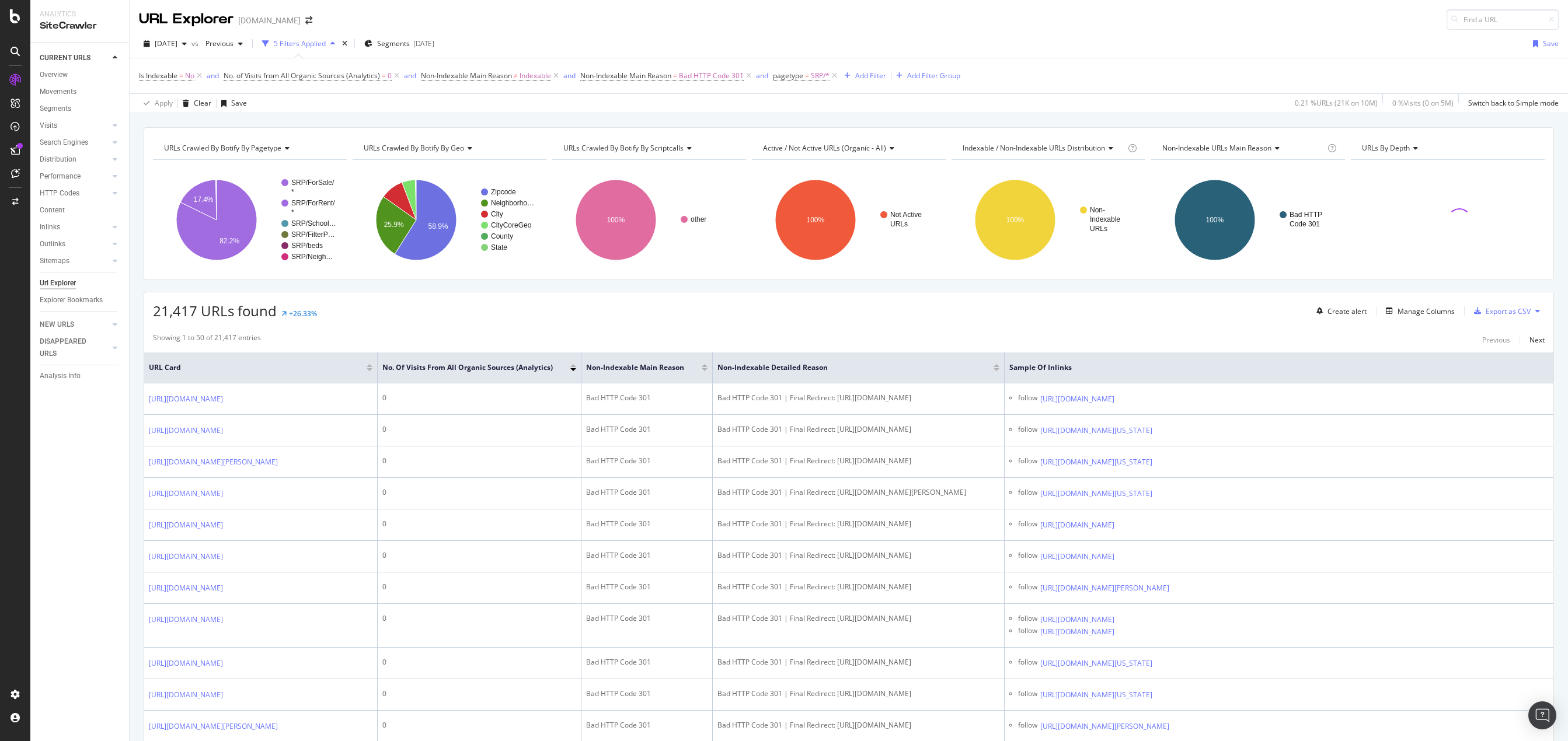
drag, startPoint x: 837, startPoint y: 77, endPoint x: 723, endPoint y: 553, distance: 489.5
click at [837, 76] on icon at bounding box center [834, 75] width 10 height 12
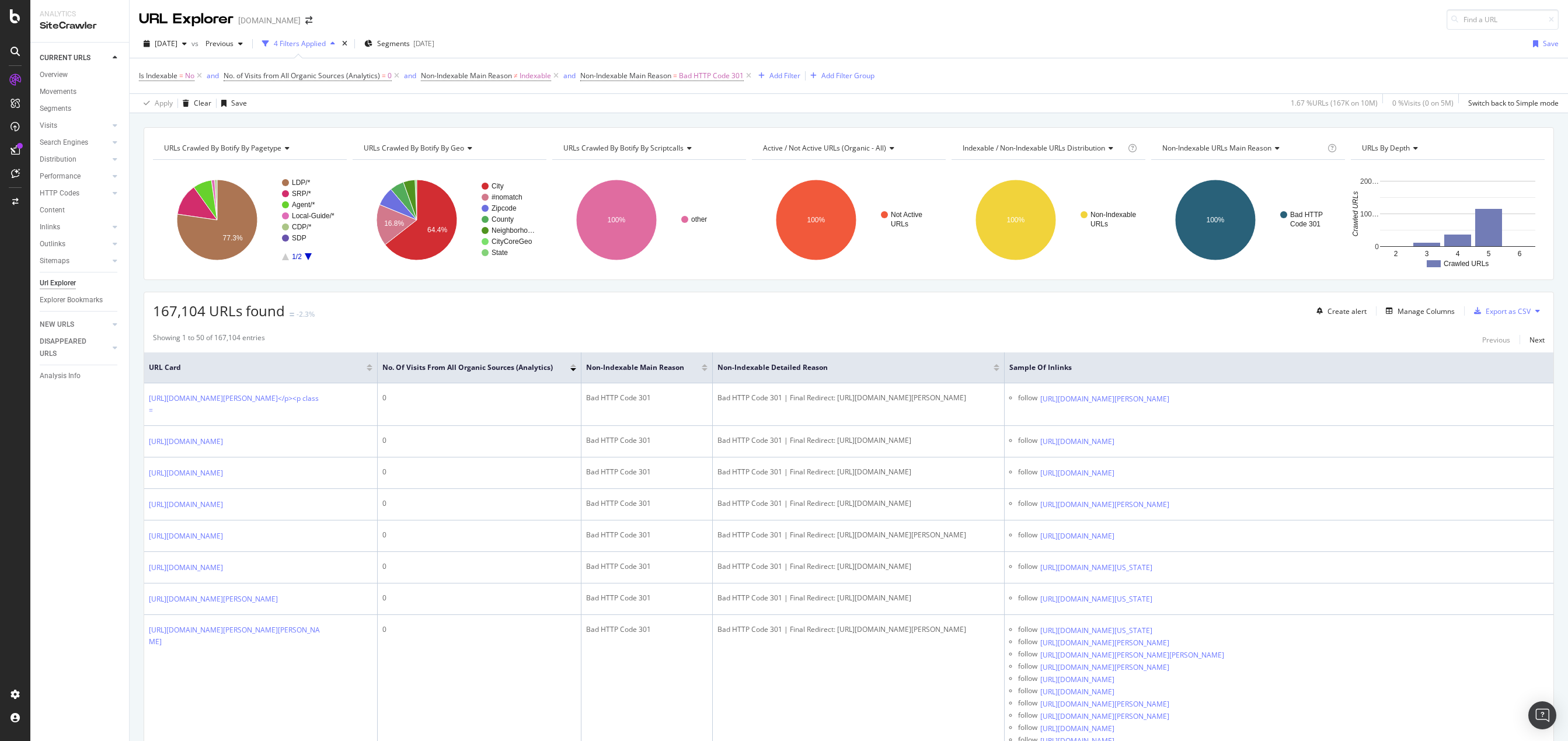
click at [27, 539] on div at bounding box center [15, 378] width 28 height 614
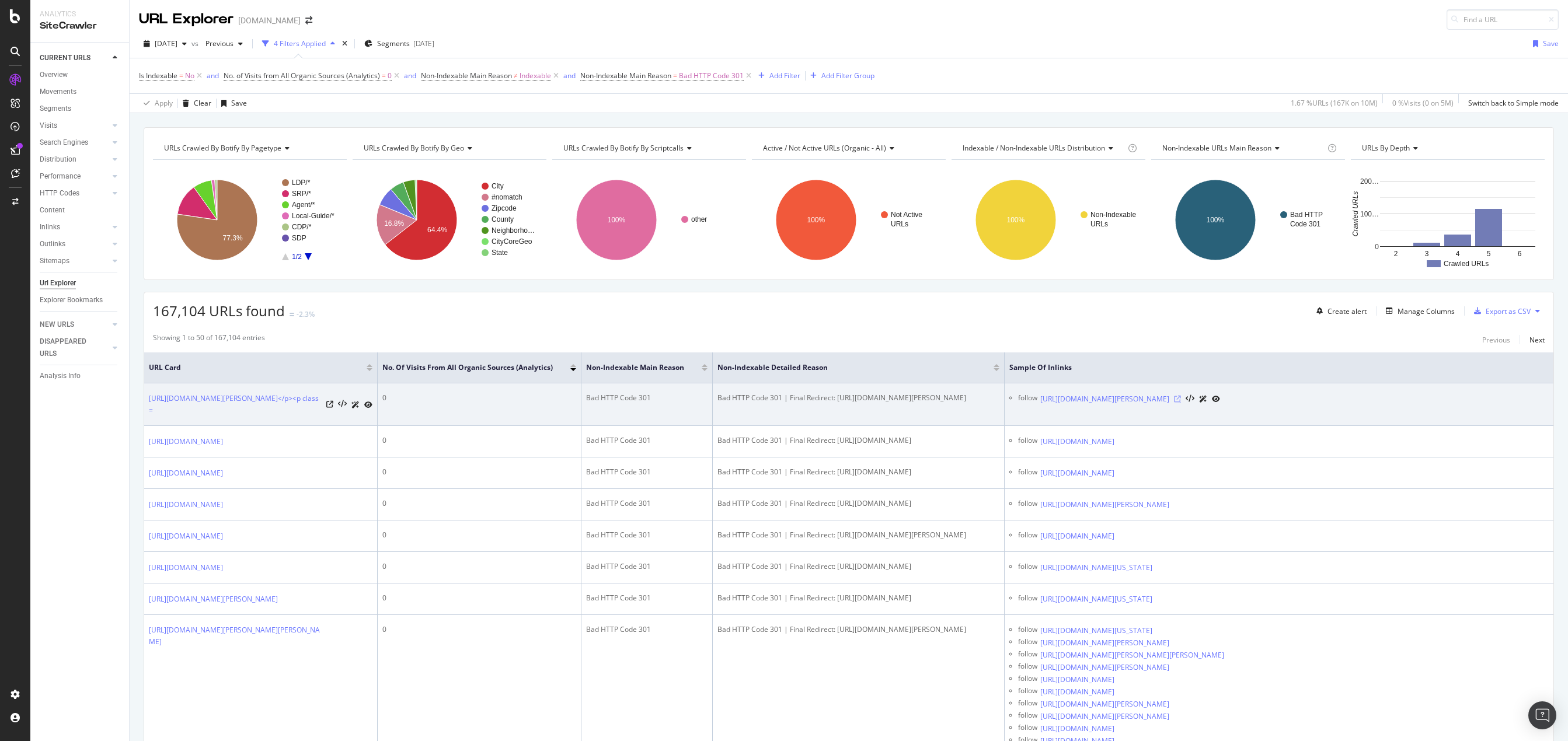
click at [1002, 403] on icon at bounding box center [1177, 399] width 7 height 7
click at [330, 408] on icon at bounding box center [330, 404] width 7 height 7
click at [813, 403] on div "Bad HTTP Code 301 | Final Redirect: [URL][DOMAIN_NAME][PERSON_NAME]" at bounding box center [859, 397] width 282 height 10
click at [1002, 403] on icon at bounding box center [1177, 399] width 7 height 7
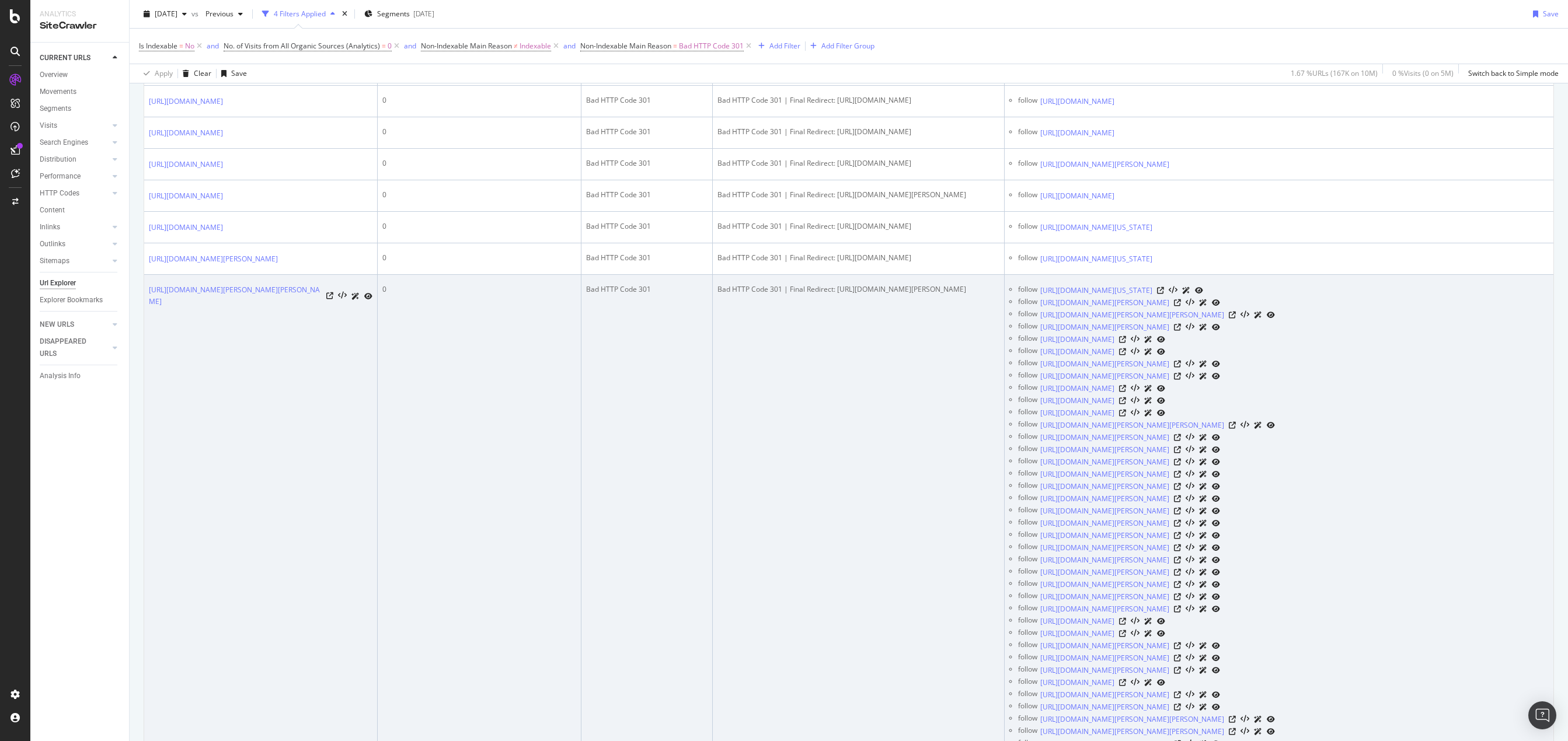
scroll to position [351, 0]
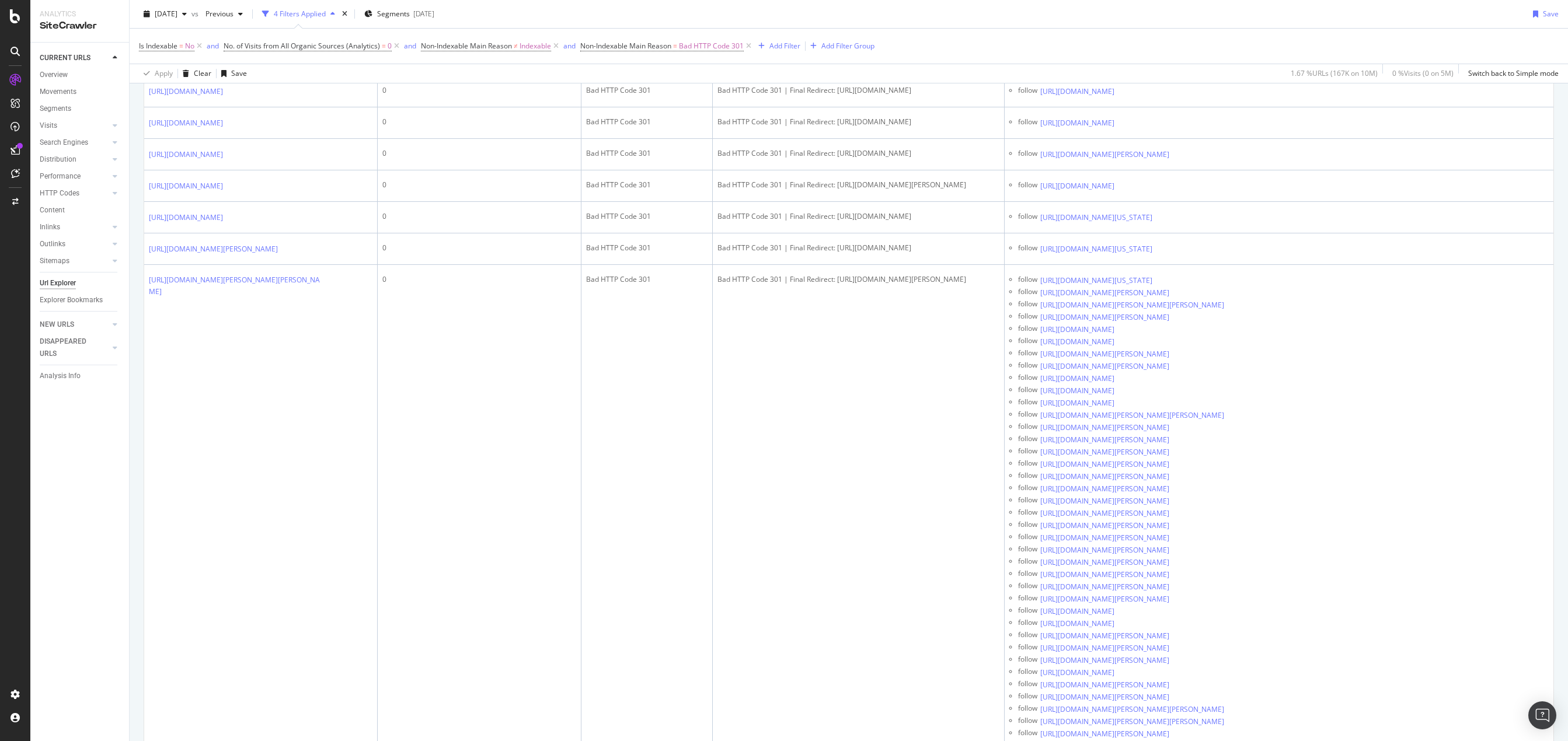
click at [109, 538] on div "CURRENT URLS Overview Movements Segments Visits Analysis Orphan URLs Search Eng…" at bounding box center [79, 392] width 98 height 698
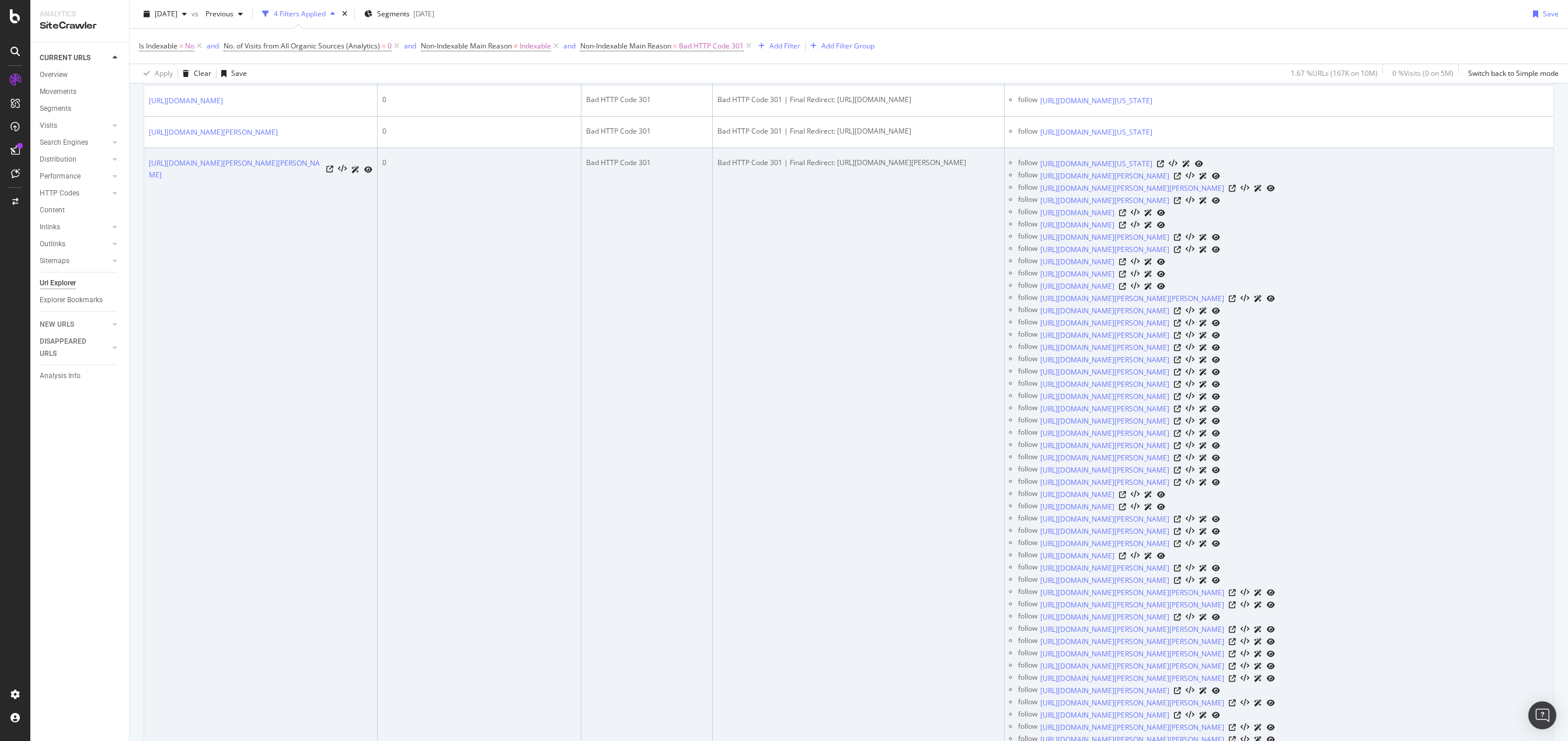
scroll to position [0, 0]
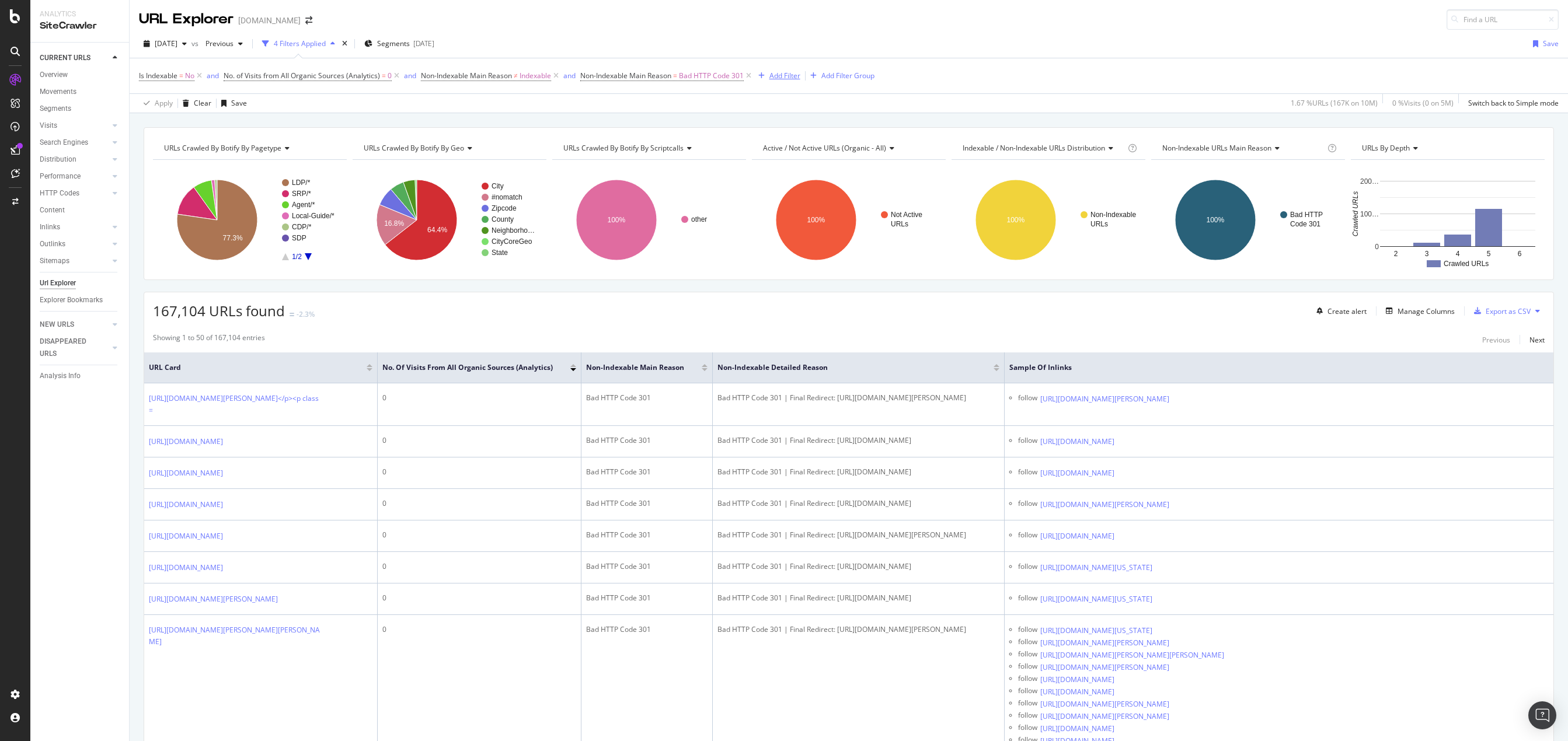
click at [772, 77] on div "Add Filter" at bounding box center [785, 75] width 31 height 10
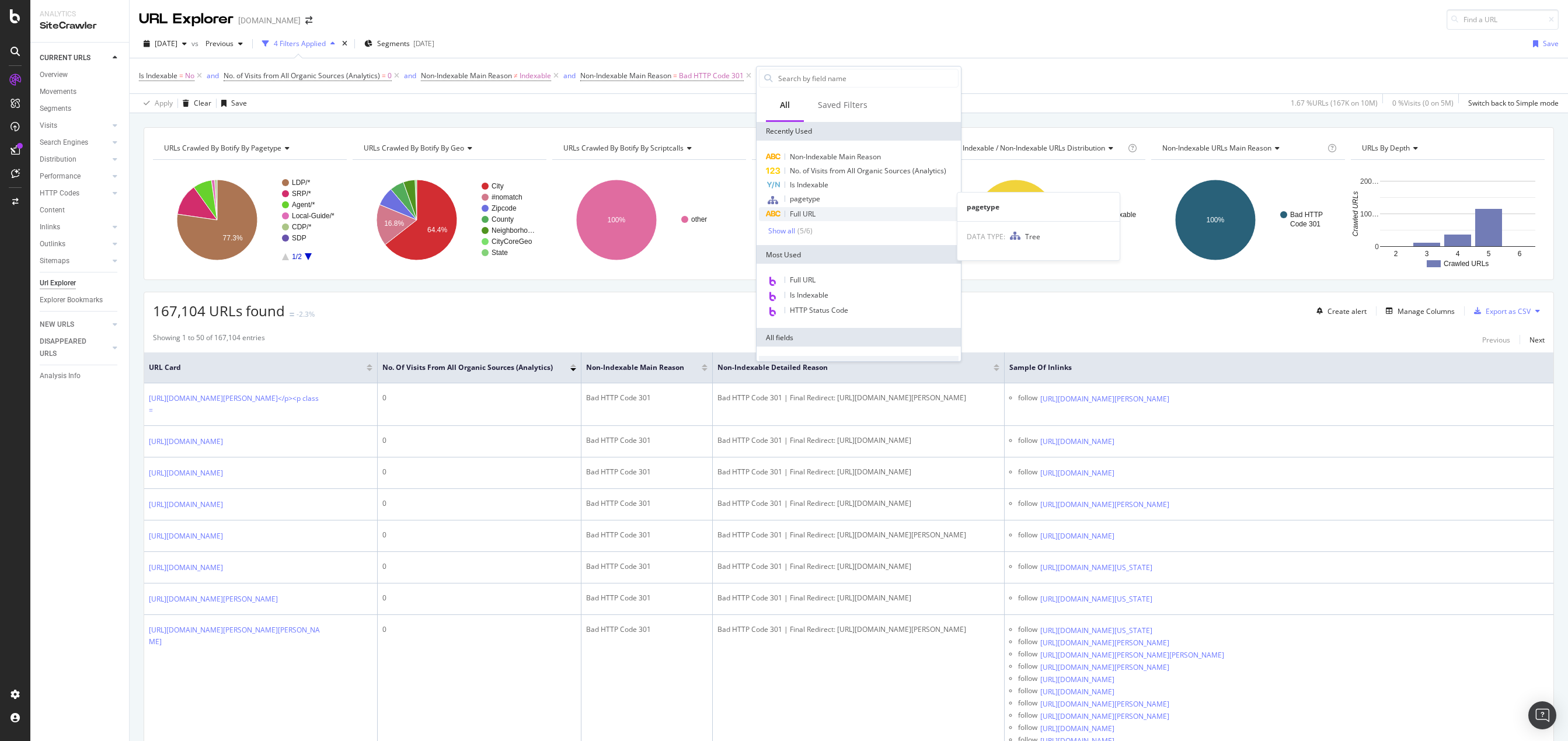
click at [800, 215] on span "Full URL" at bounding box center [803, 214] width 26 height 10
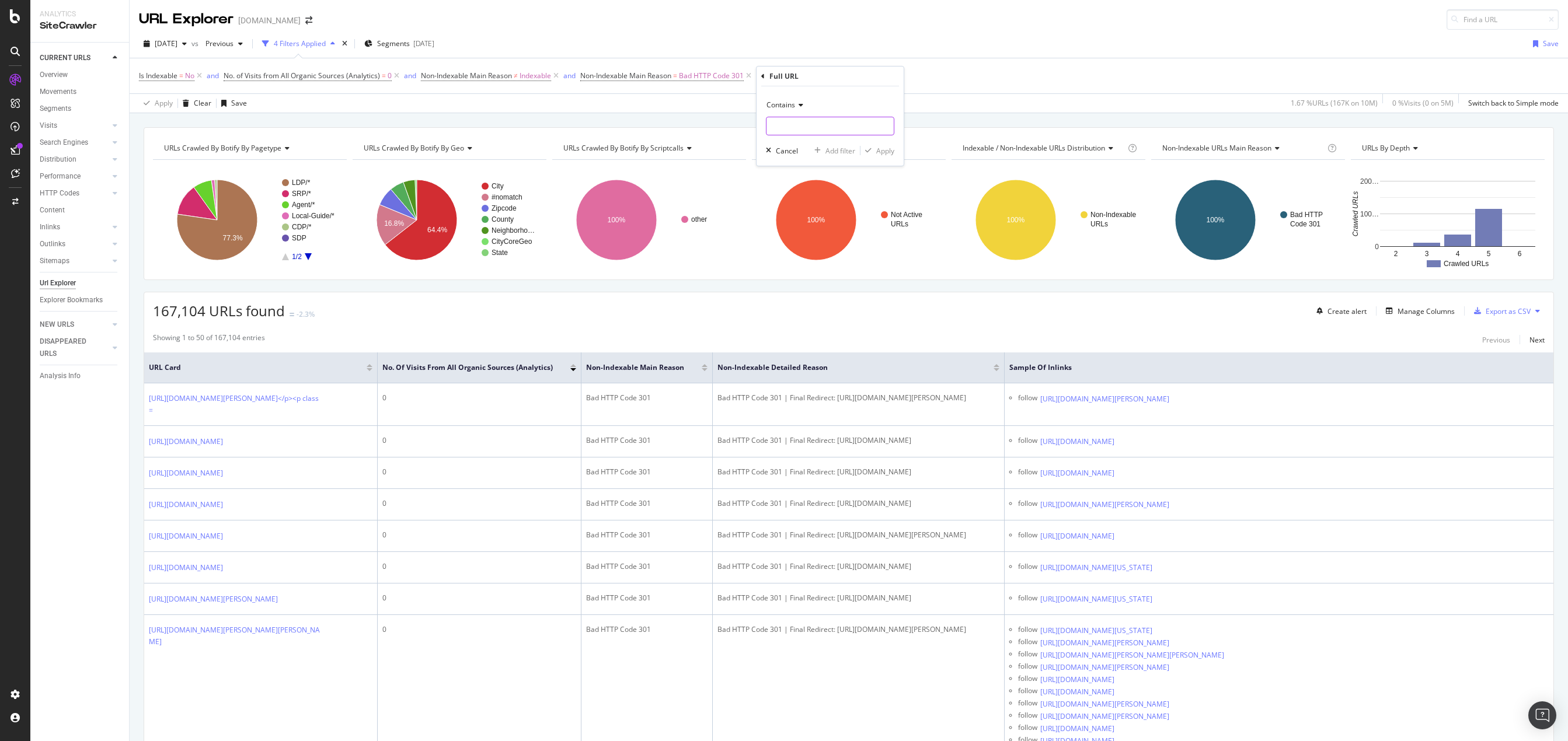
click at [785, 125] on input "text" at bounding box center [830, 126] width 128 height 19
type input "featured"
click at [884, 151] on div "Apply" at bounding box center [885, 151] width 18 height 10
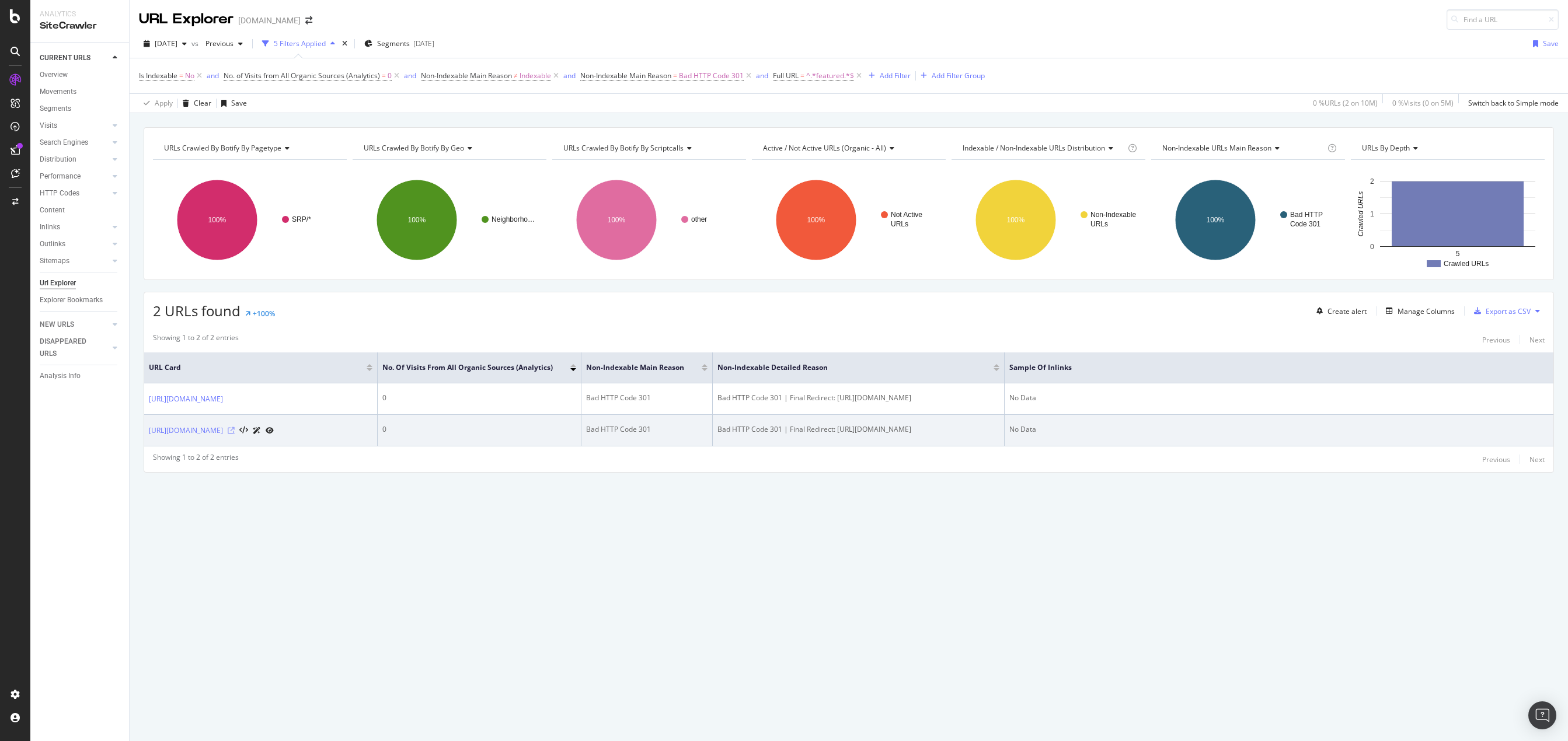
click at [235, 434] on icon at bounding box center [231, 430] width 7 height 7
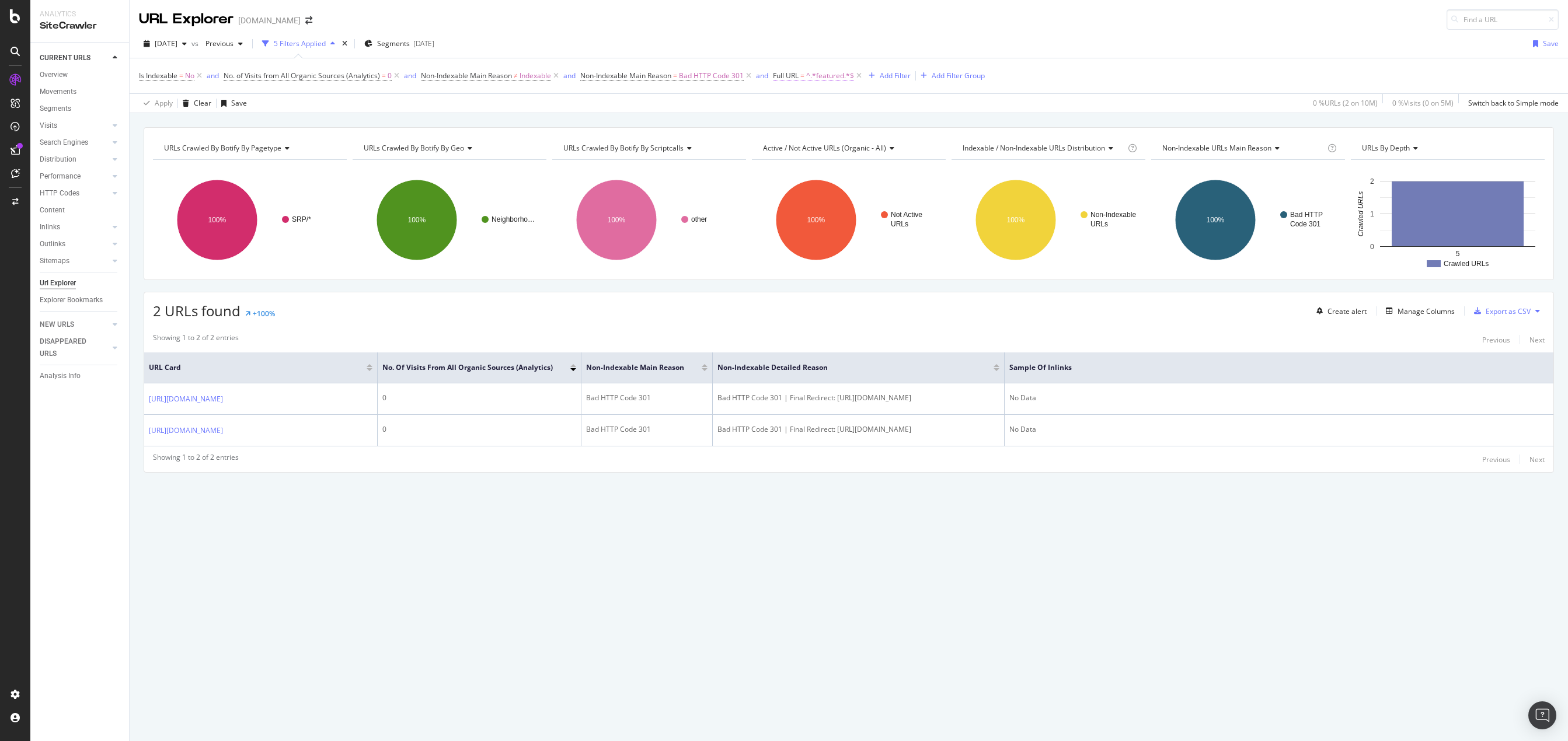
click at [838, 75] on span "^.*featured.*$" at bounding box center [830, 76] width 48 height 16
type input "Featured"
click at [900, 144] on div "Apply" at bounding box center [905, 149] width 18 height 10
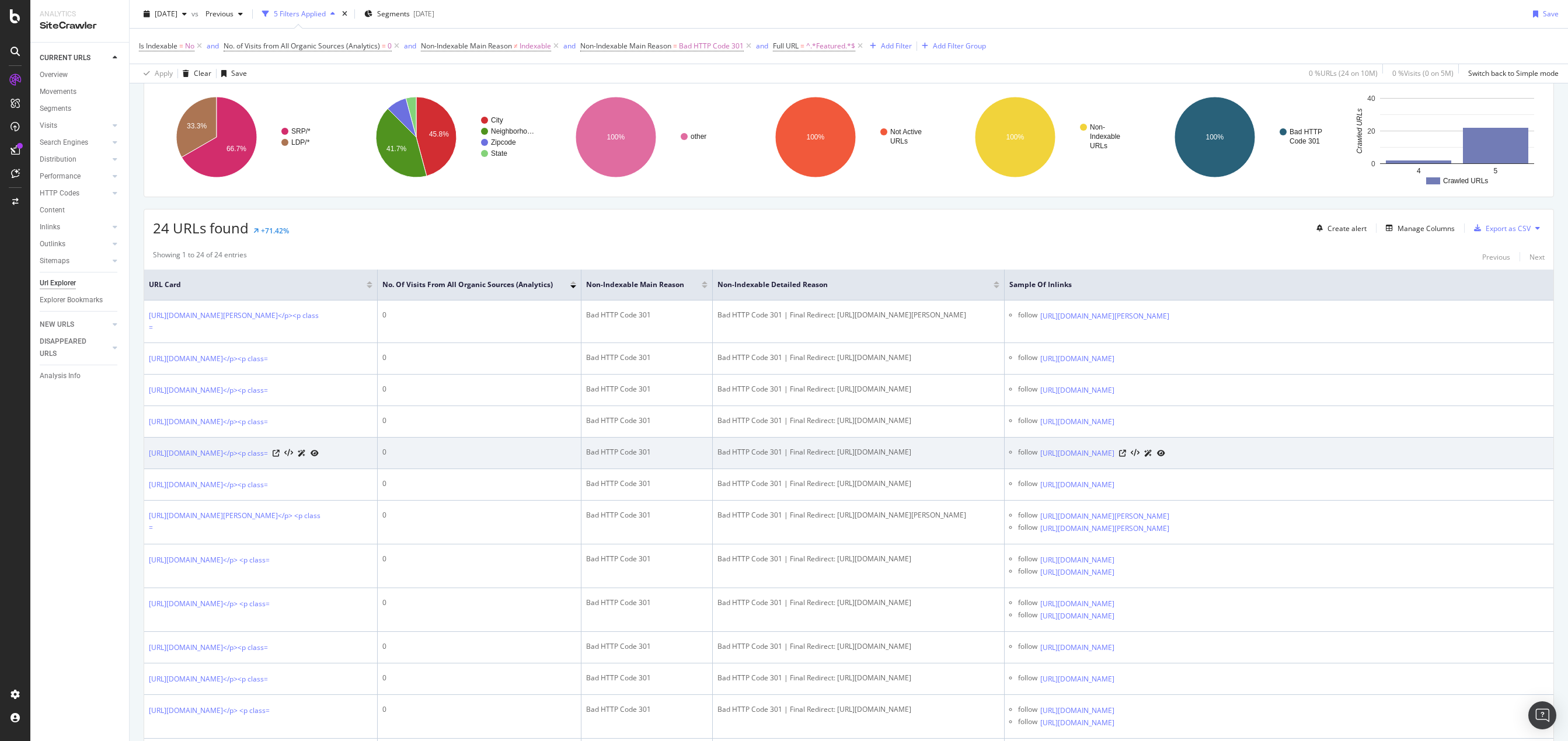
scroll to position [292, 0]
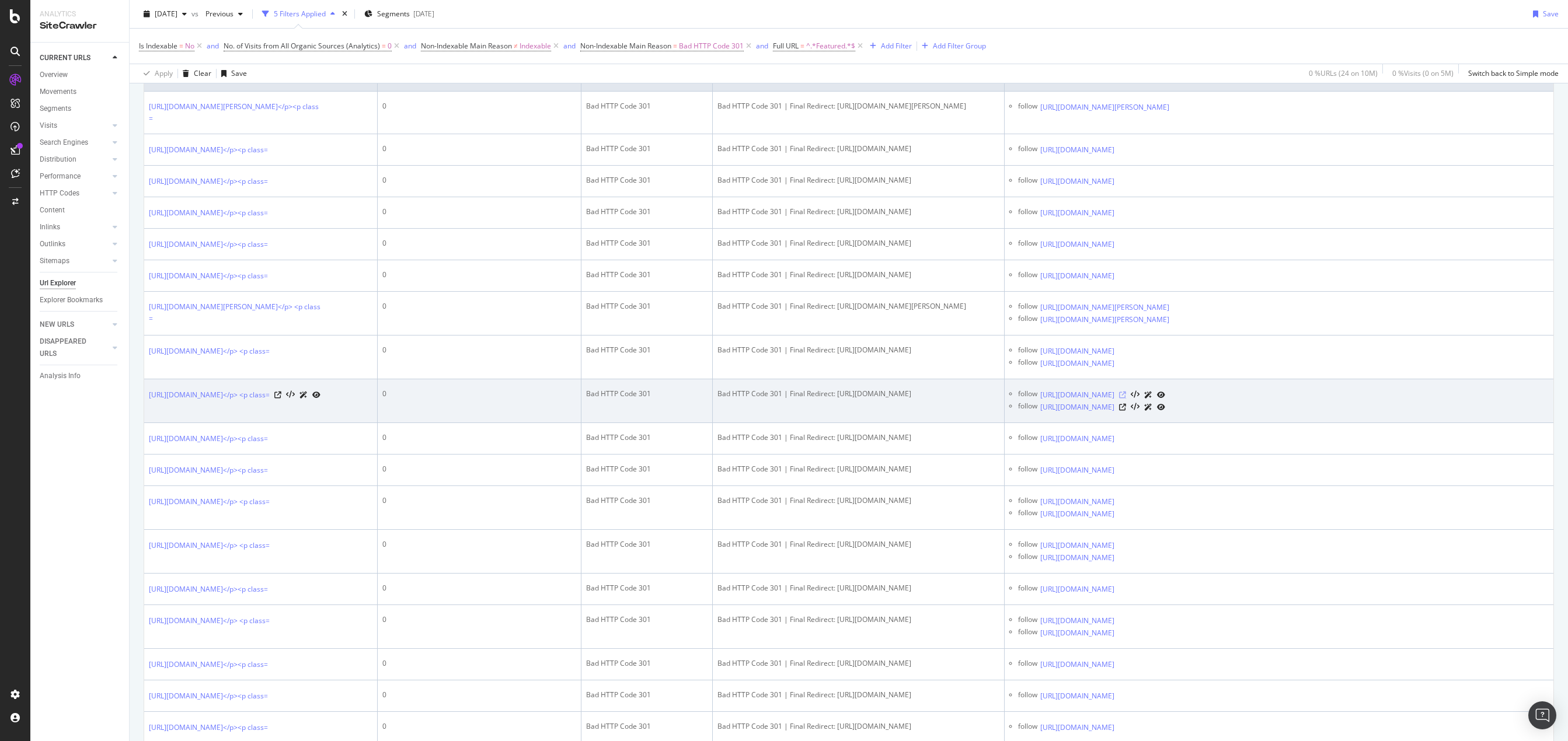
click at [1002, 399] on icon at bounding box center [1122, 395] width 7 height 7
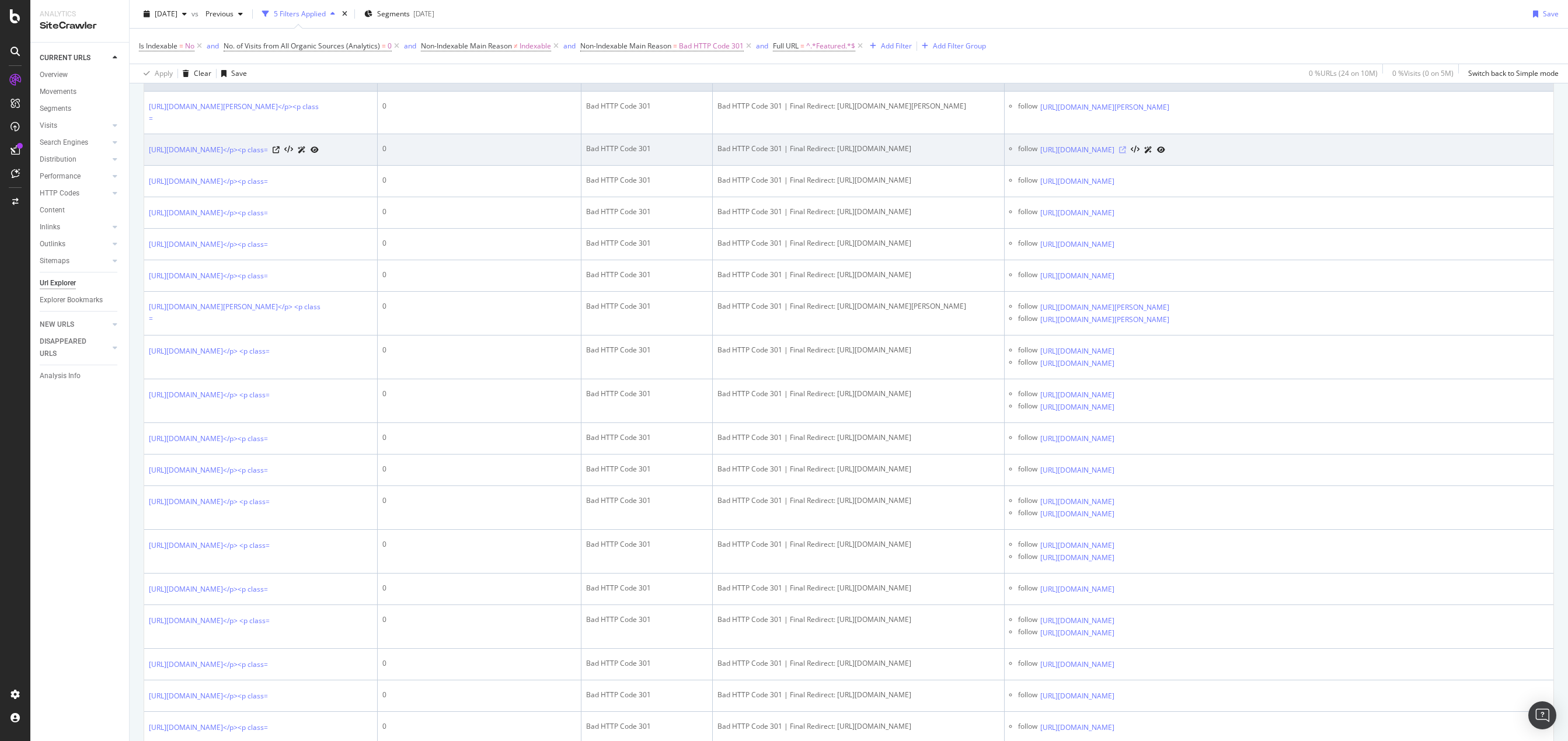
click at [1002, 153] on icon at bounding box center [1122, 150] width 7 height 7
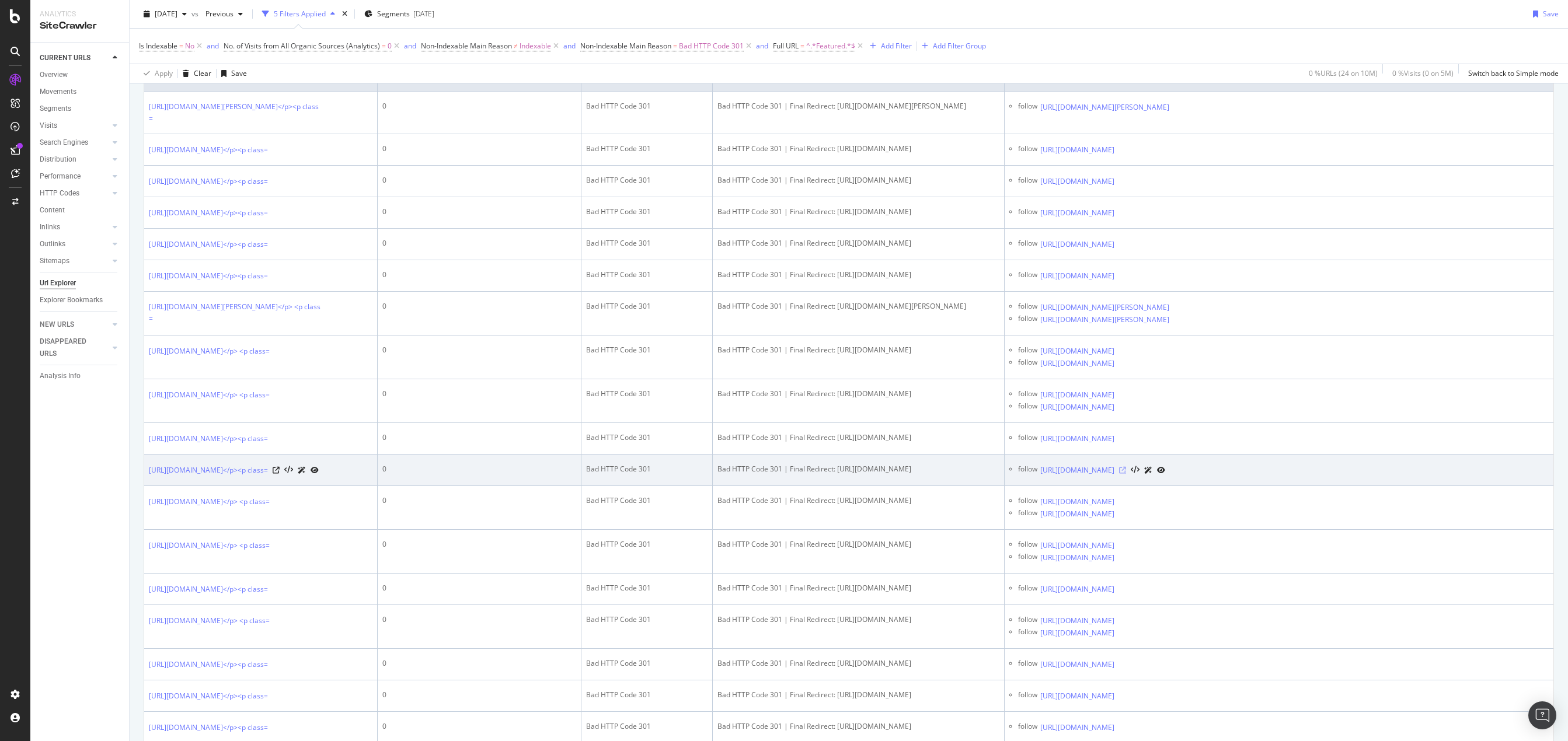
click at [1002, 474] on icon at bounding box center [1122, 470] width 7 height 7
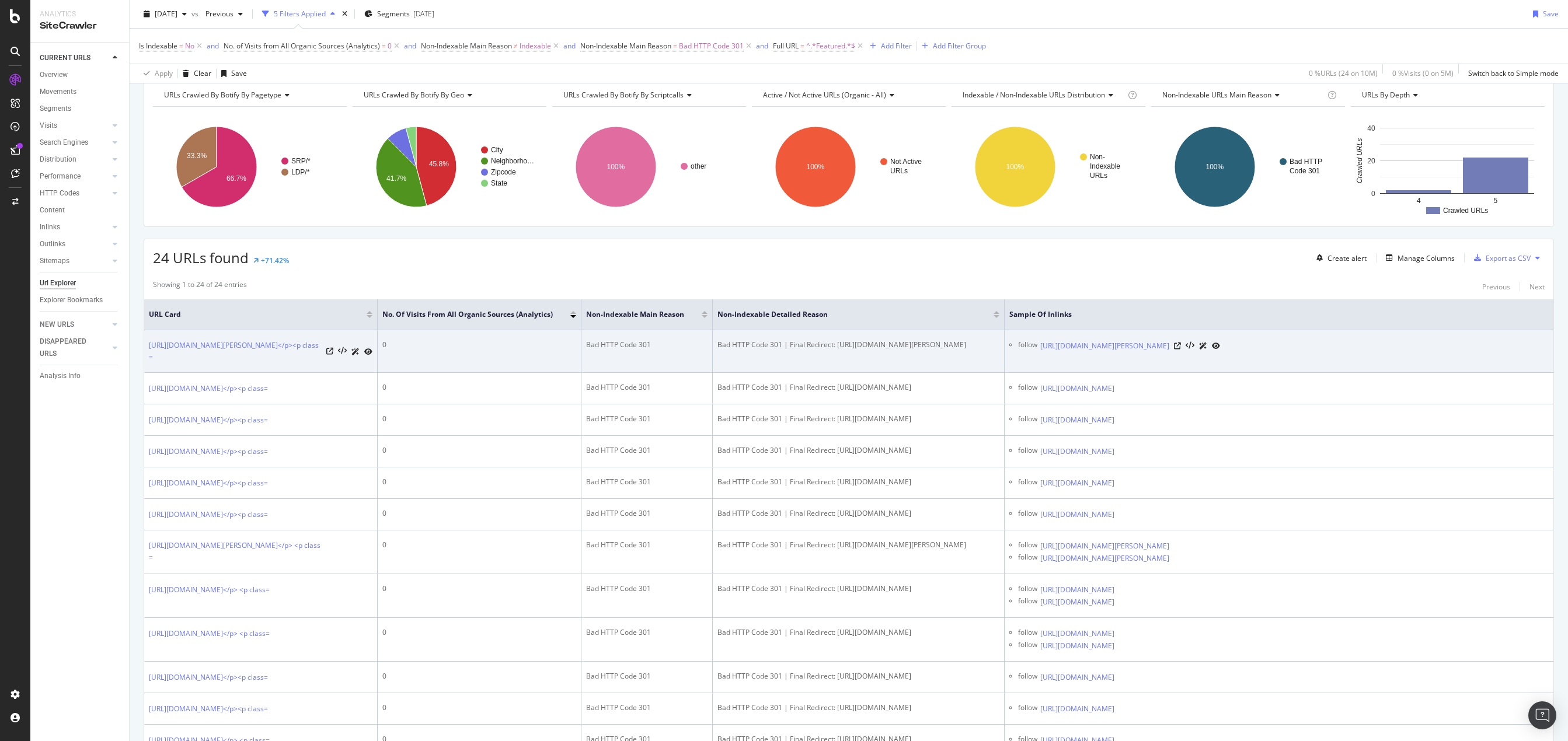
scroll to position [0, 0]
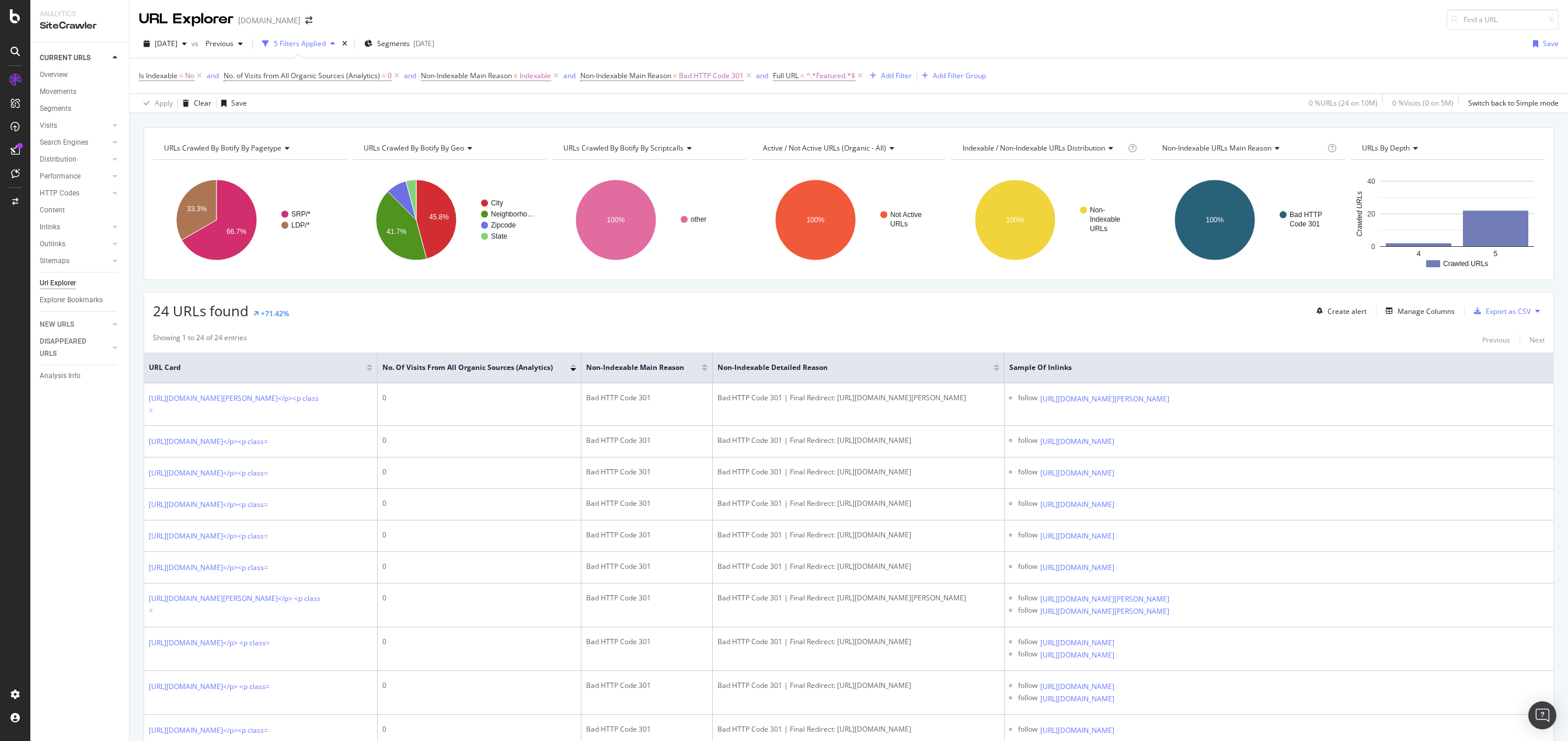
drag, startPoint x: 697, startPoint y: 285, endPoint x: 691, endPoint y: 287, distance: 6.3
click at [697, 285] on div "URLs Crawled By Botify By pagetype Chart (by Value) Table Expand Export as CSV …" at bounding box center [848, 727] width 1438 height 1200
click at [843, 75] on span "^.*Featured.*$" at bounding box center [831, 76] width 49 height 16
click at [819, 128] on input "Featured" at bounding box center [842, 125] width 111 height 19
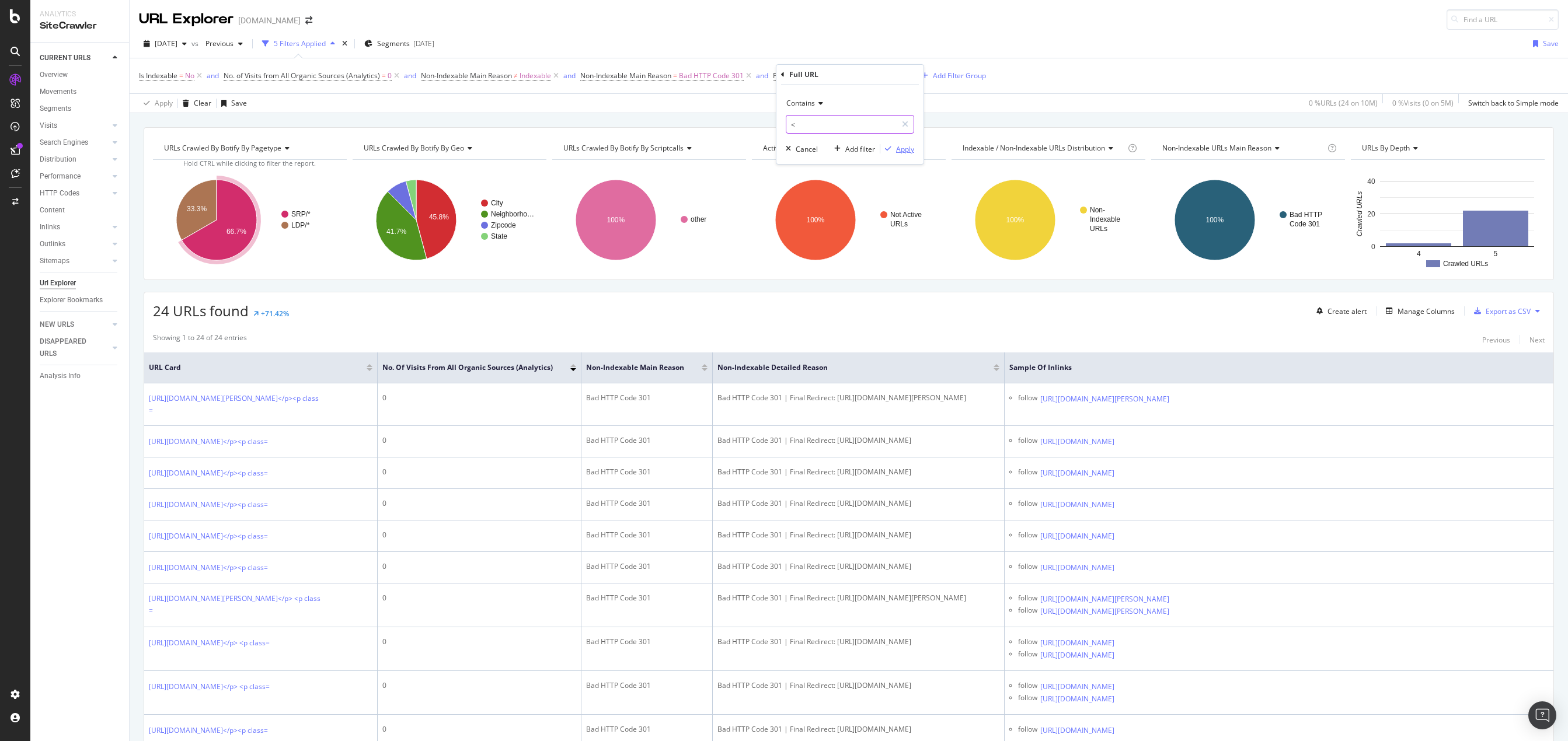
type input "<"
click at [905, 149] on div "Apply" at bounding box center [905, 149] width 18 height 10
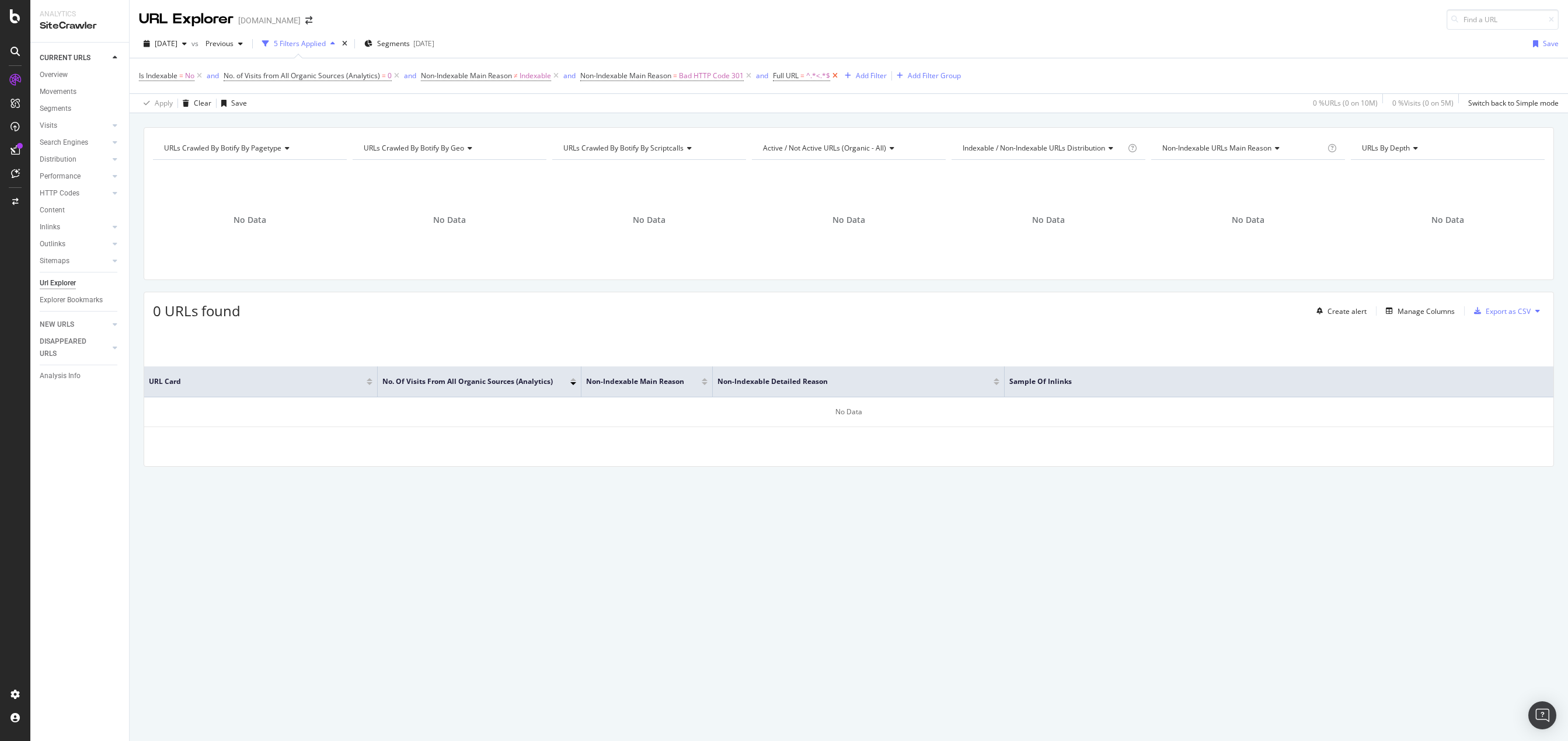
click at [837, 75] on icon at bounding box center [835, 75] width 10 height 12
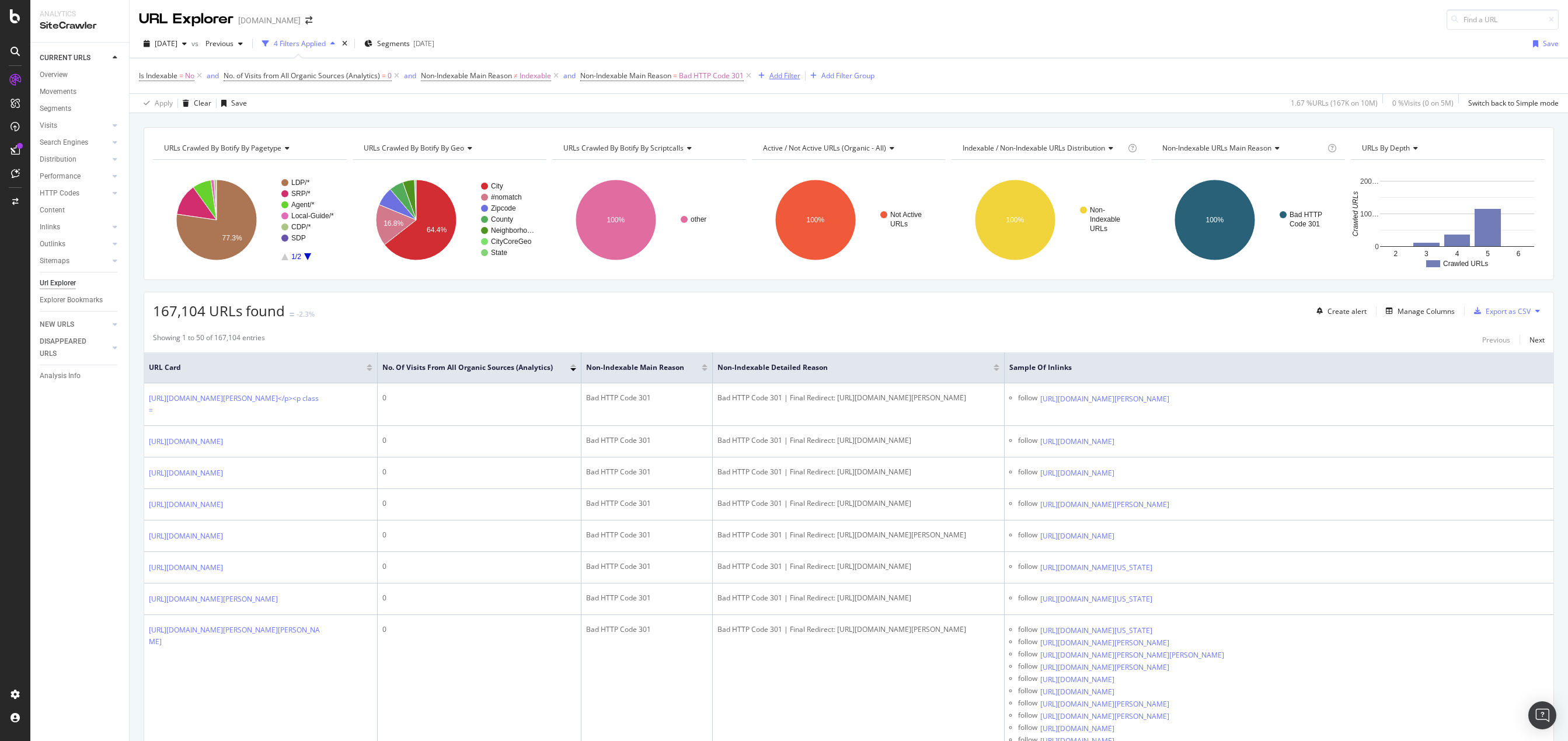
click at [798, 79] on div "Add Filter" at bounding box center [785, 75] width 31 height 10
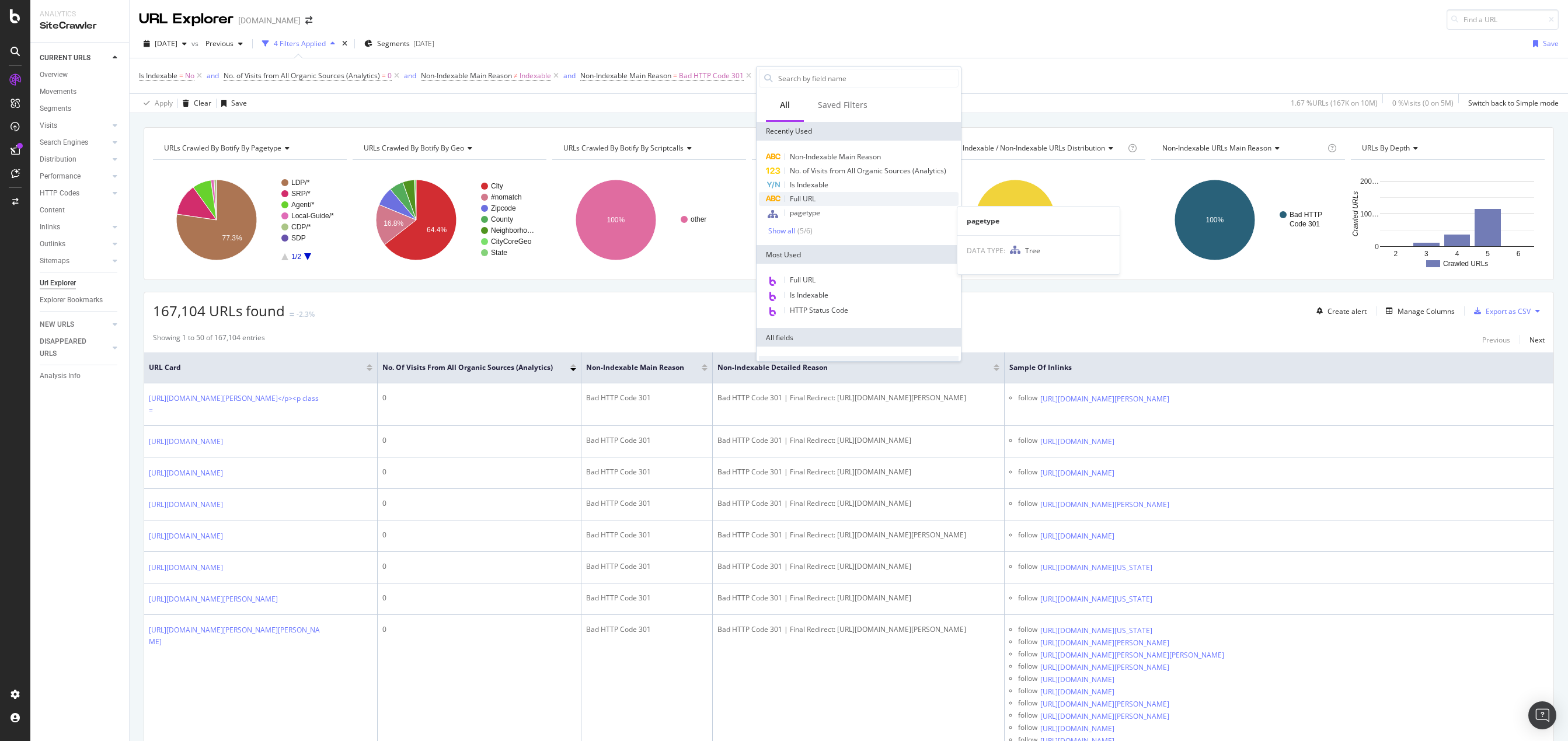
click at [813, 199] on span "Full URL" at bounding box center [803, 199] width 26 height 10
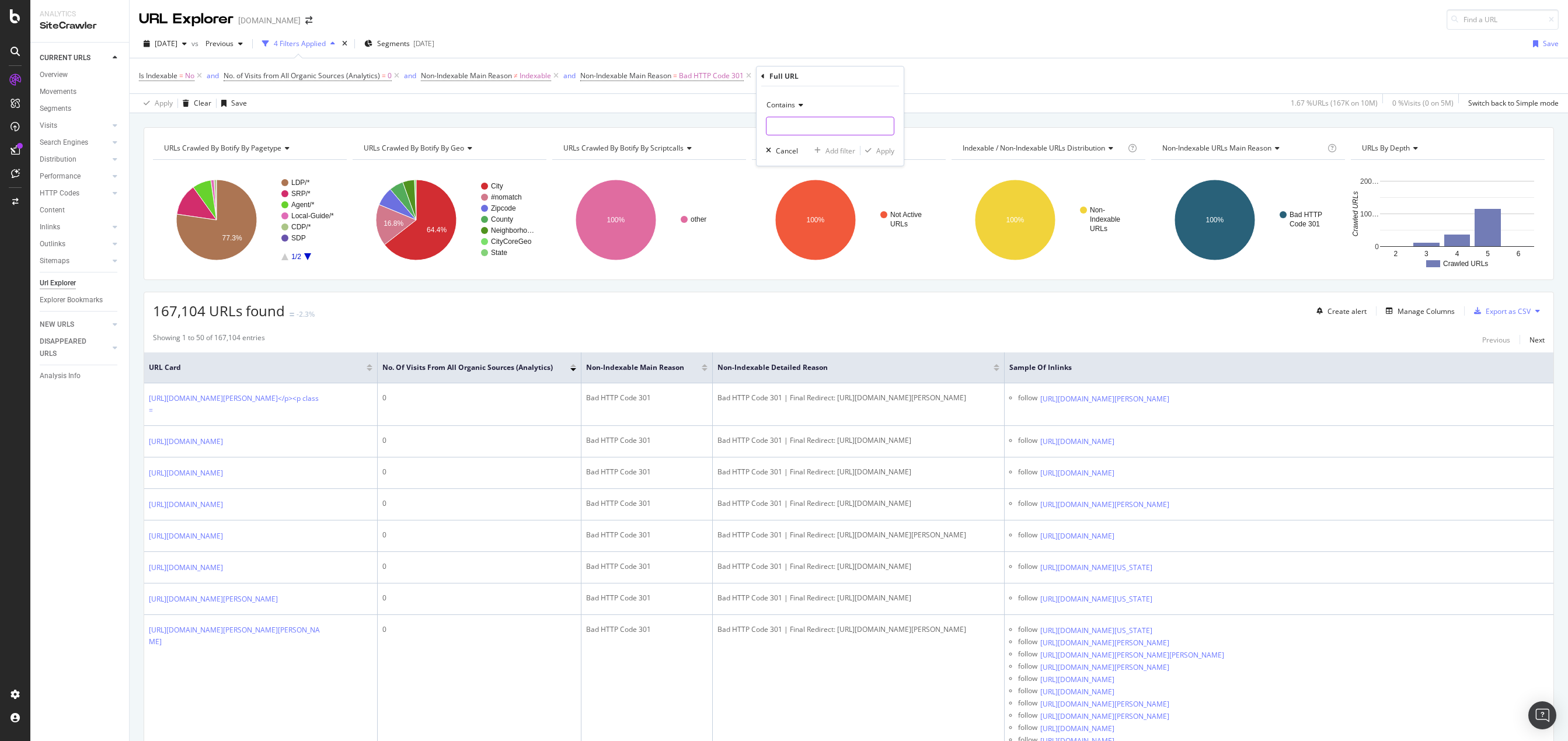
click at [840, 131] on input "text" at bounding box center [830, 126] width 128 height 19
type input "class="
click at [888, 153] on div "Apply" at bounding box center [885, 151] width 18 height 10
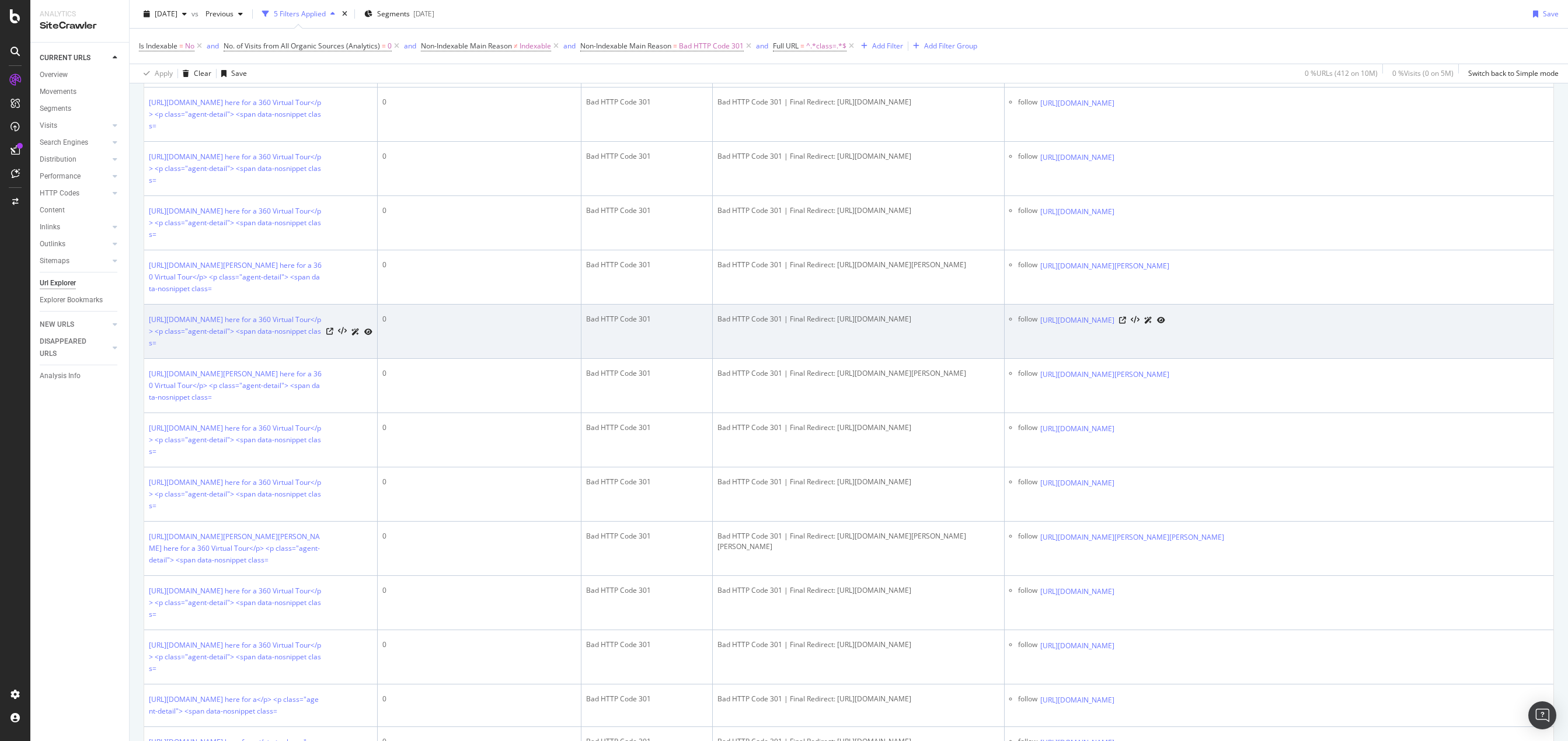
scroll to position [398, 0]
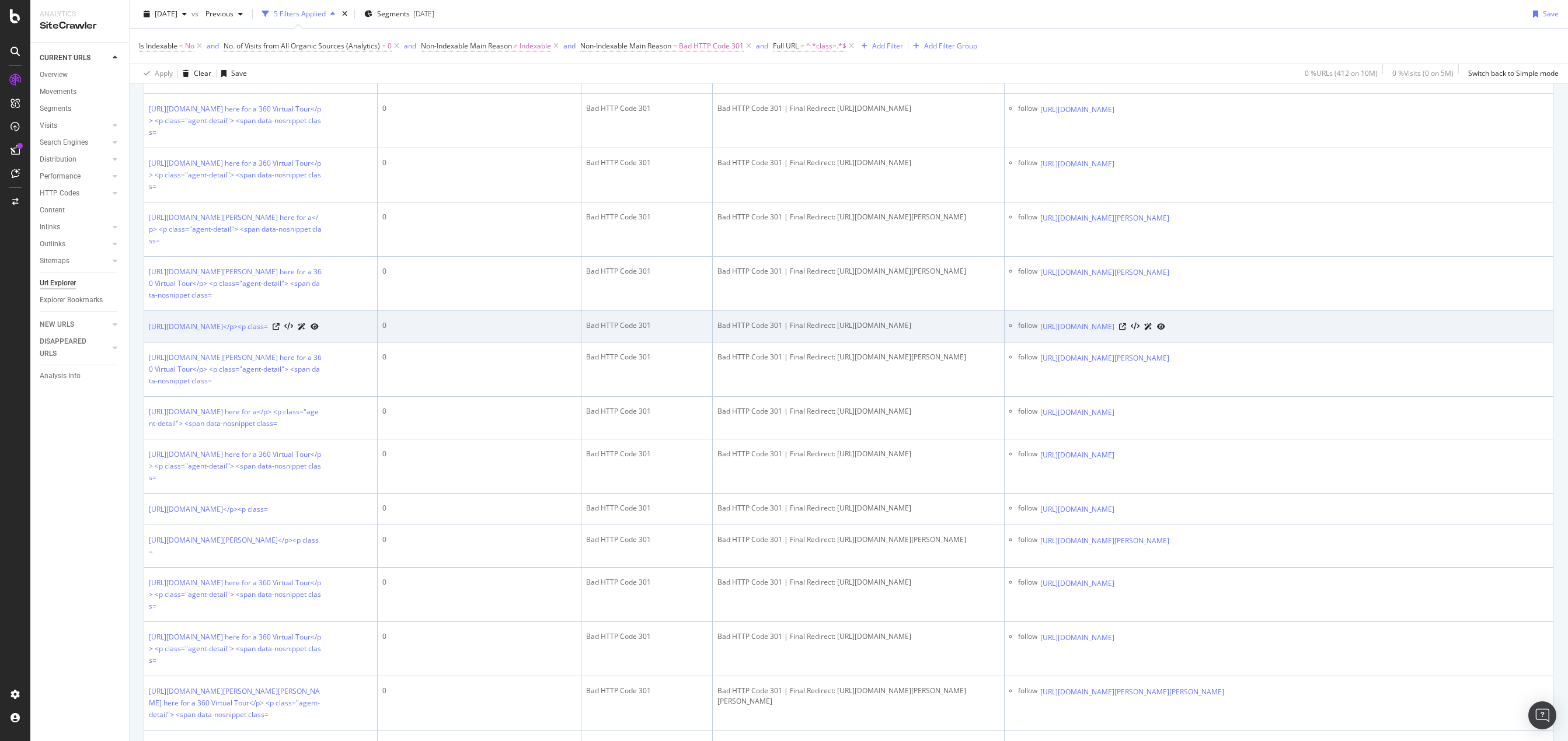
click at [859, 331] on div "Bad HTTP Code 301 | Final Redirect: https://www.homes.com/manhattan-ny/nomad-ne…" at bounding box center [859, 325] width 282 height 10
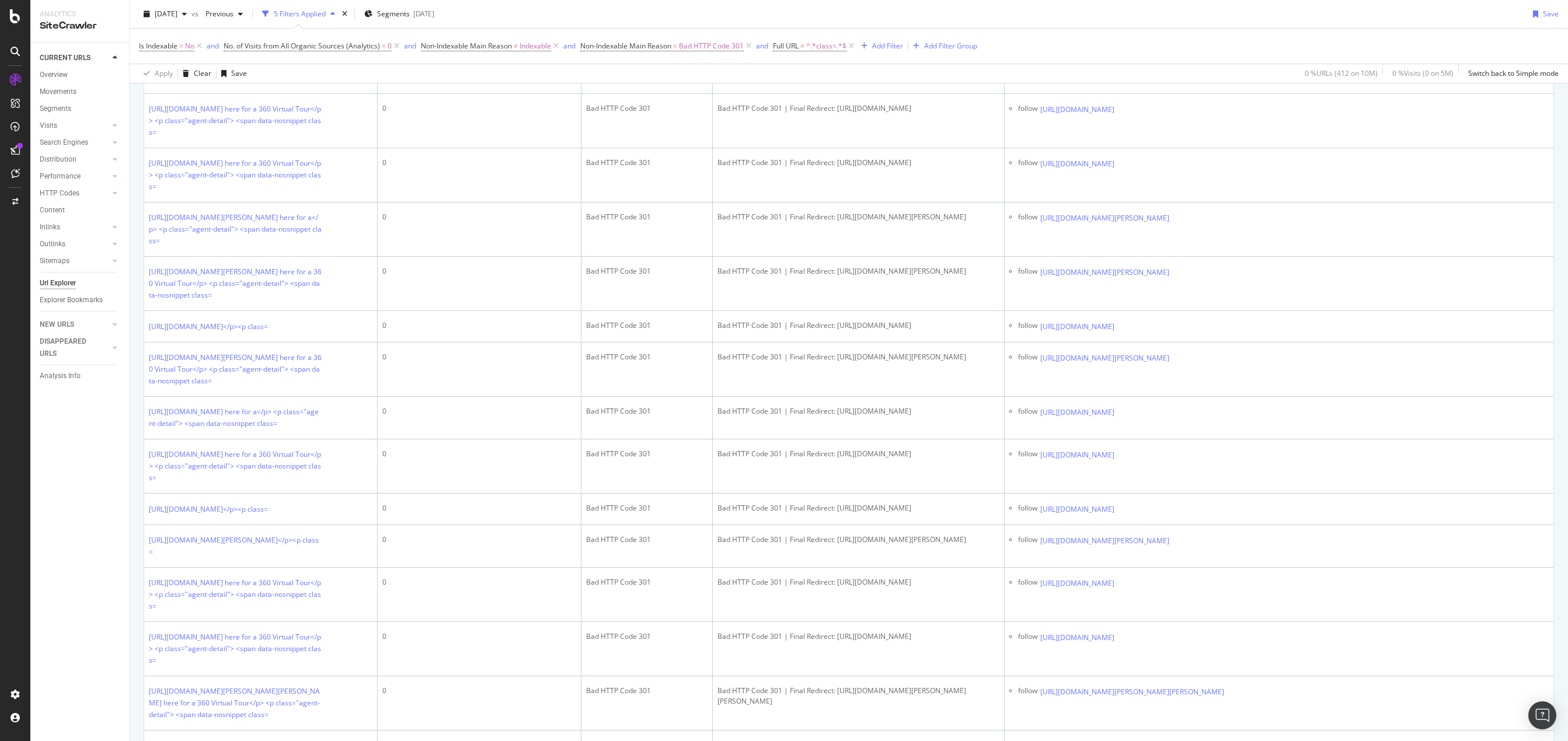
scroll to position [0, 0]
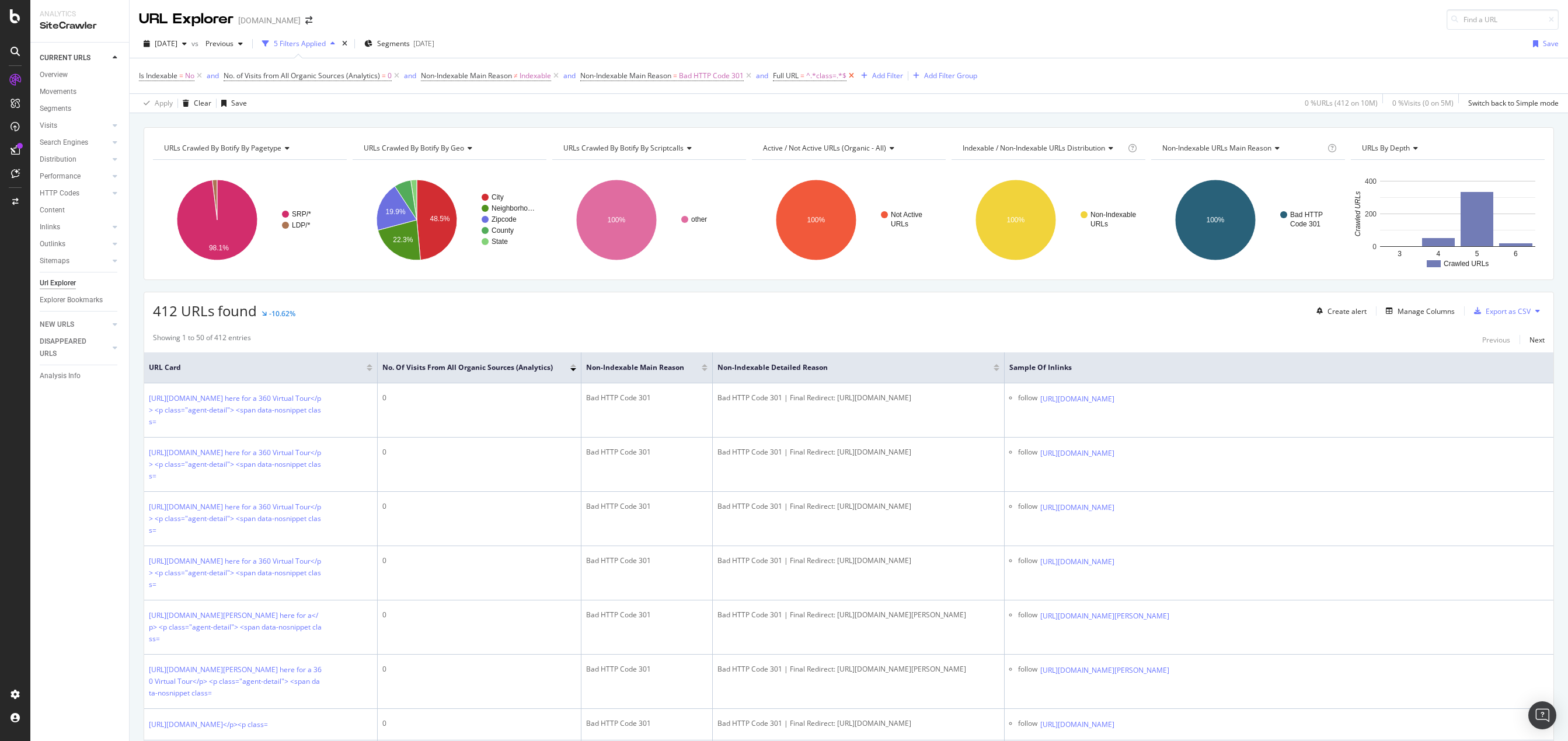
click at [854, 73] on icon at bounding box center [851, 75] width 10 height 12
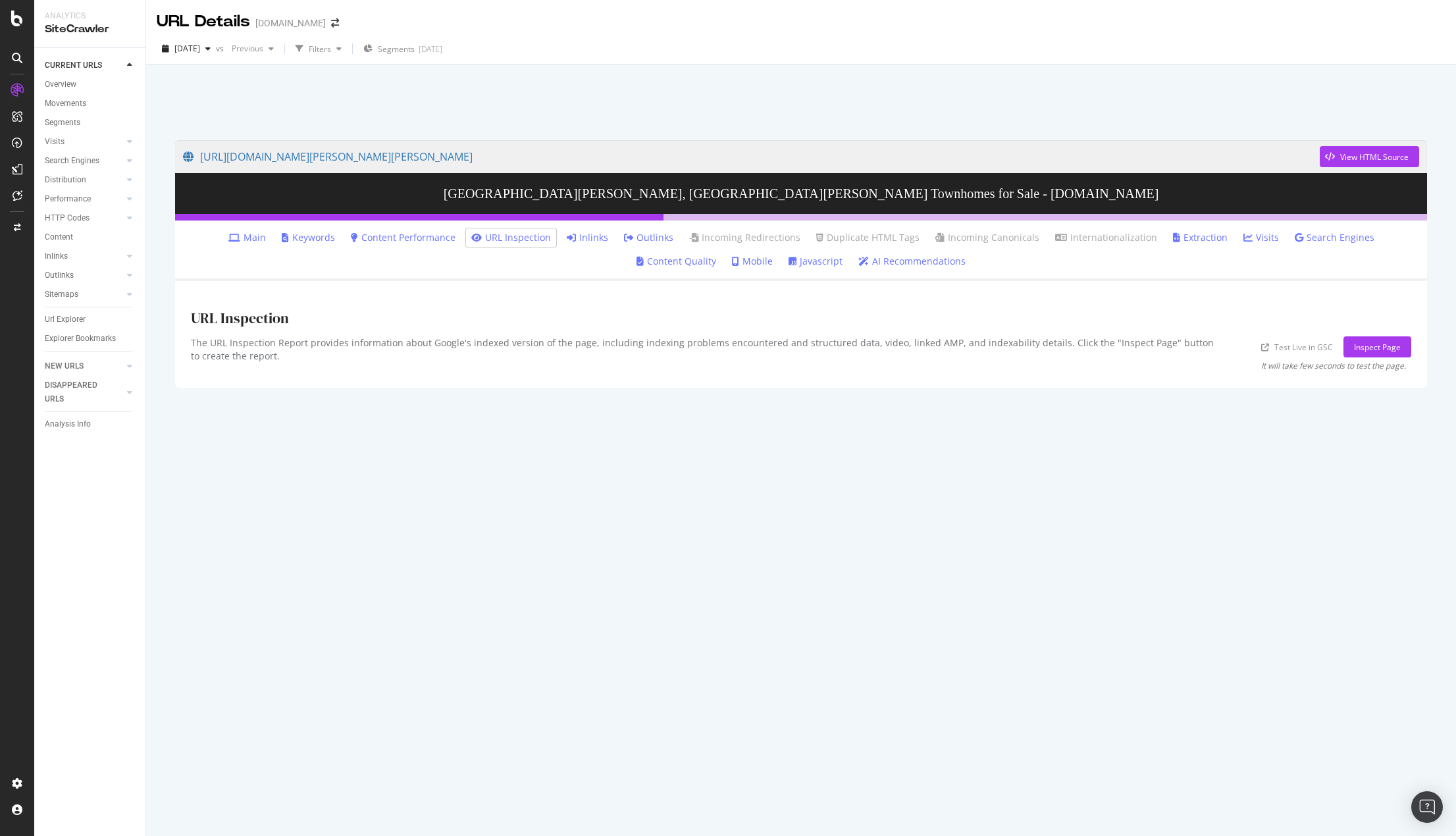
click at [567, 239] on link "Inlinks" at bounding box center [587, 237] width 41 height 13
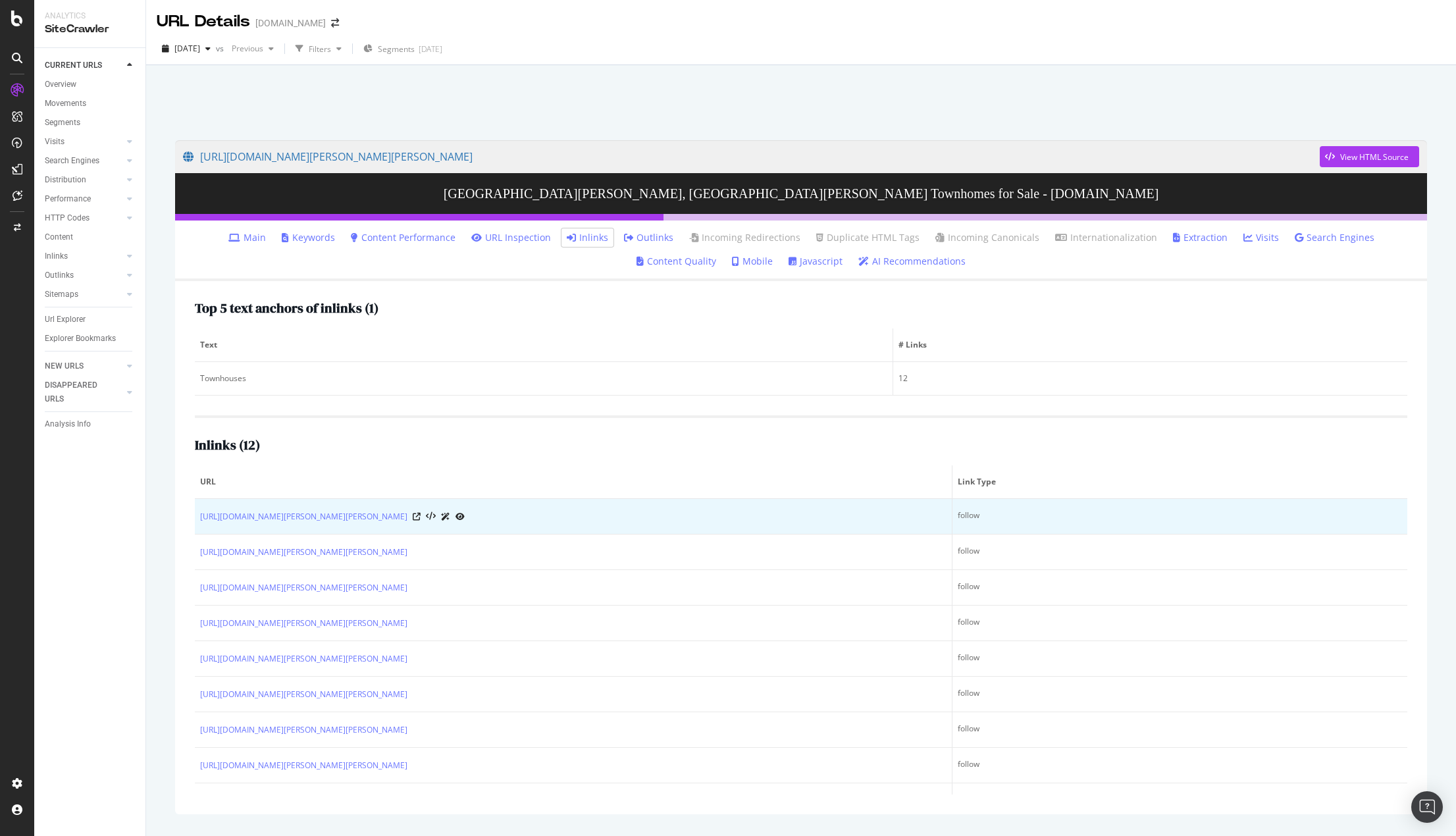
click at [465, 518] on icon at bounding box center [460, 517] width 9 height 8
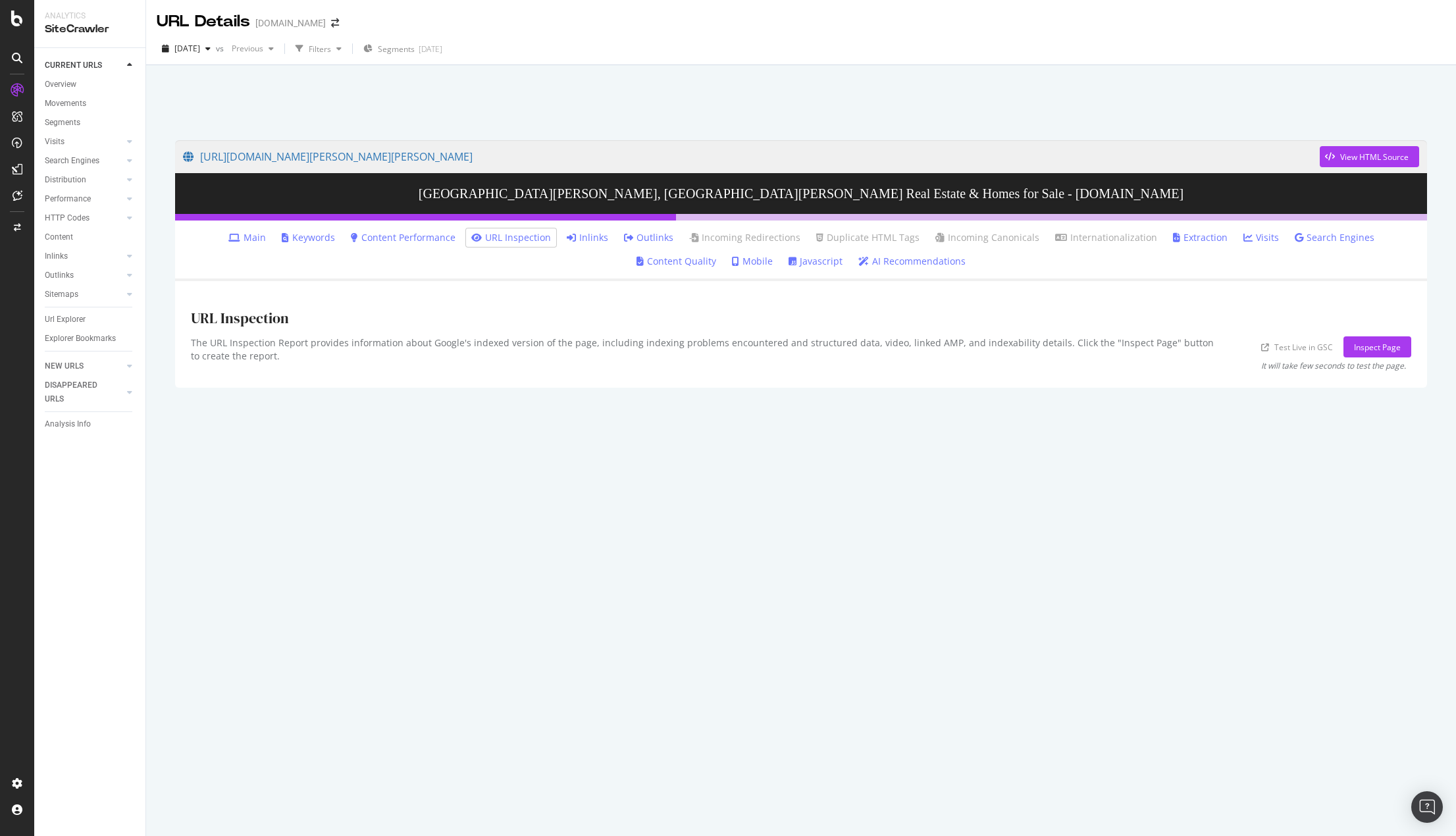
click at [567, 235] on link "Inlinks" at bounding box center [587, 237] width 41 height 13
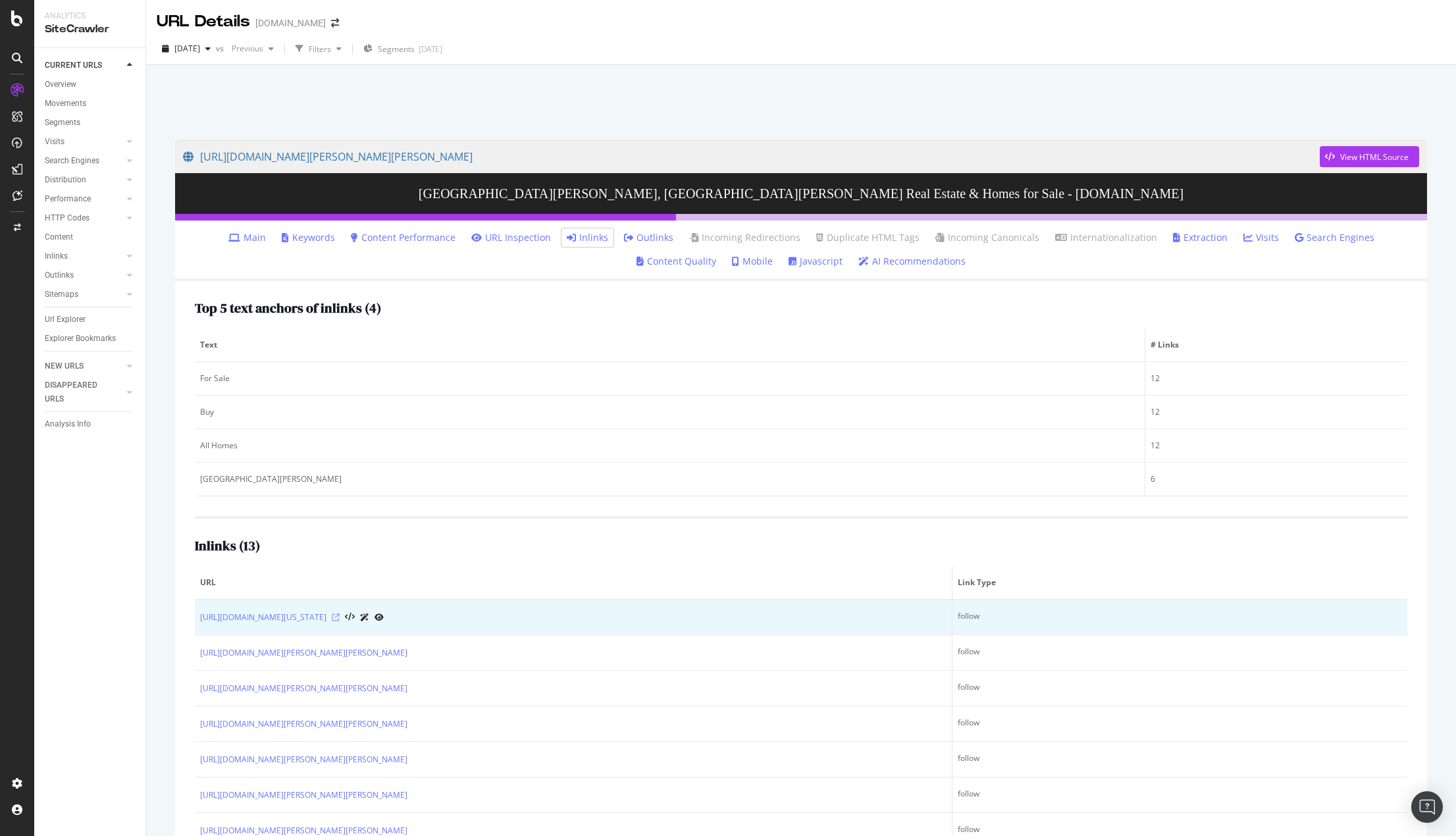
click at [340, 616] on icon at bounding box center [336, 617] width 8 height 8
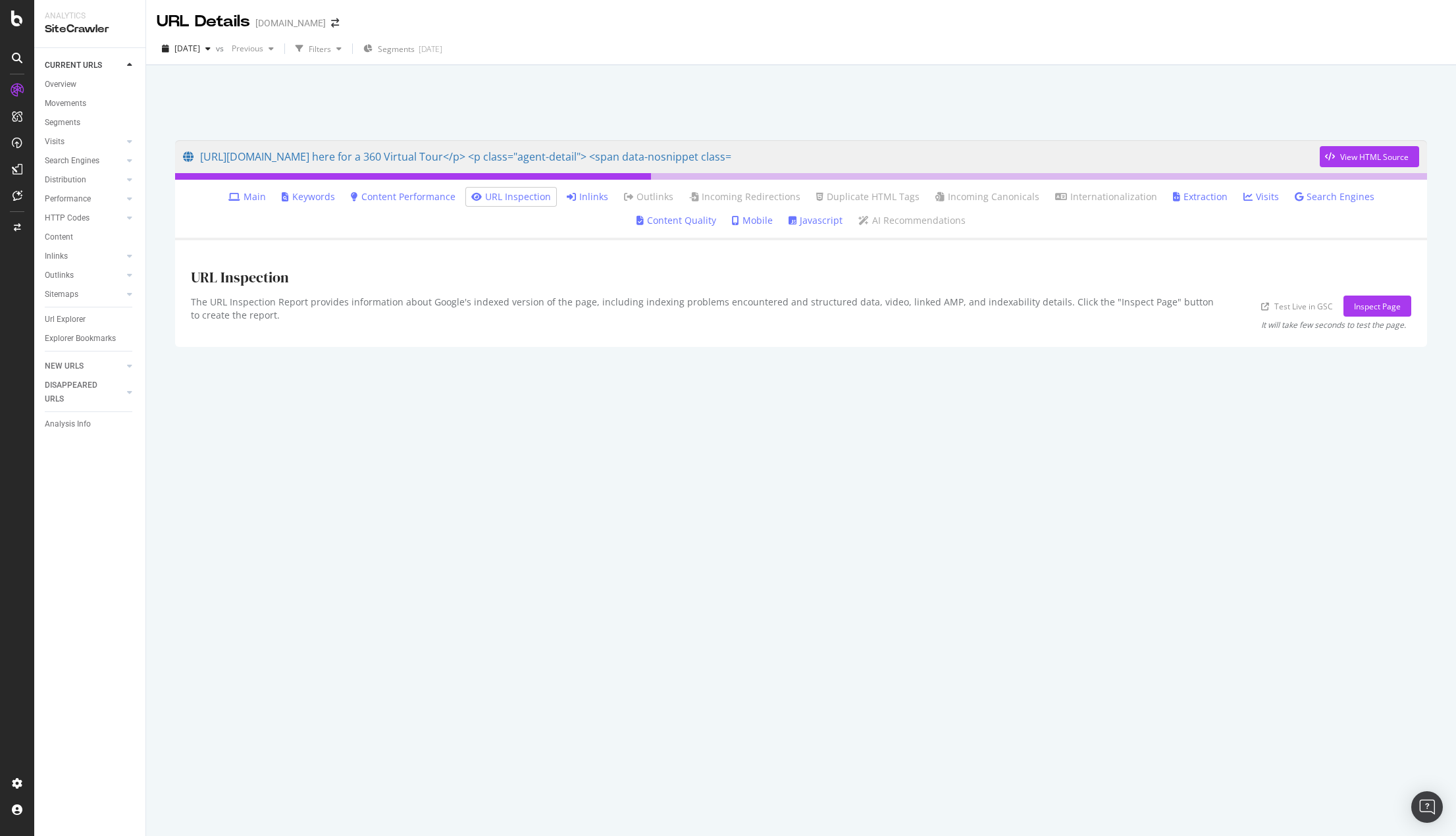
click at [567, 194] on link "Inlinks" at bounding box center [587, 197] width 41 height 13
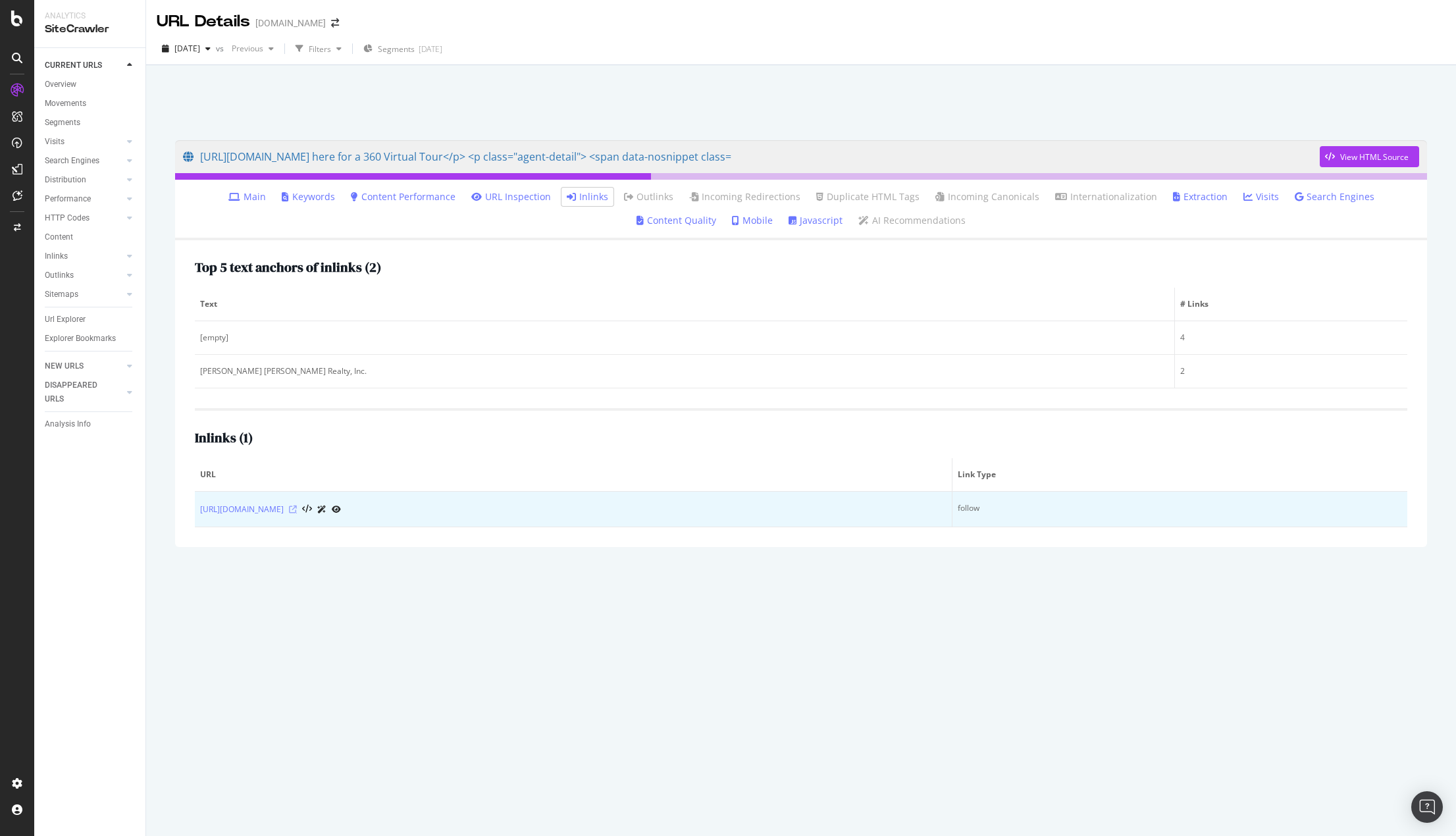
click at [297, 511] on icon at bounding box center [293, 509] width 8 height 8
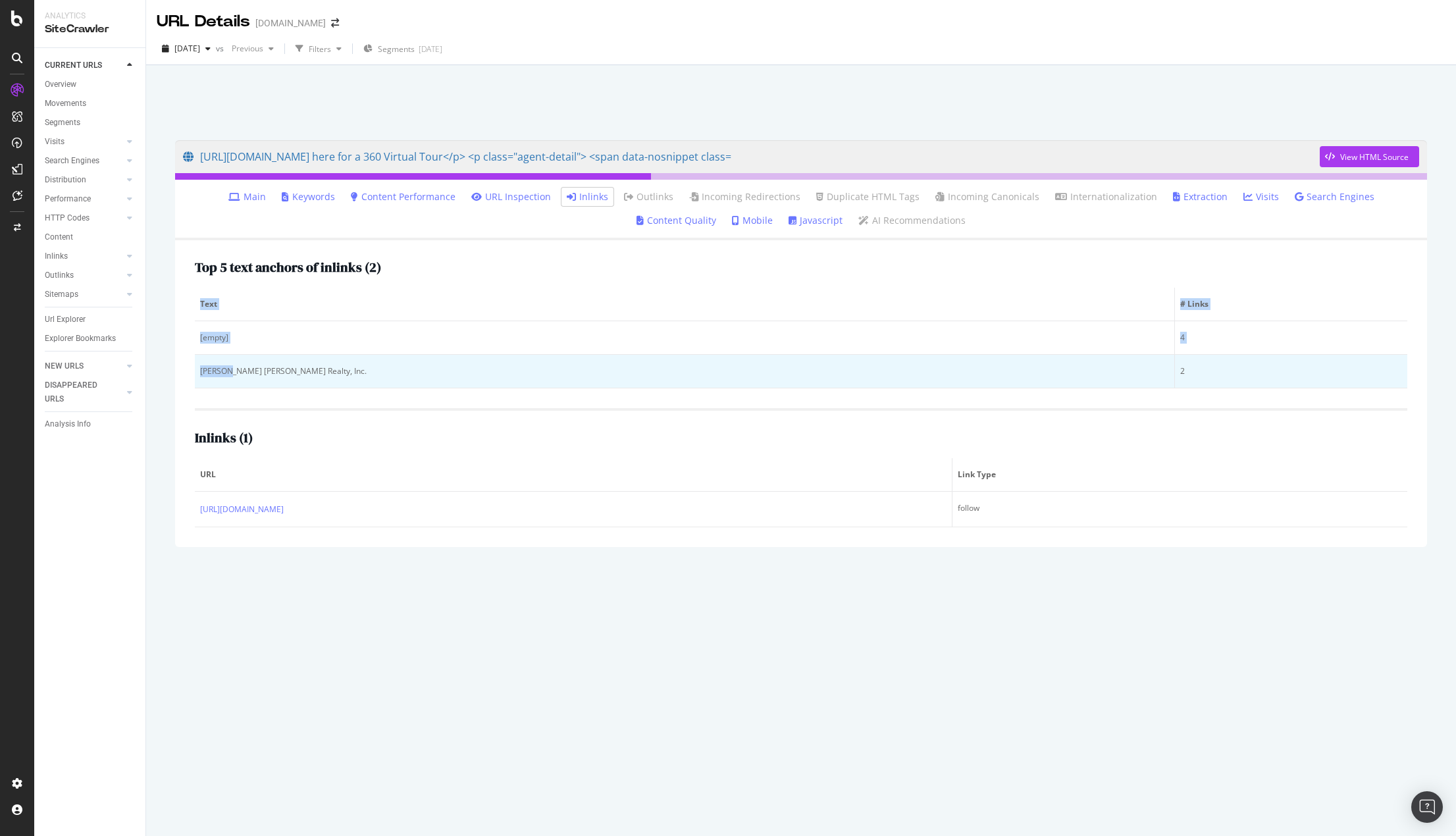
drag, startPoint x: 206, startPoint y: 370, endPoint x: 227, endPoint y: 369, distance: 21.0
click at [227, 369] on div "Top 5 text anchors of inlinks ( 2 ) Text # Links [empty] 4 Roy Rainey Jr. Raine…" at bounding box center [801, 393] width 1252 height 307
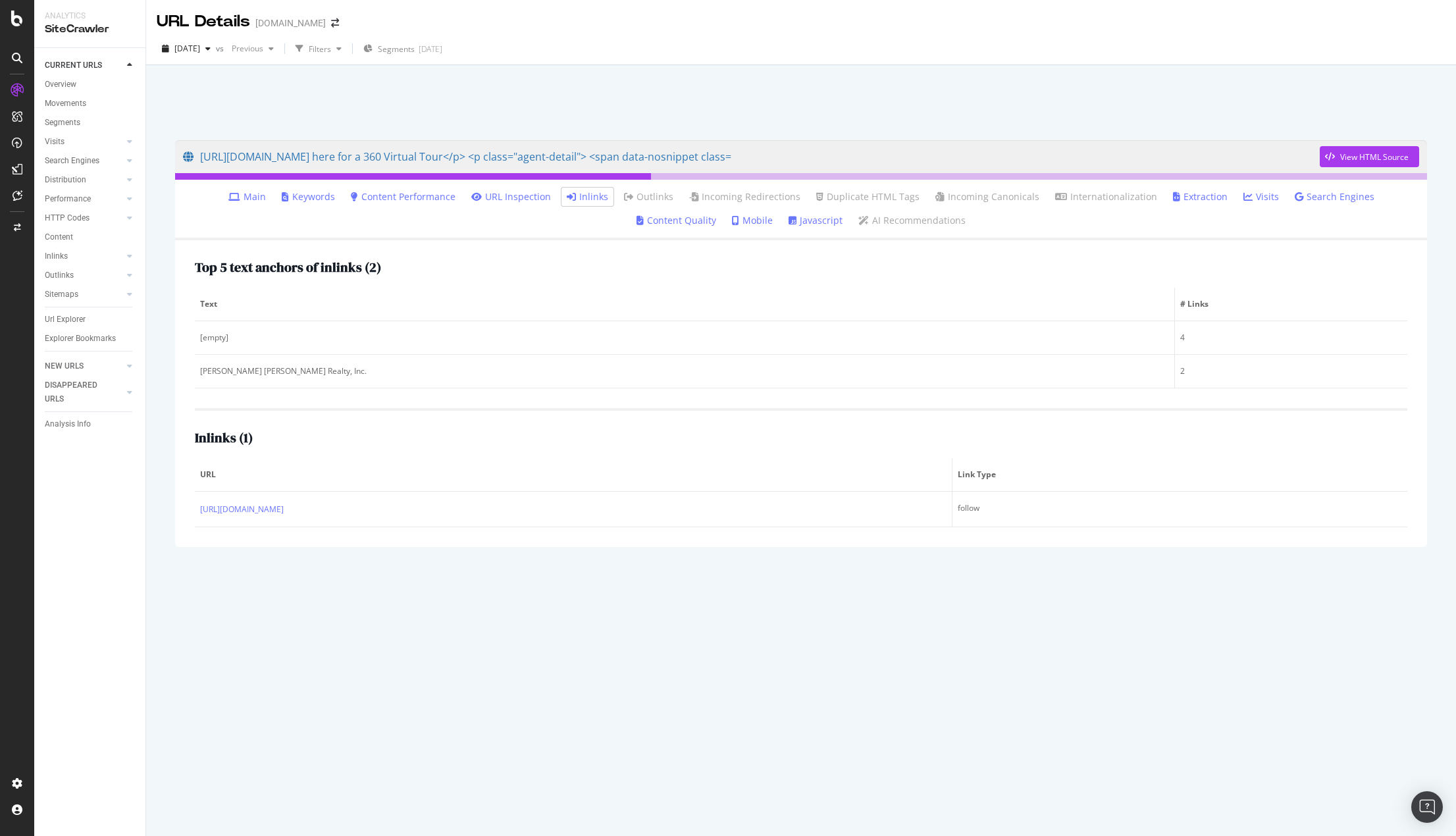
click at [154, 369] on div "https://www.homes.com/little-rock-ar/pinnacle-valley-neighborhood/homes-for-ren…" at bounding box center [801, 451] width 1310 height 771
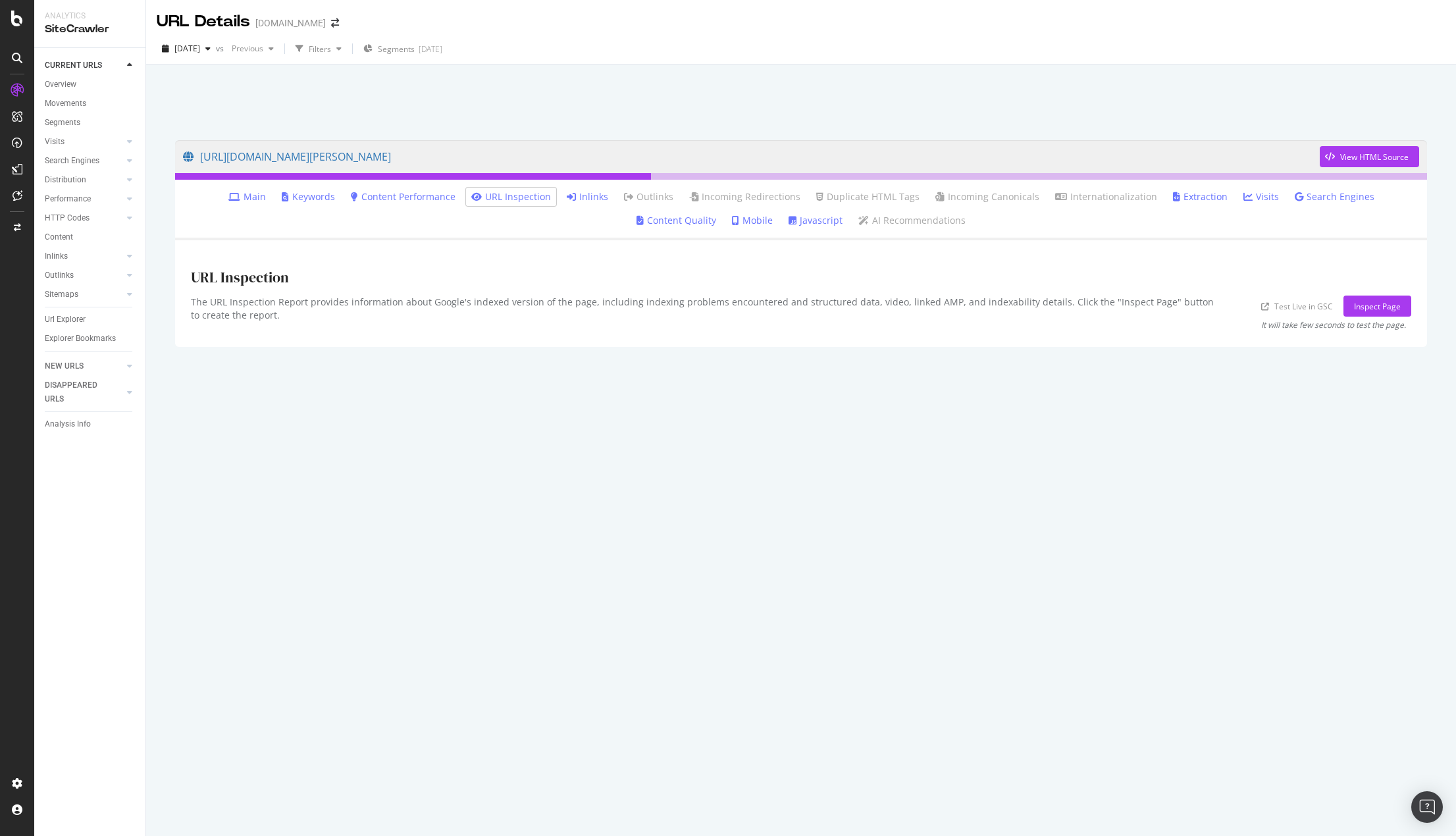
click at [567, 197] on link "Inlinks" at bounding box center [587, 197] width 41 height 13
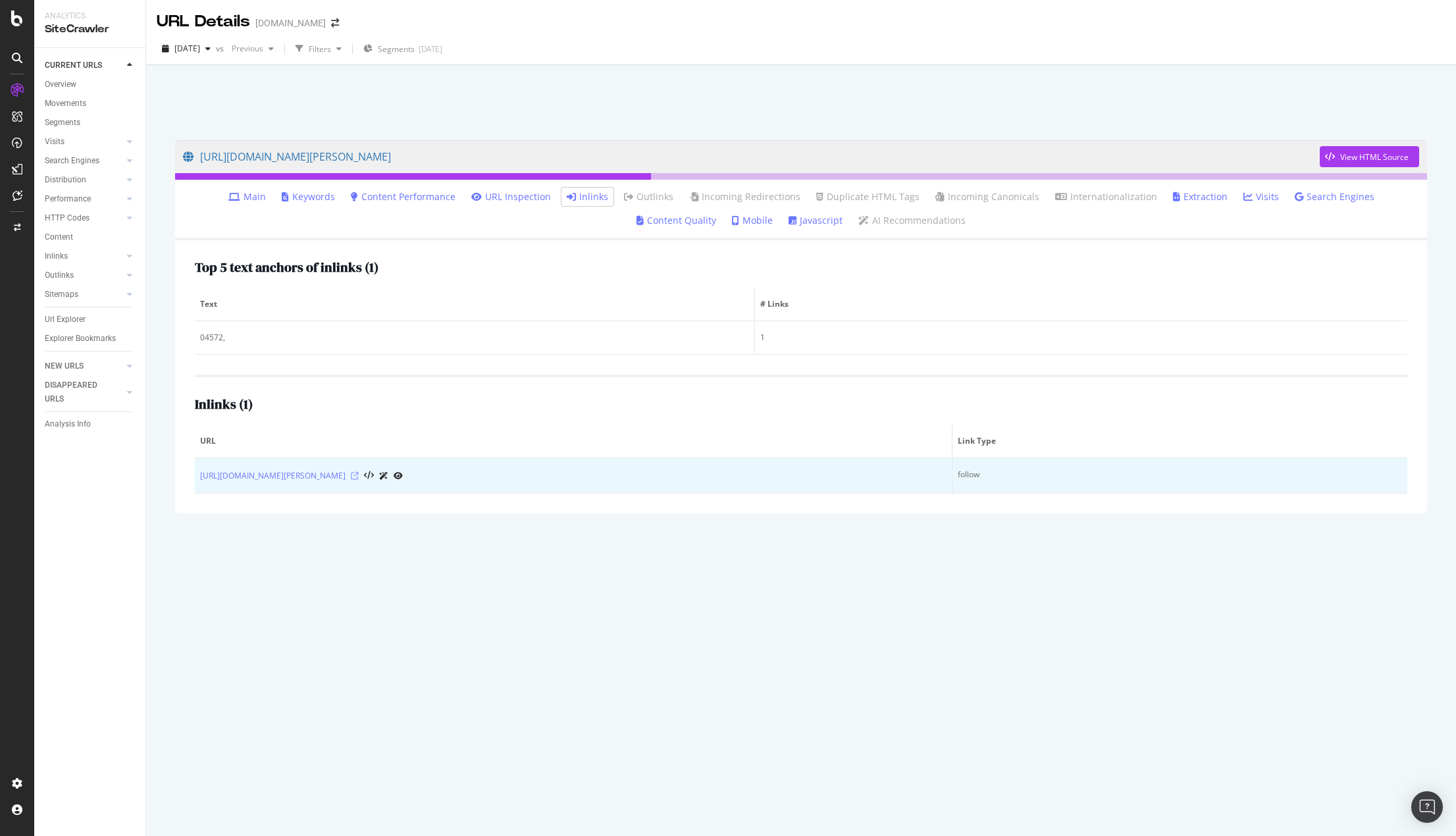
click at [359, 477] on icon at bounding box center [355, 476] width 8 height 8
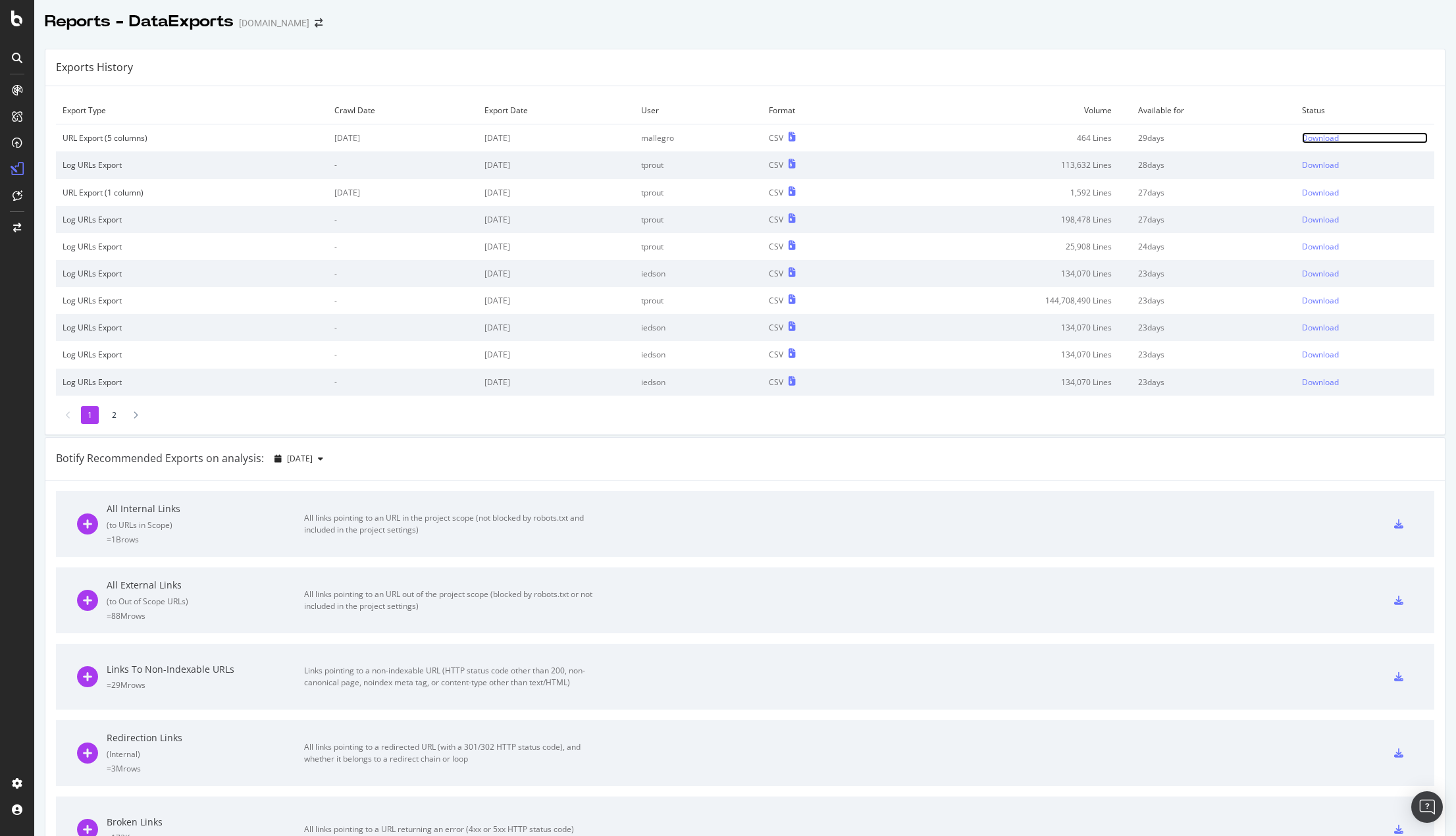
click at [1302, 136] on div "Download" at bounding box center [1321, 138] width 37 height 11
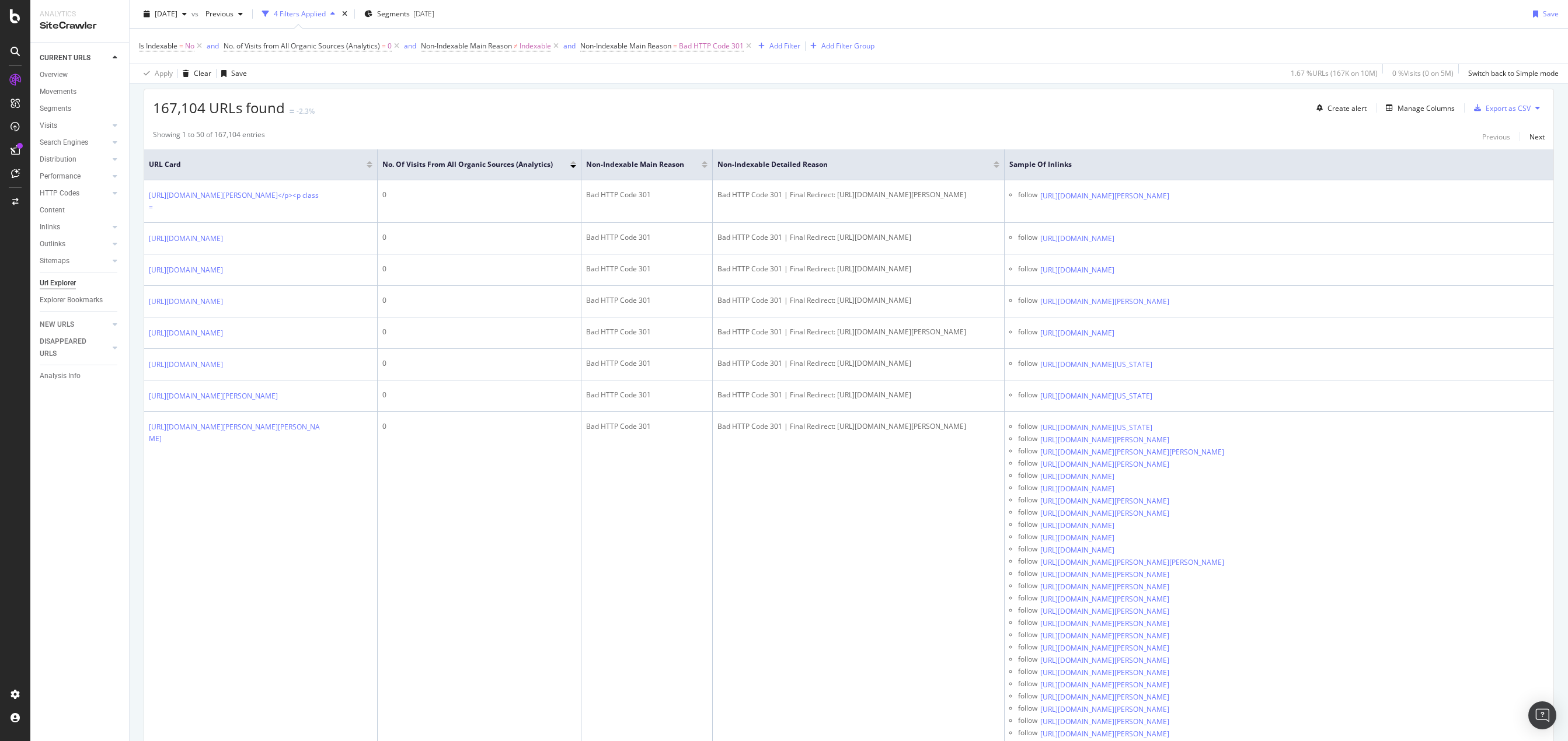
scroll to position [58, 0]
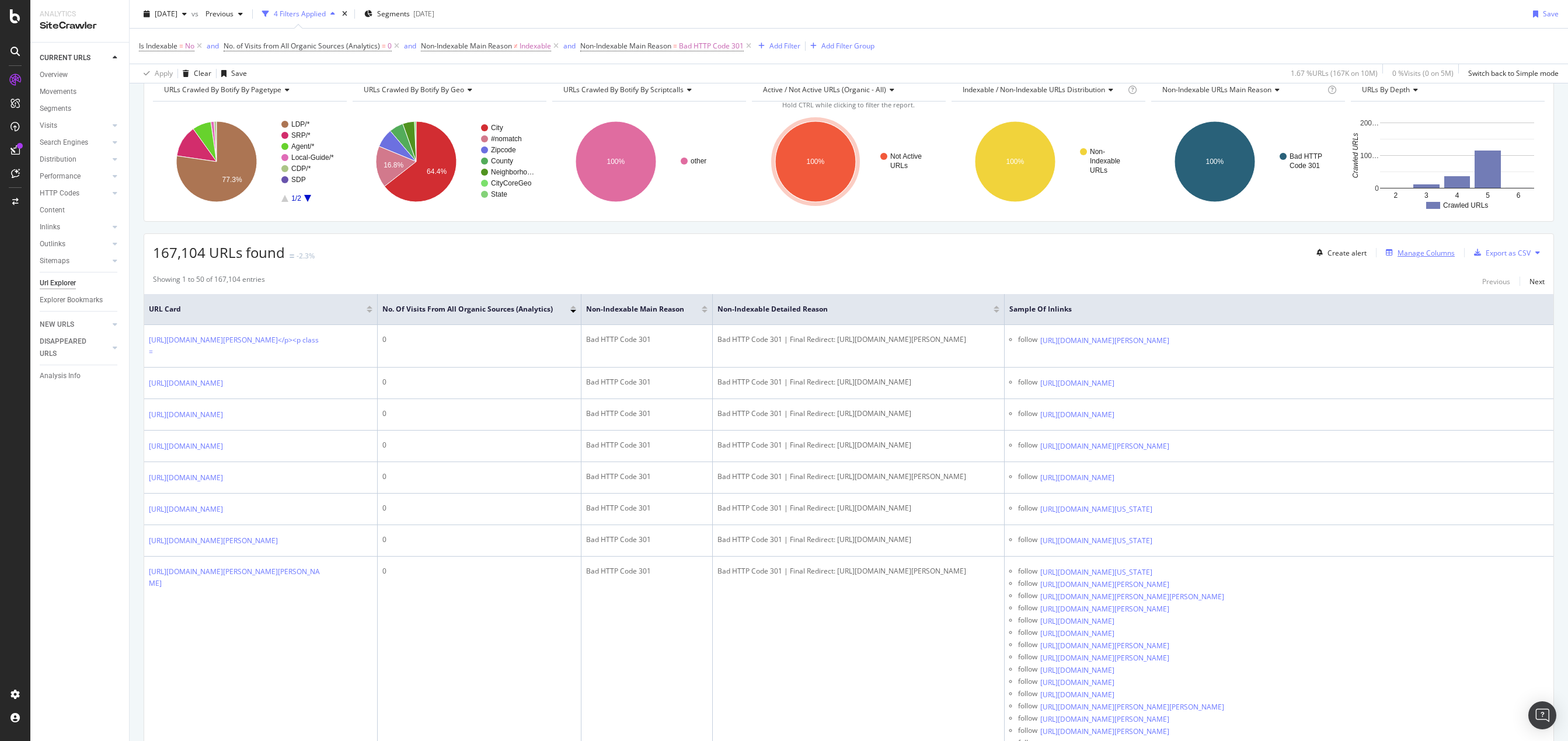
click at [1404, 255] on div "Manage Columns" at bounding box center [1426, 253] width 57 height 10
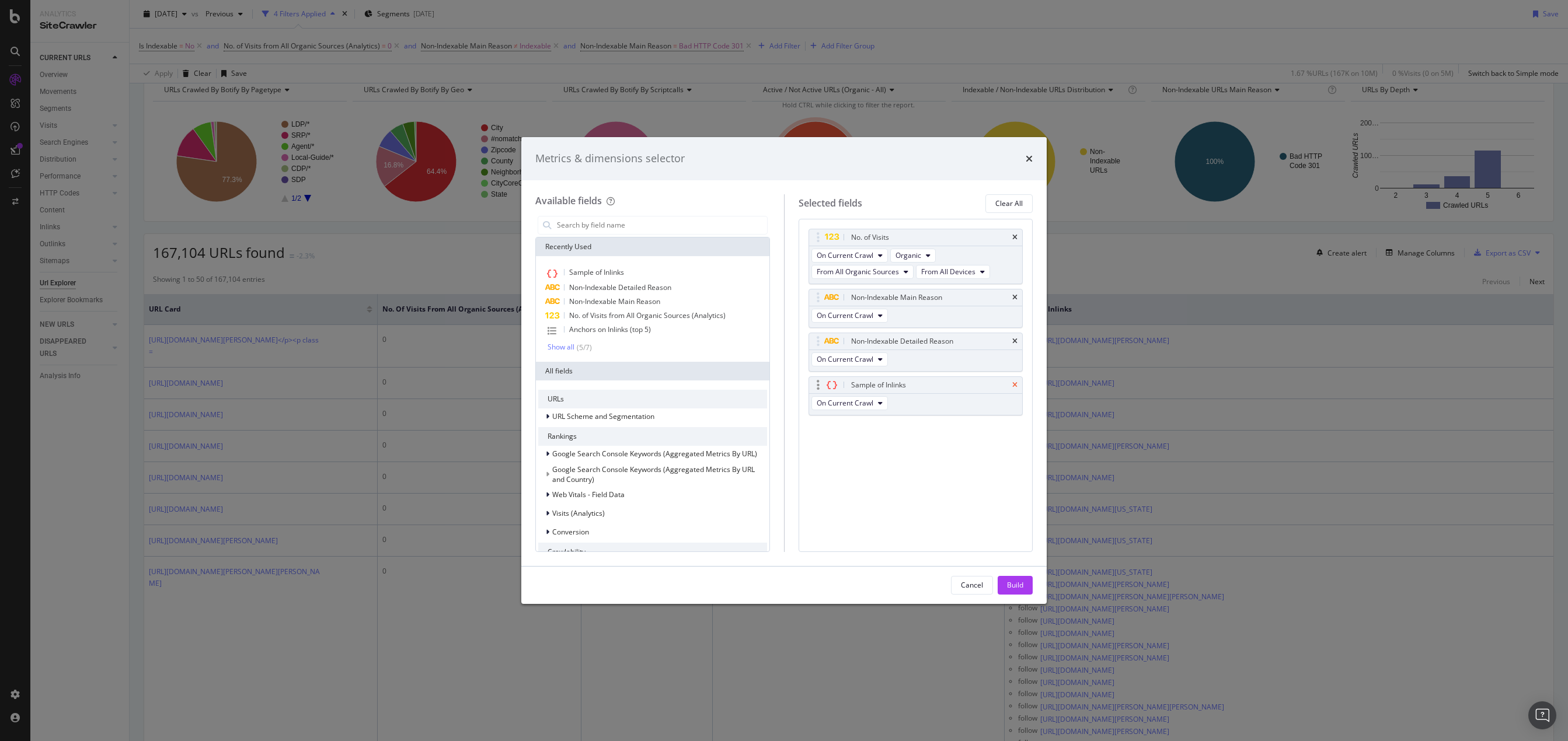
click at [1014, 385] on icon "times" at bounding box center [1015, 385] width 5 height 7
click at [1021, 590] on div "Build" at bounding box center [1015, 585] width 16 height 10
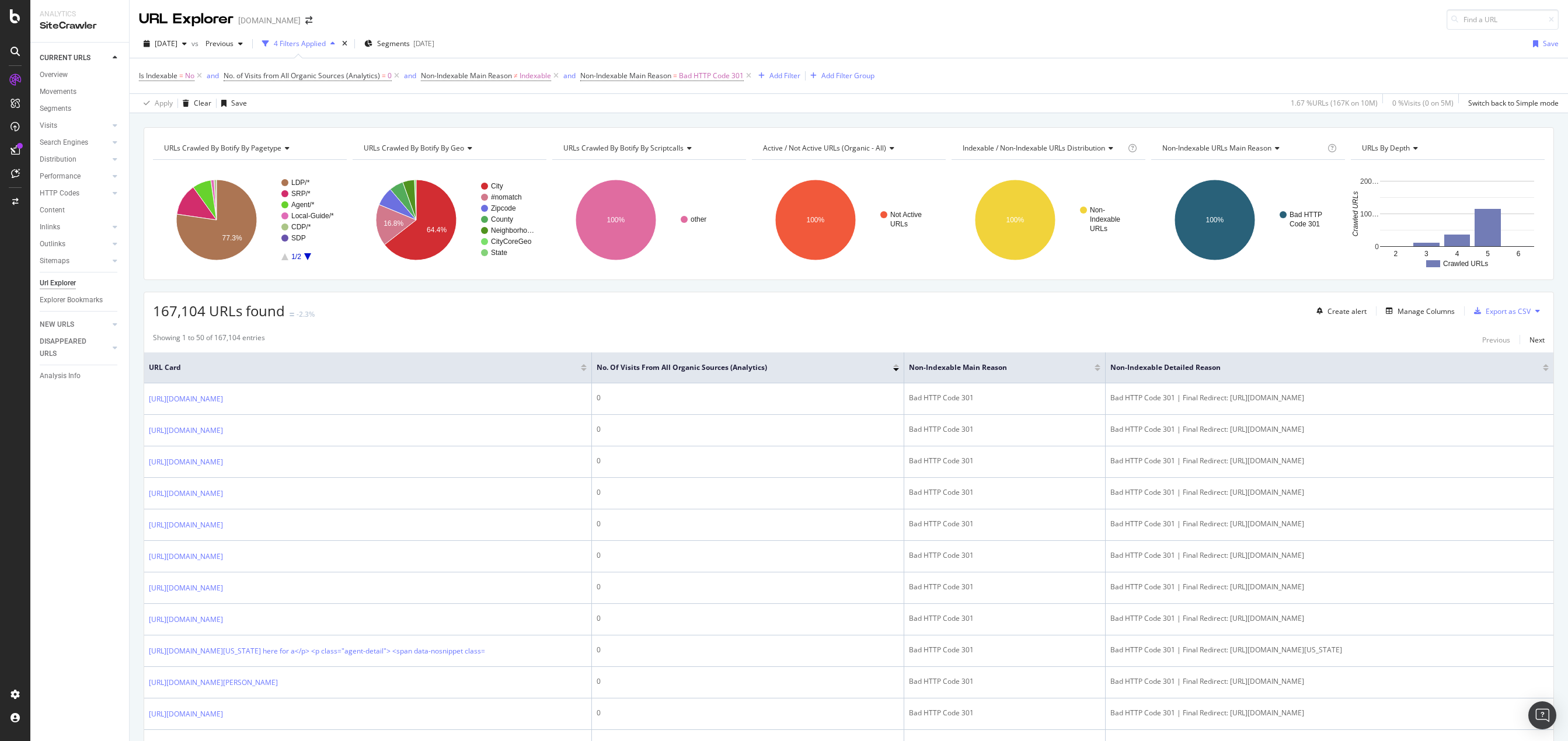
drag, startPoint x: 749, startPoint y: 76, endPoint x: 640, endPoint y: 327, distance: 273.6
click at [749, 76] on icon at bounding box center [749, 75] width 10 height 12
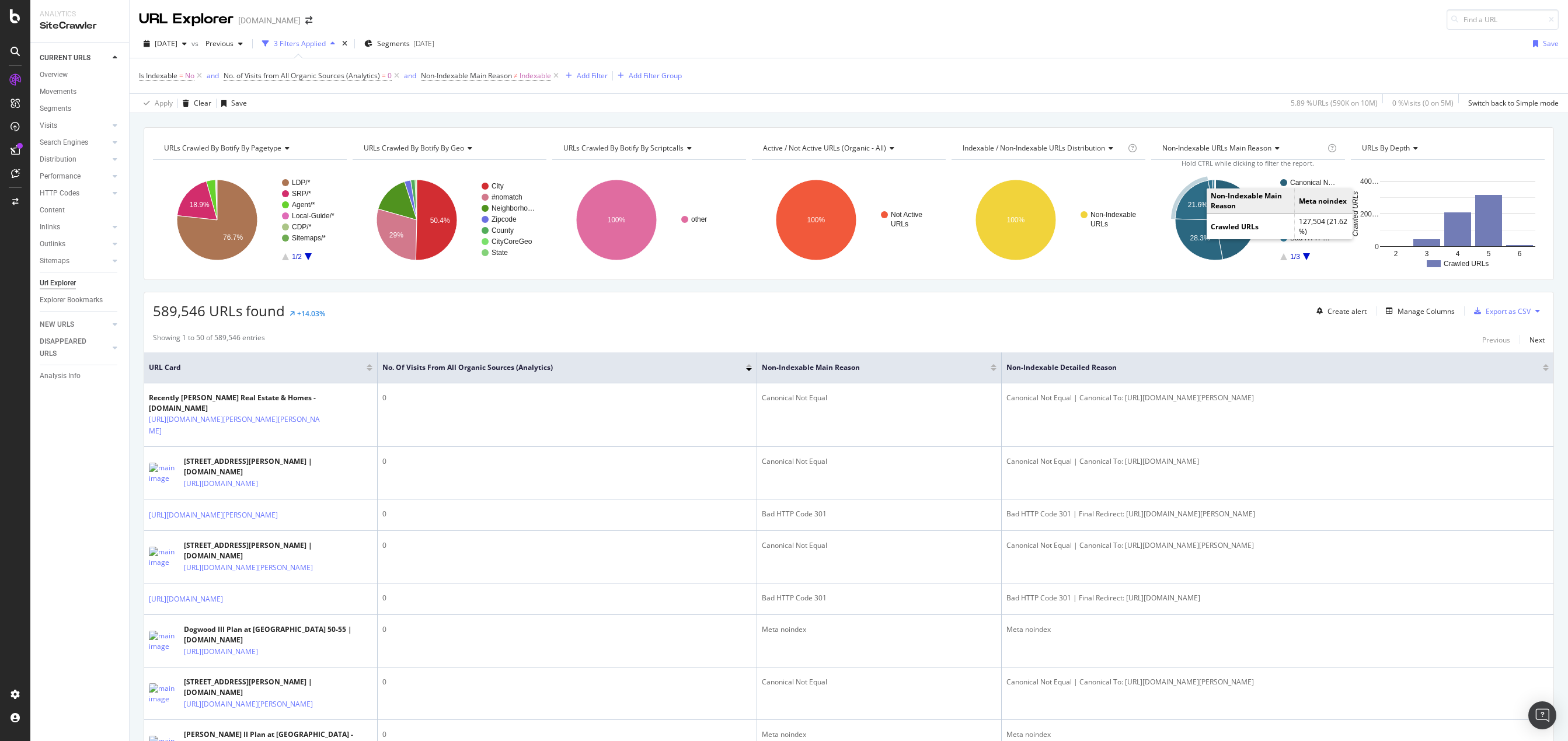
click at [1194, 203] on text "21.6%" at bounding box center [1198, 205] width 20 height 8
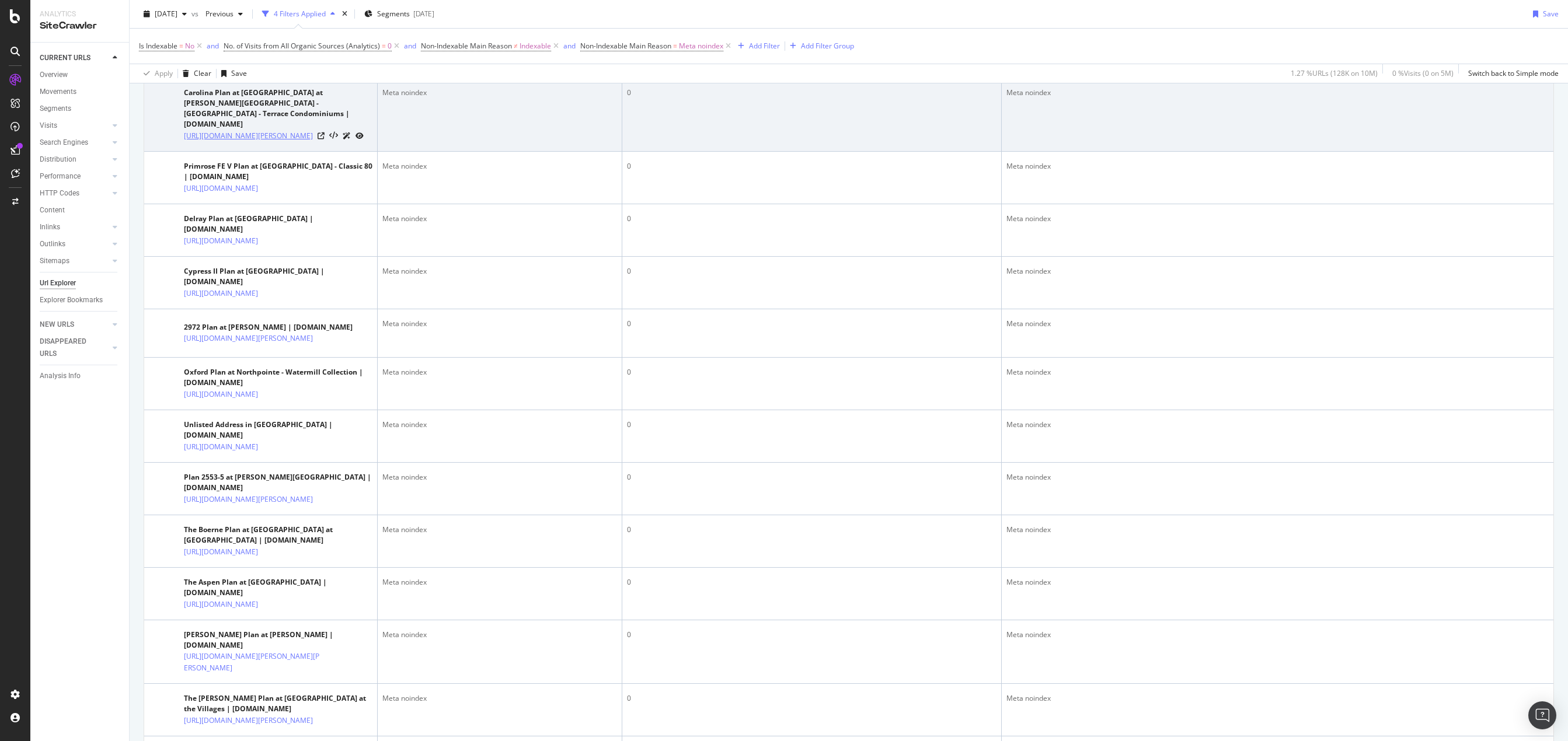
scroll to position [1342, 0]
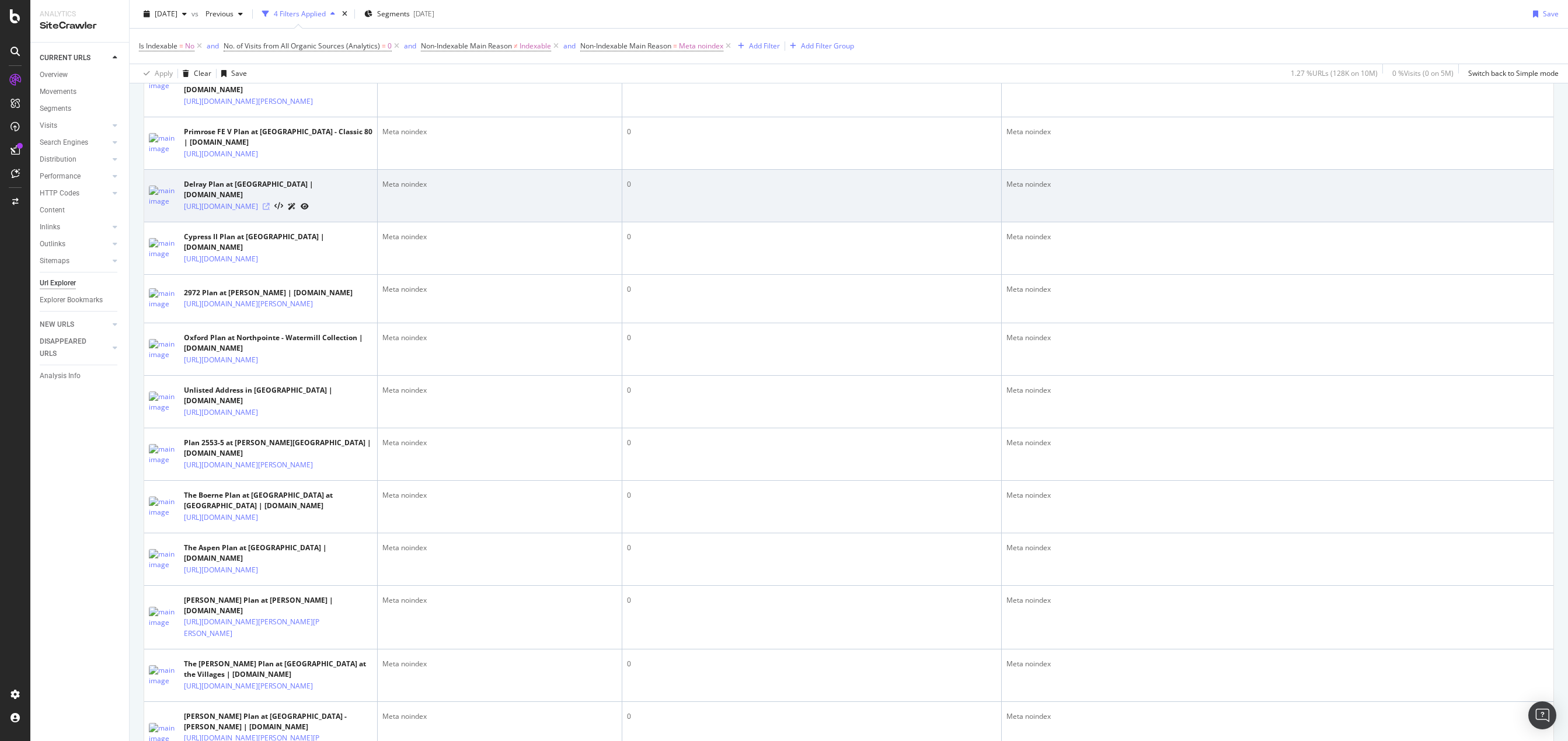
click at [270, 210] on icon at bounding box center [266, 207] width 7 height 7
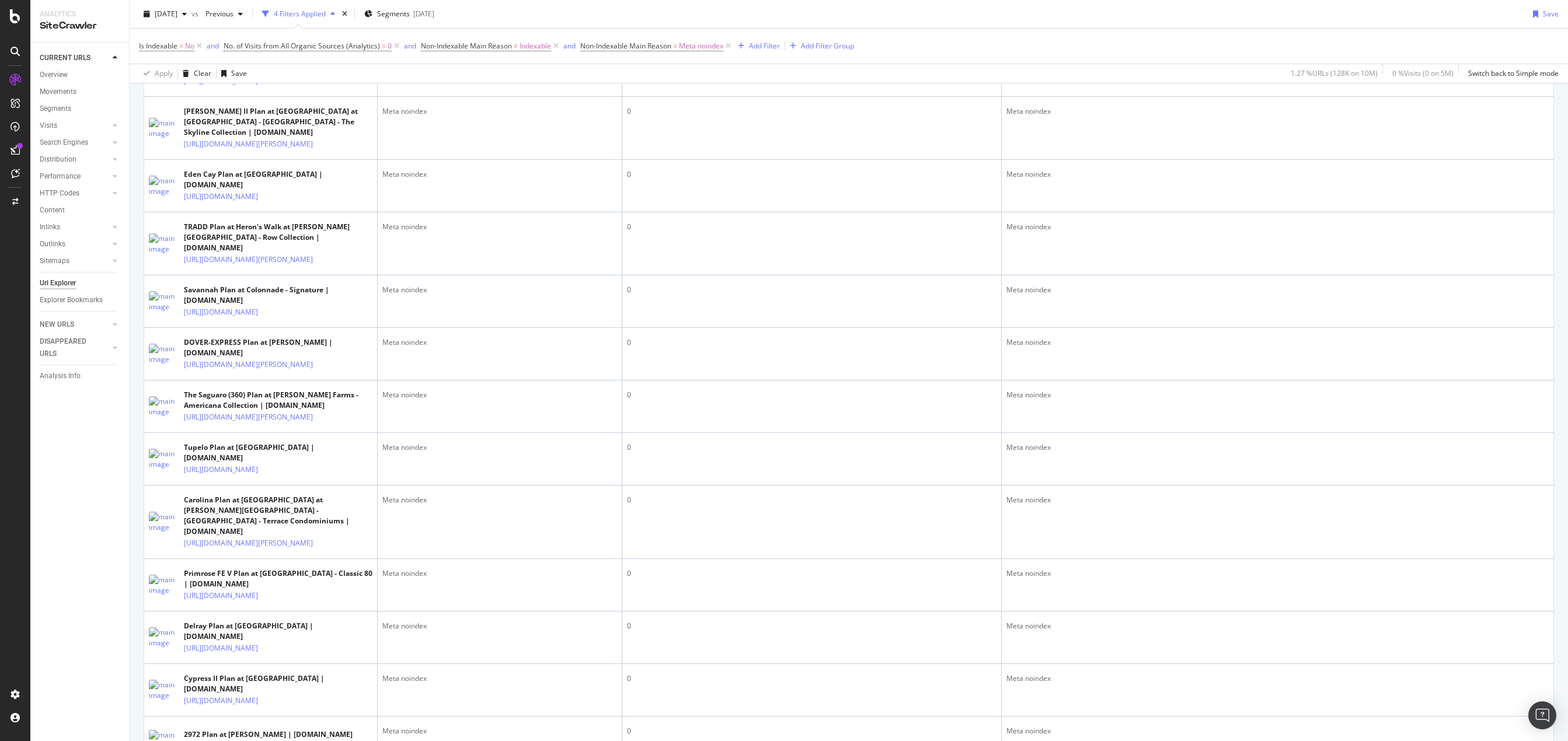
scroll to position [796, 0]
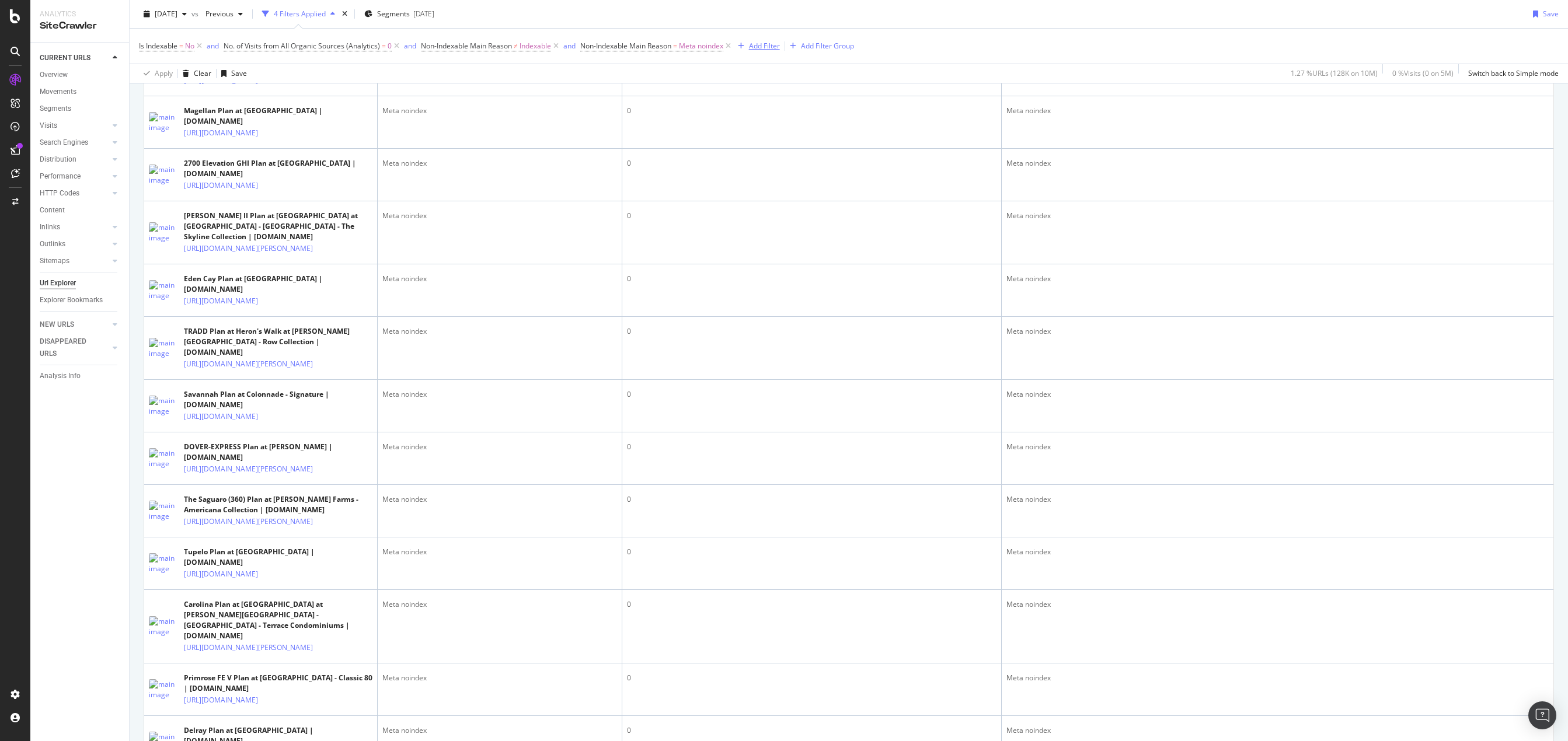
click at [774, 46] on div "Add Filter" at bounding box center [764, 45] width 31 height 10
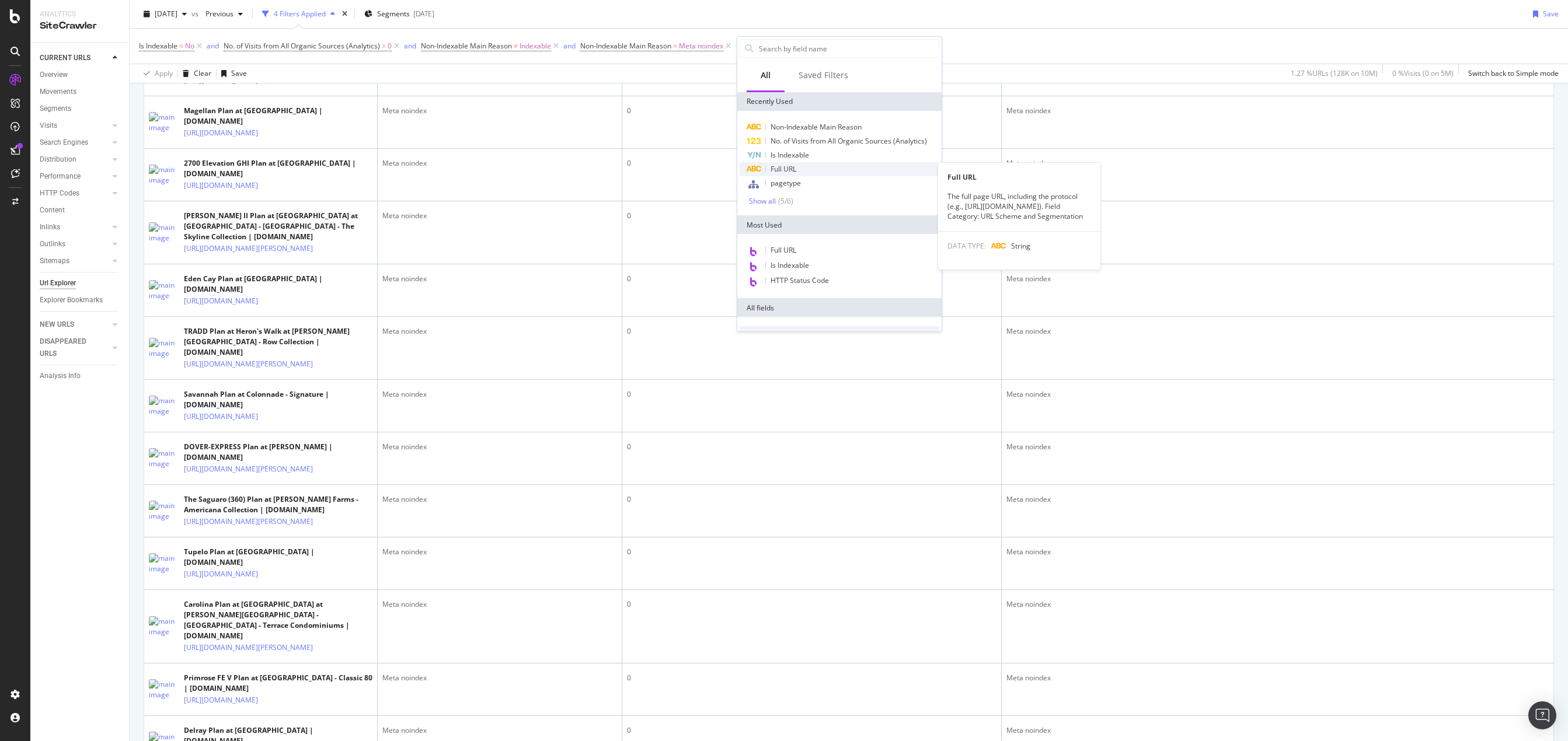
click at [783, 163] on div "Full URL" at bounding box center [840, 169] width 199 height 14
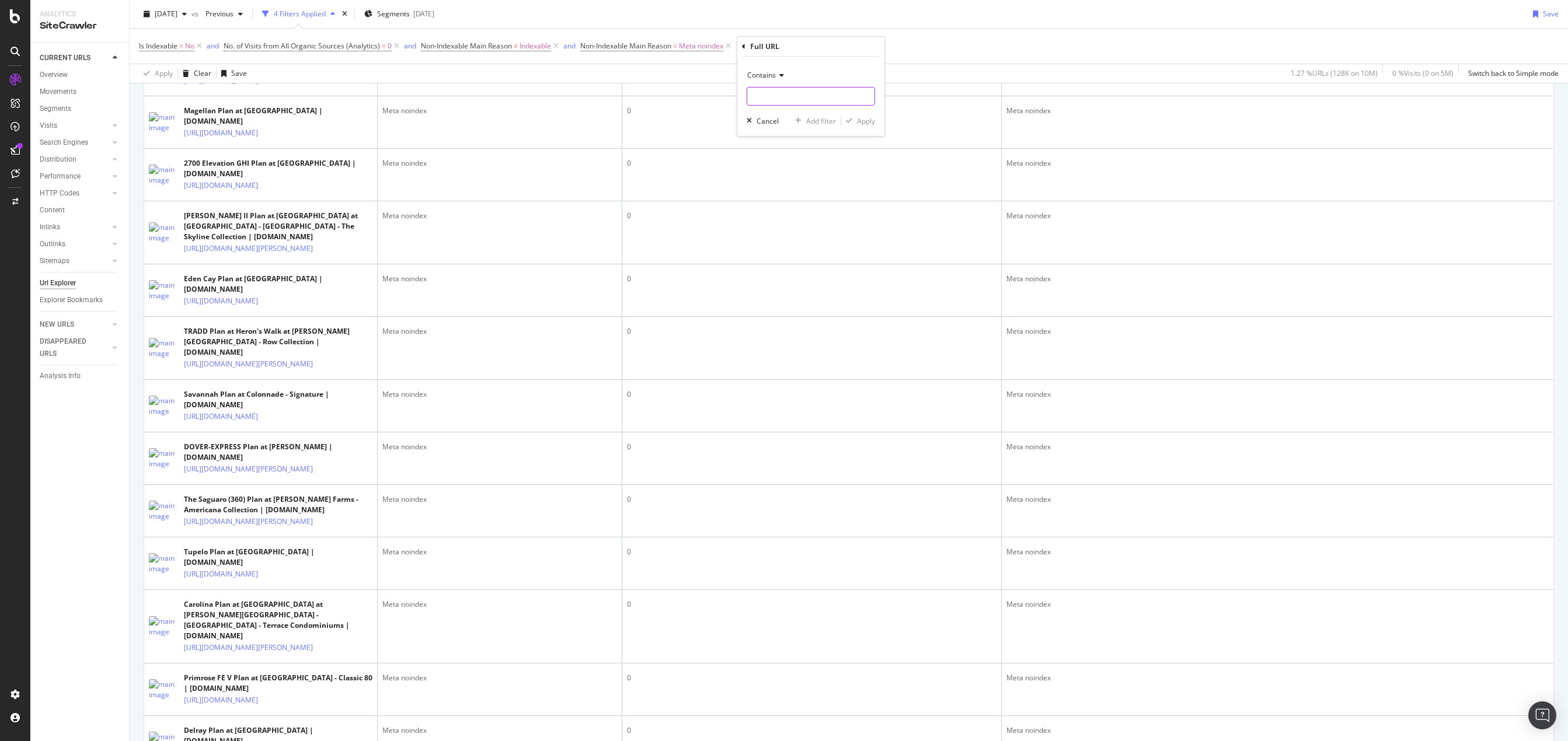
click at [793, 103] on input "text" at bounding box center [811, 96] width 128 height 19
type input "/property/"
click at [775, 69] on div "Contains /property/ Cancel Add filter Apply" at bounding box center [810, 96] width 147 height 79
click at [782, 92] on input "/property/" at bounding box center [802, 96] width 111 height 19
click at [783, 92] on input "/property/" at bounding box center [802, 96] width 111 height 19
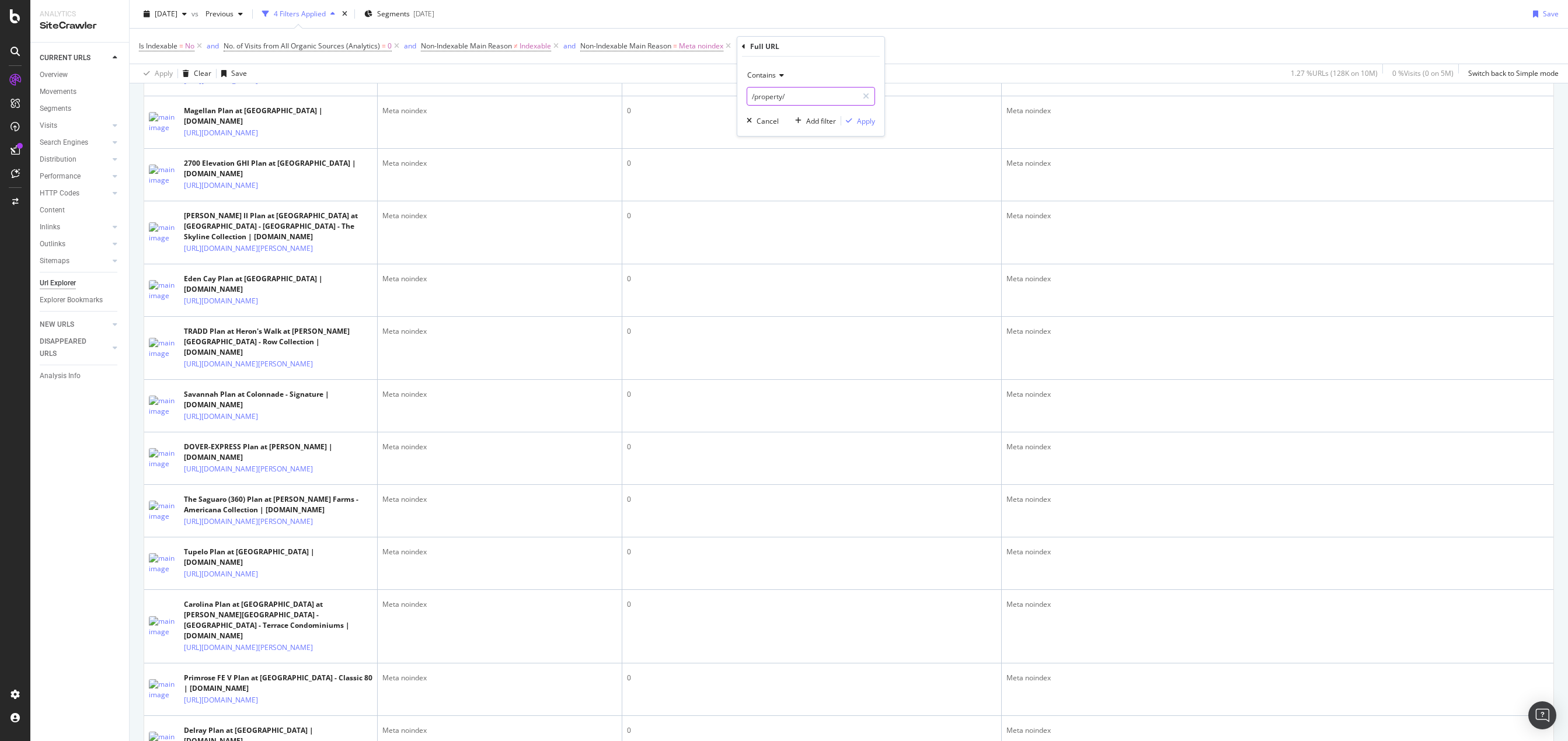
click at [783, 92] on input "/property/" at bounding box center [802, 96] width 111 height 19
click at [783, 76] on icon at bounding box center [780, 75] width 8 height 7
click at [787, 203] on span "Doesn't contain" at bounding box center [778, 205] width 51 height 10
click at [861, 123] on div "Apply" at bounding box center [866, 121] width 18 height 10
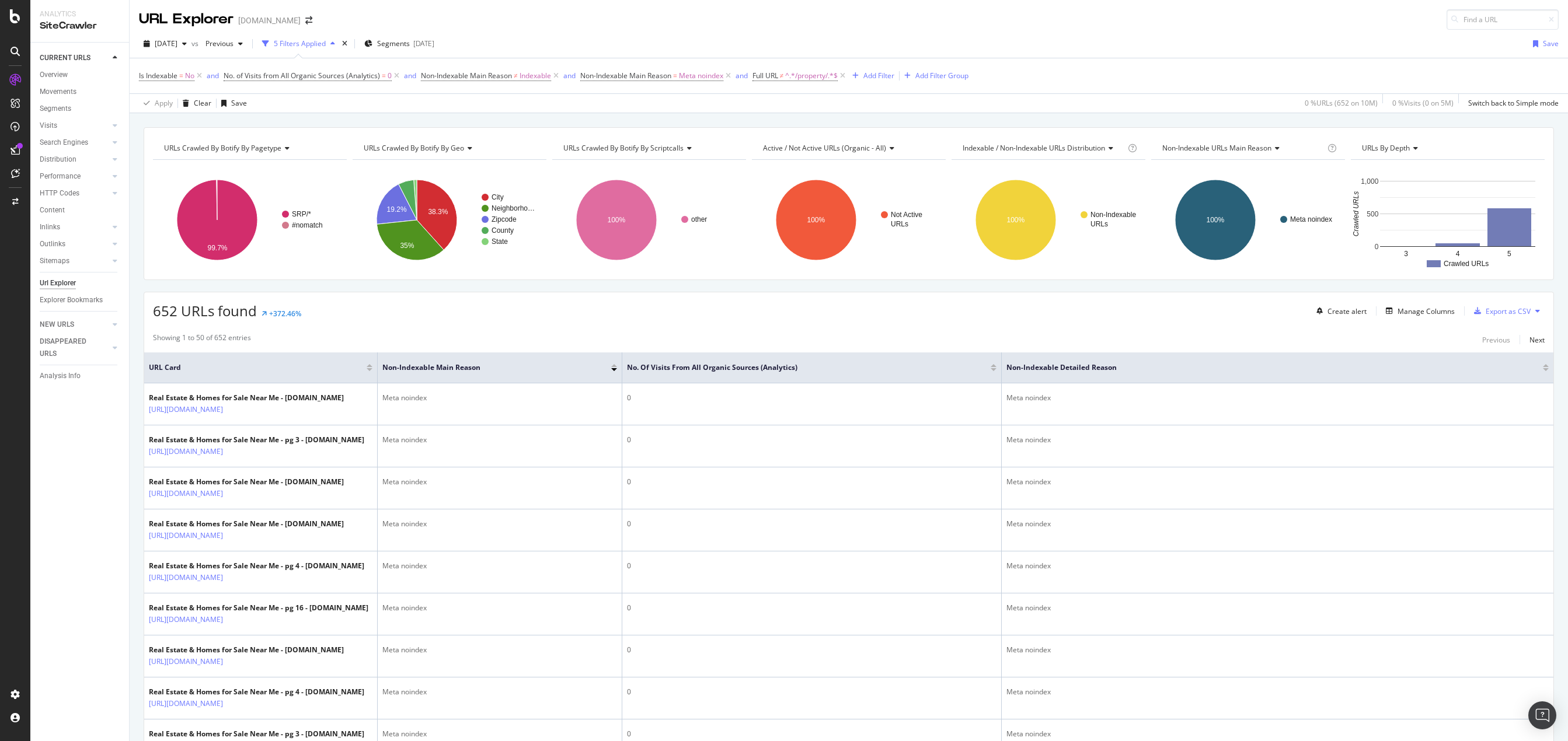
click at [366, 315] on div "652 URLs found +372.46% Create alert Manage Columns Export as CSV" at bounding box center [849, 306] width 1409 height 28
click at [882, 78] on div "Add Filter" at bounding box center [879, 75] width 31 height 10
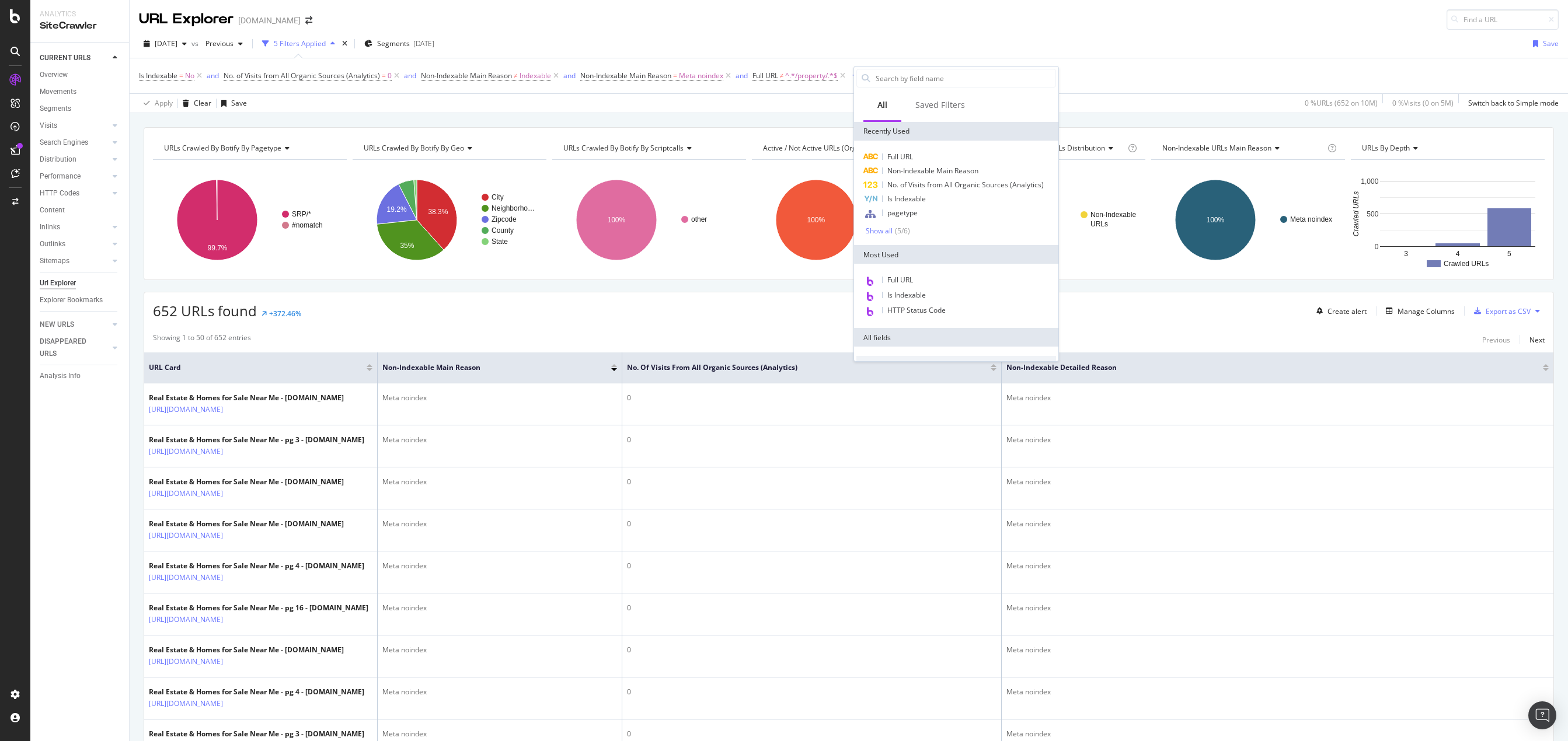
click at [69, 489] on div "CURRENT URLS Overview Movements Segments Visits Analysis Orphan URLs Search Eng…" at bounding box center [79, 392] width 98 height 698
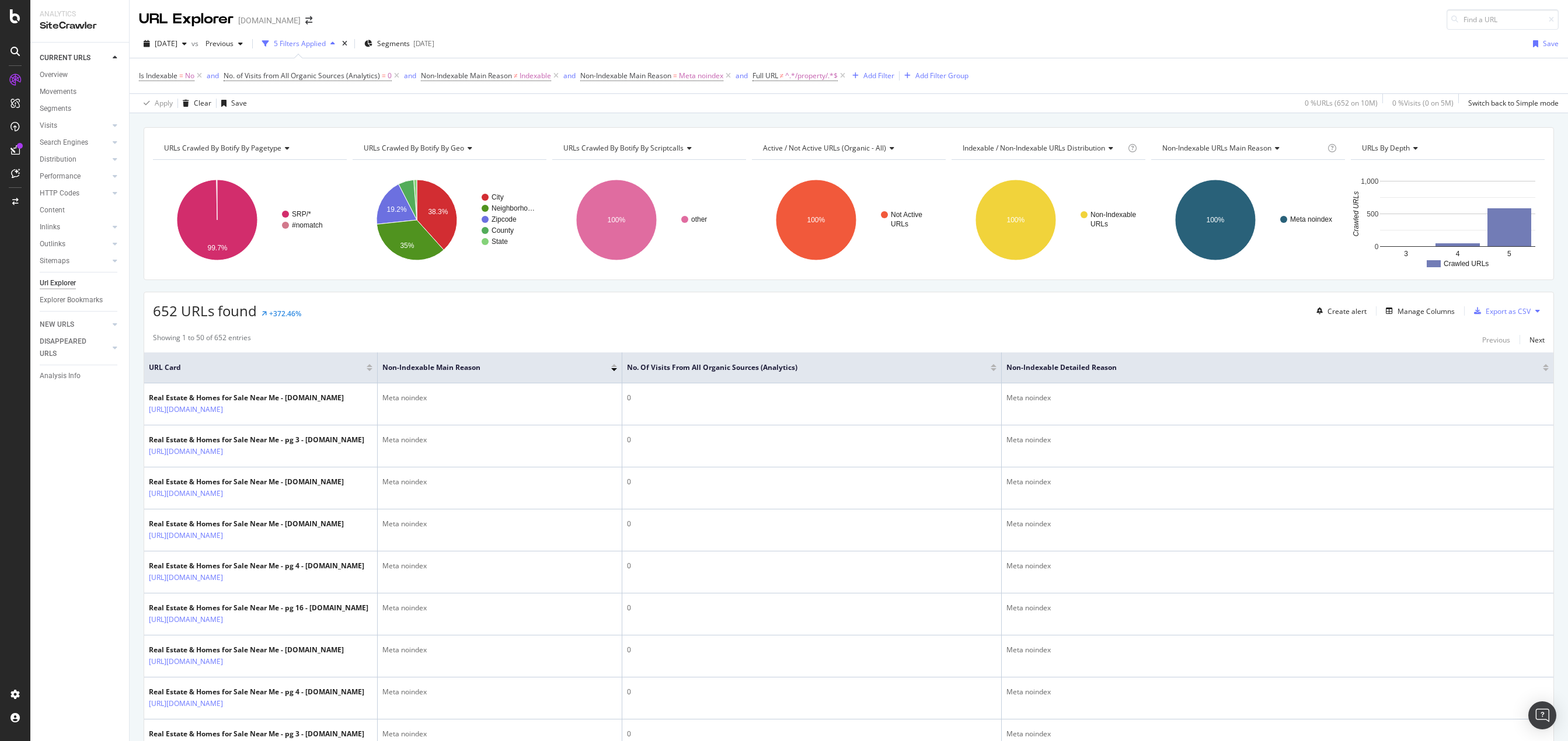
click at [65, 468] on div "CURRENT URLS Overview Movements Segments Visits Analysis Orphan URLs Search Eng…" at bounding box center [79, 392] width 98 height 698
